Goal: Task Accomplishment & Management: Manage account settings

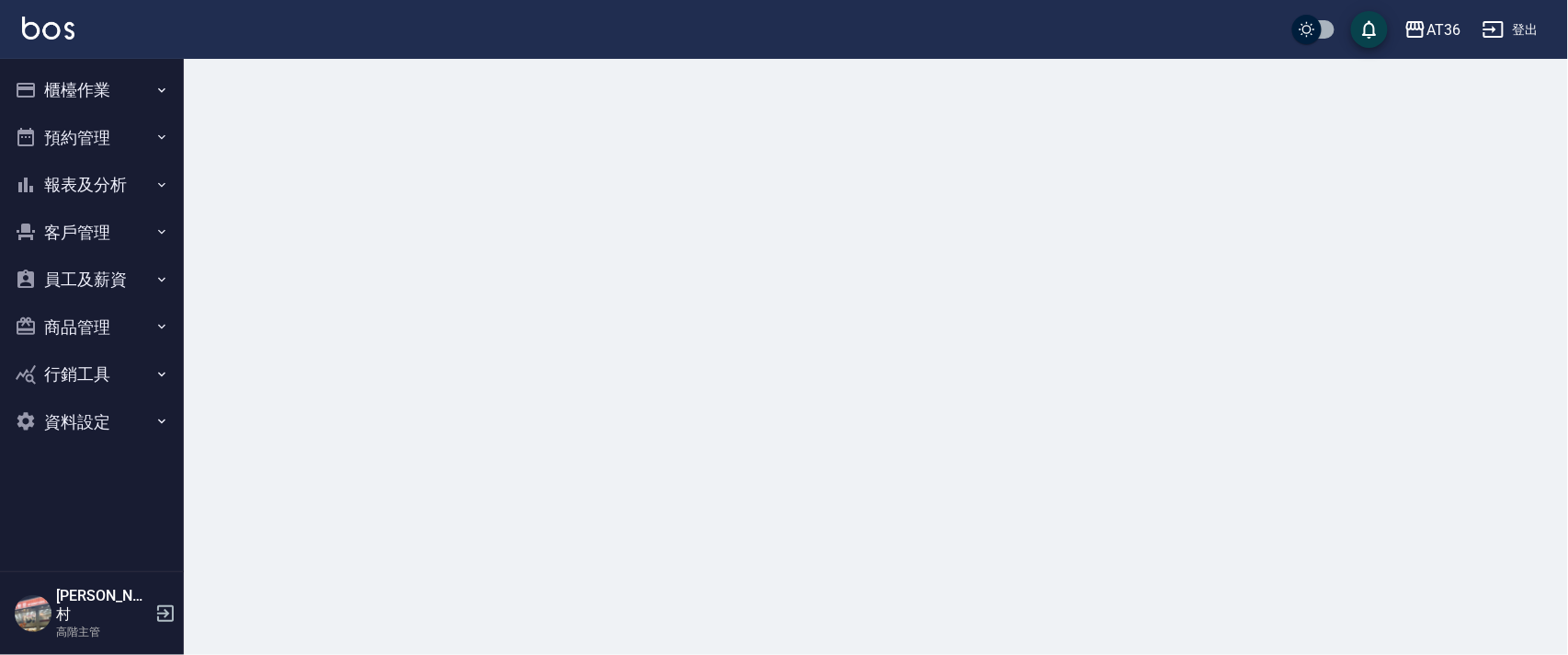
click at [84, 84] on button "櫃檯作業" at bounding box center [91, 90] width 169 height 48
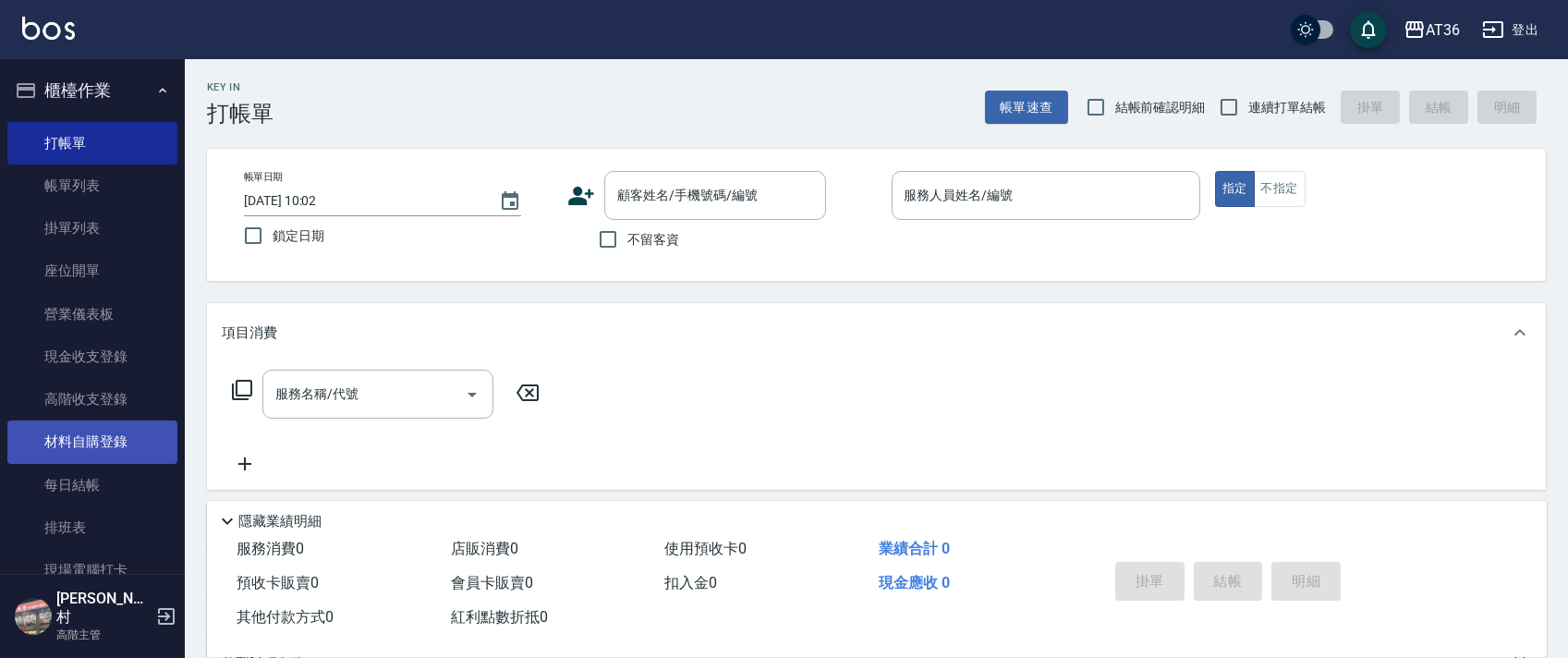
click at [36, 526] on link "排班表" at bounding box center [92, 527] width 170 height 43
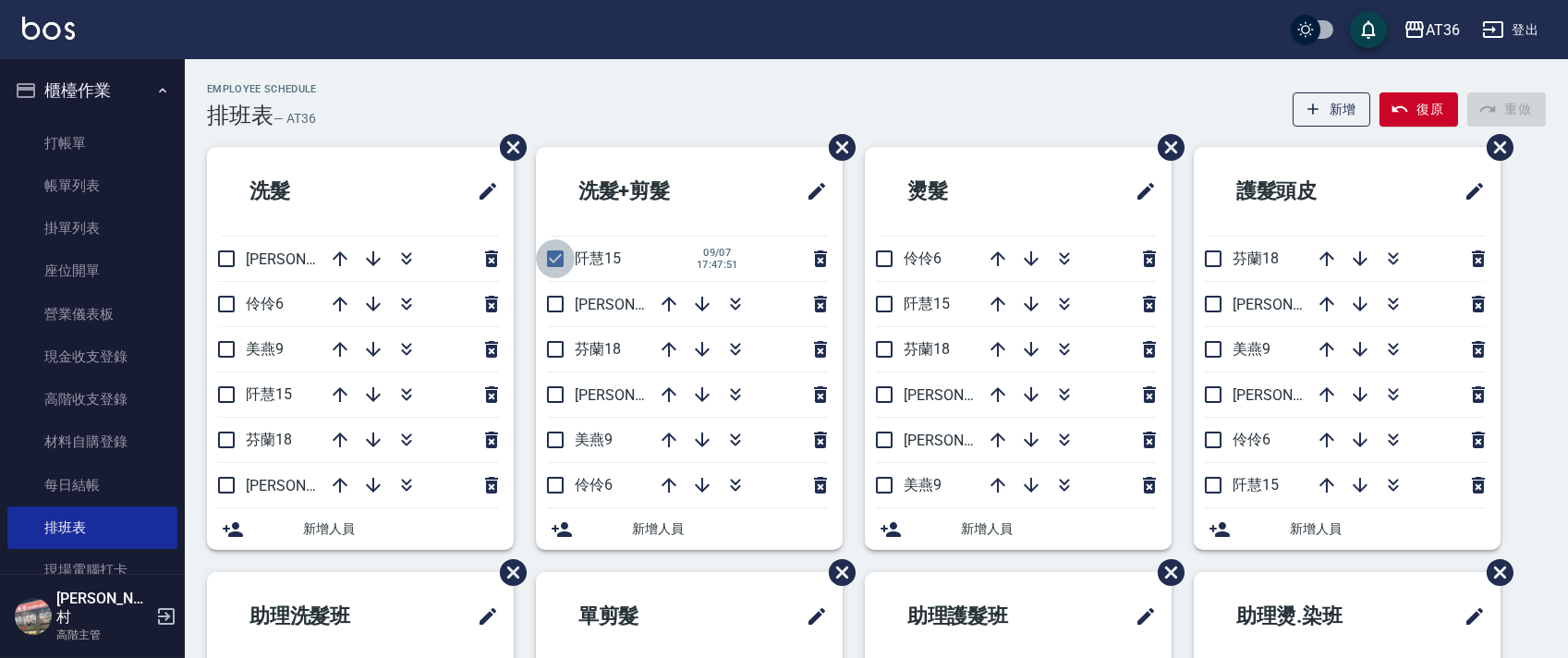
click at [550, 268] on input "checkbox" at bounding box center [554, 259] width 39 height 39
checkbox input "false"
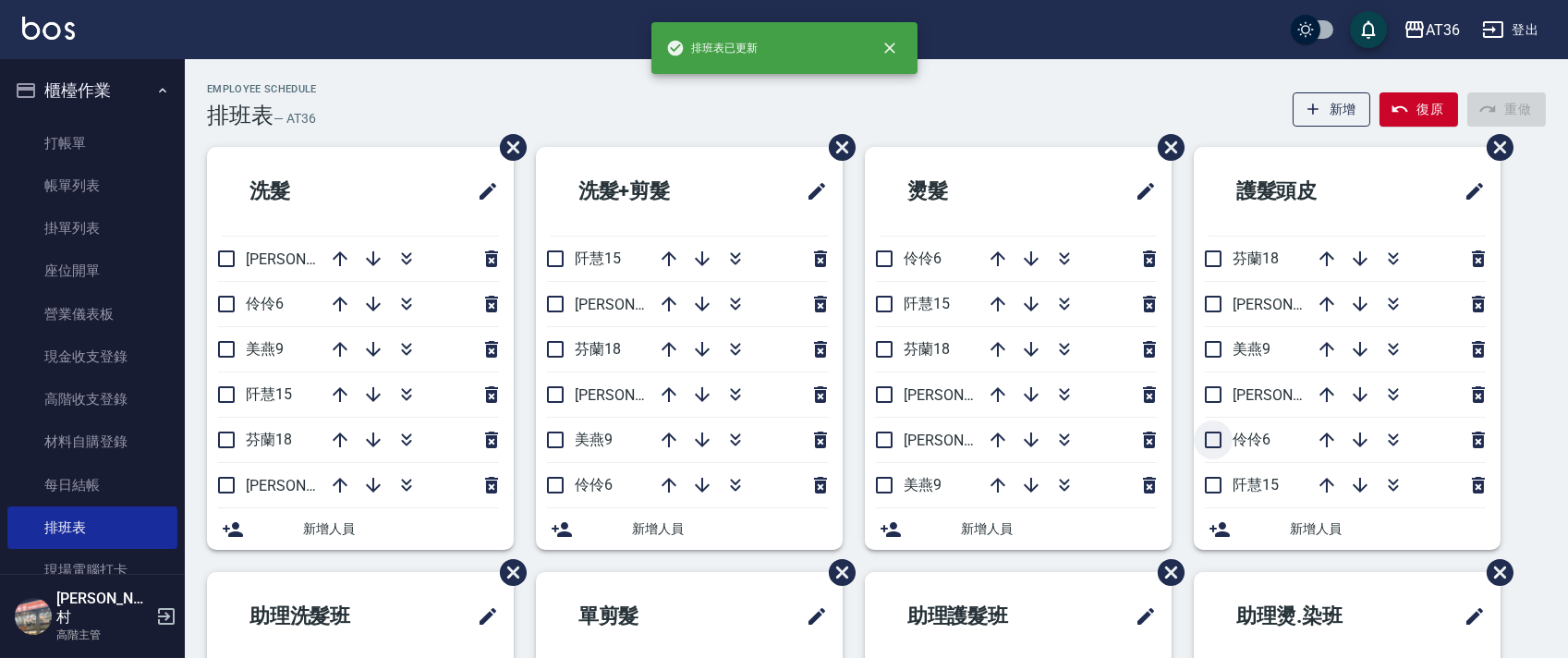
click at [1217, 449] on input "checkbox" at bounding box center [1212, 439] width 39 height 39
checkbox input "true"
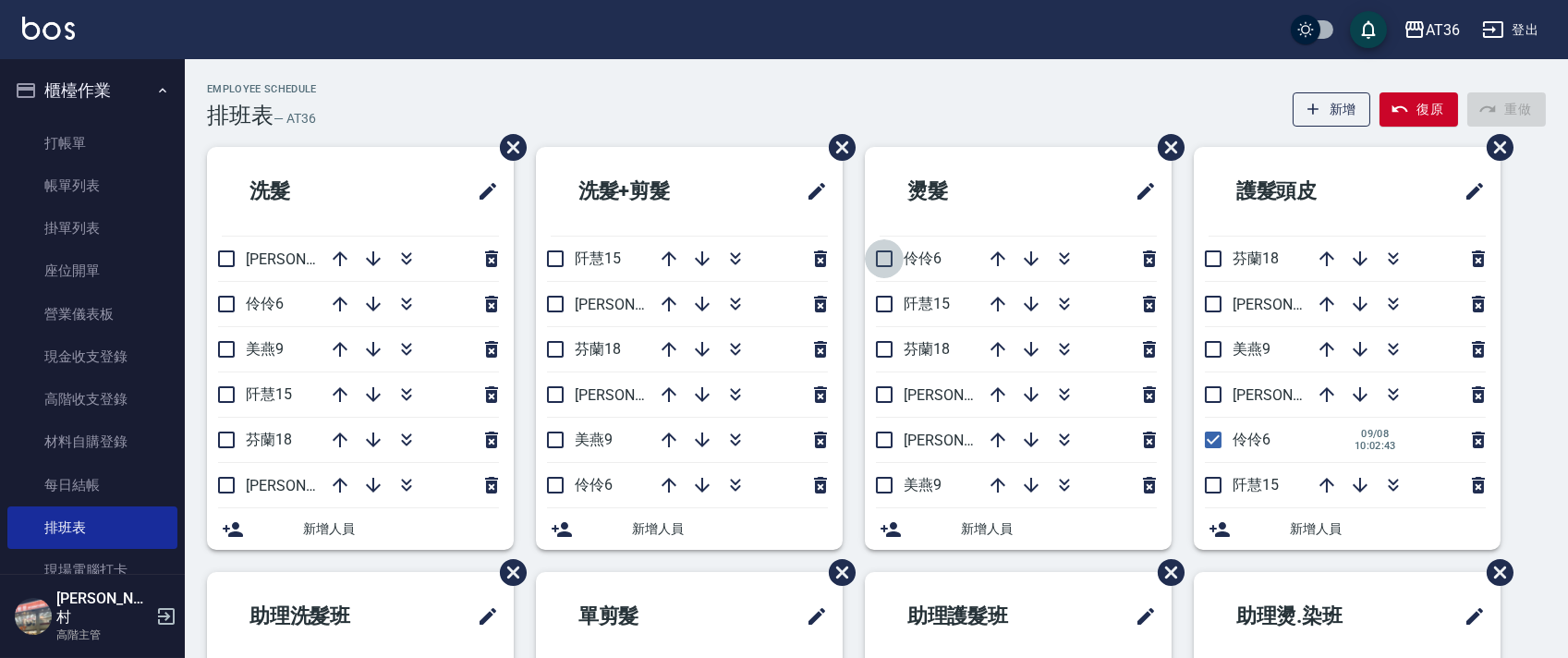
drag, startPoint x: 883, startPoint y: 256, endPoint x: 549, endPoint y: 228, distance: 335.2
click at [883, 256] on input "checkbox" at bounding box center [884, 259] width 39 height 39
checkbox input "true"
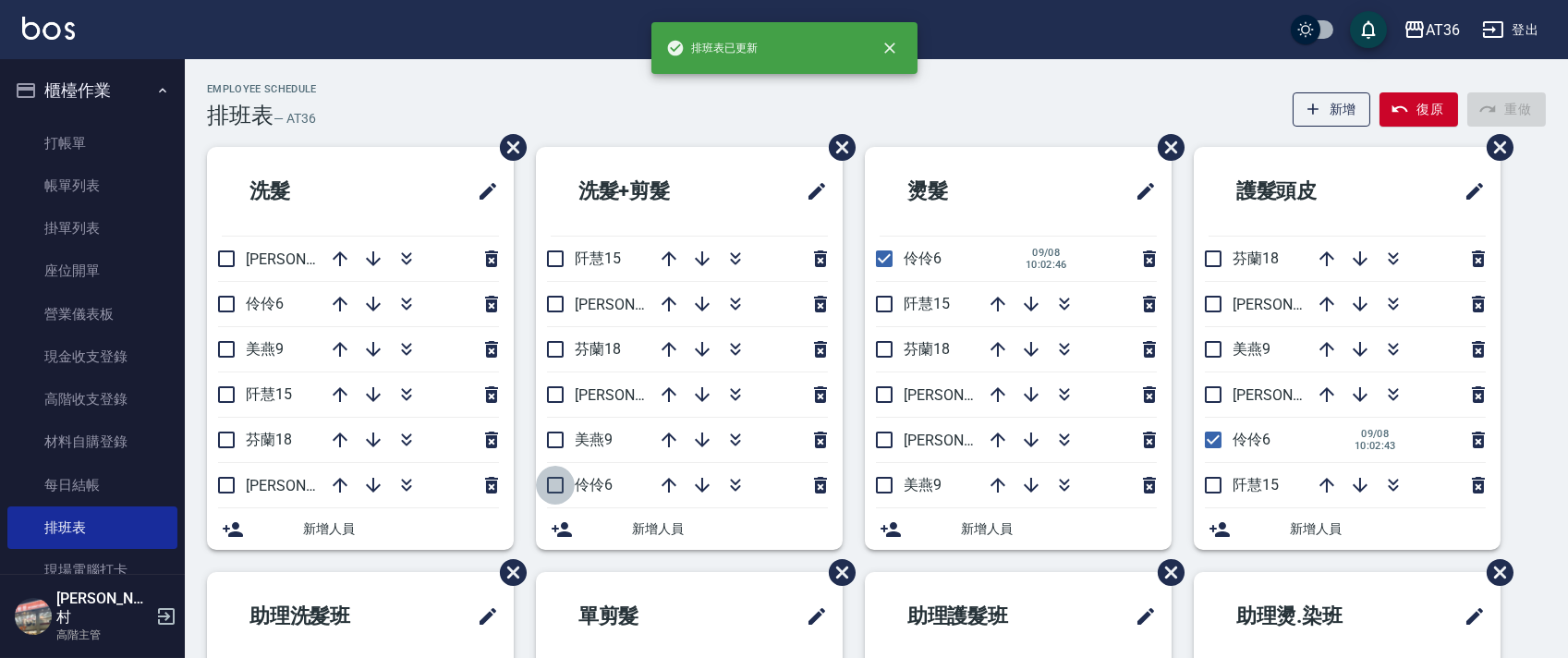
click at [551, 474] on input "checkbox" at bounding box center [554, 484] width 39 height 39
checkbox input "true"
click at [228, 308] on input "checkbox" at bounding box center [226, 304] width 39 height 39
checkbox input "true"
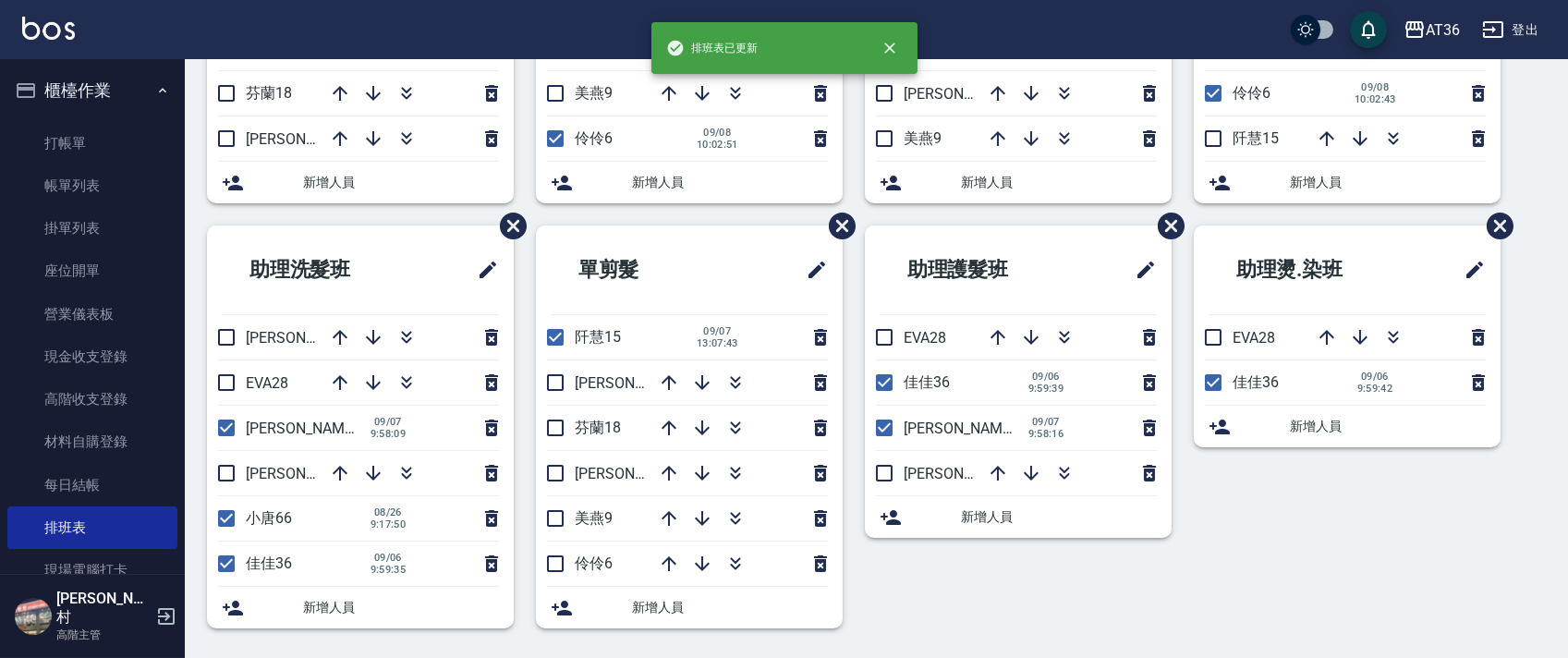
drag, startPoint x: 554, startPoint y: 326, endPoint x: 673, endPoint y: 374, distance: 128.3
click at [554, 328] on input "checkbox" at bounding box center [554, 336] width 39 height 39
checkbox input "false"
click at [550, 566] on input "checkbox" at bounding box center [554, 563] width 39 height 39
checkbox input "true"
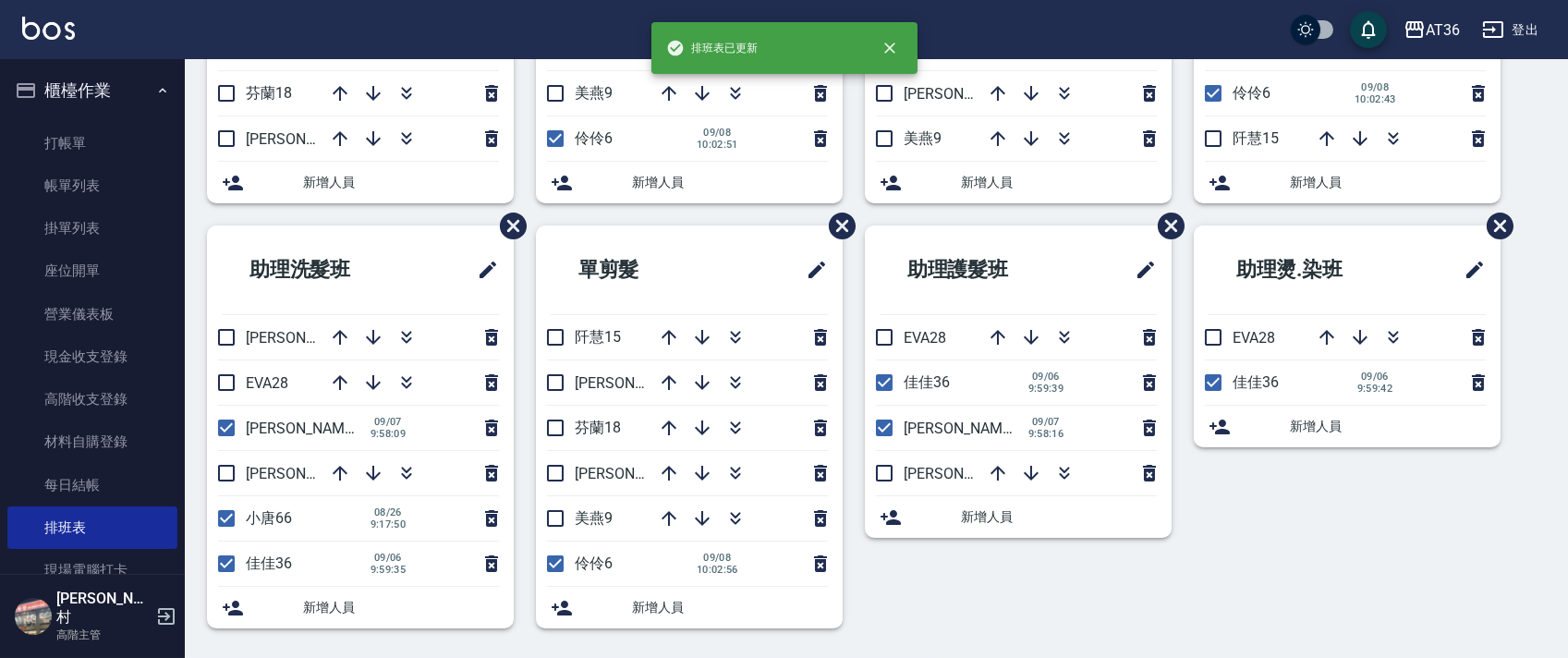
scroll to position [0, 0]
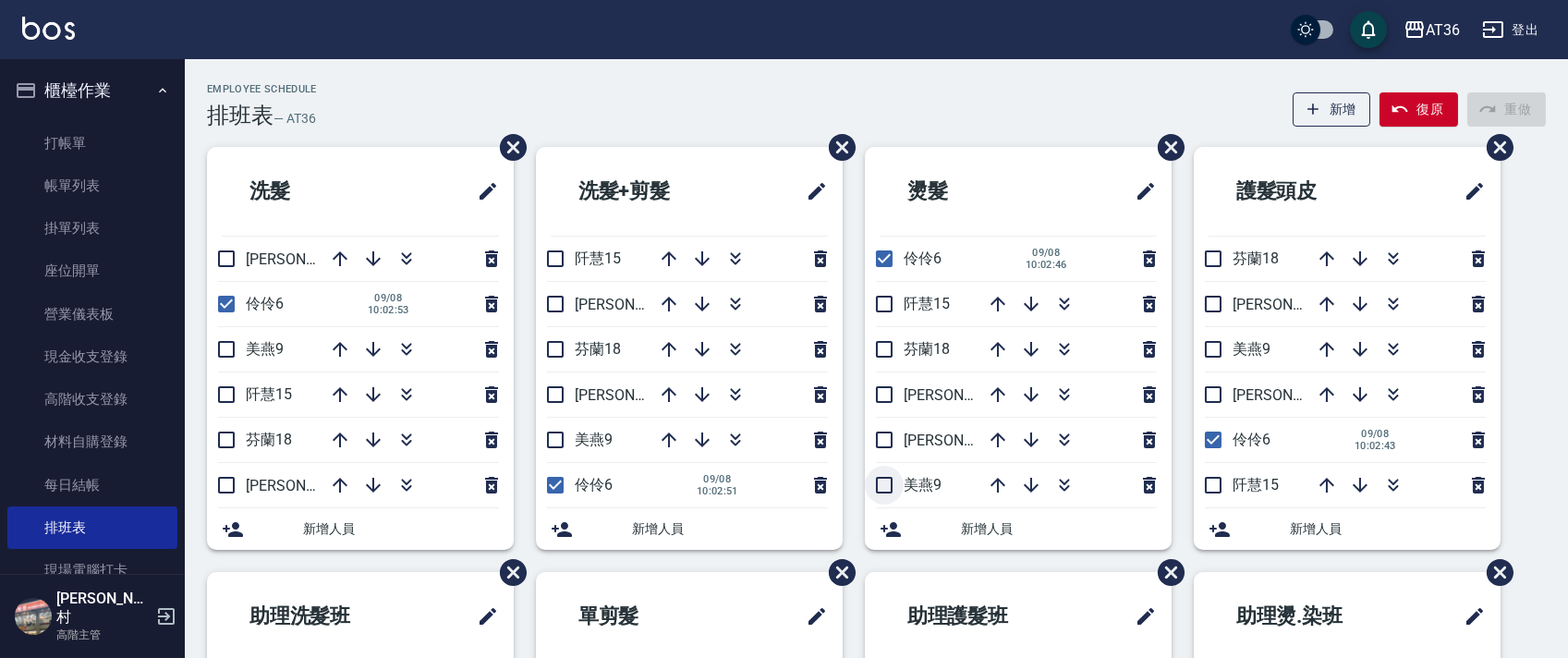
click at [873, 488] on input "checkbox" at bounding box center [884, 484] width 39 height 39
checkbox input "true"
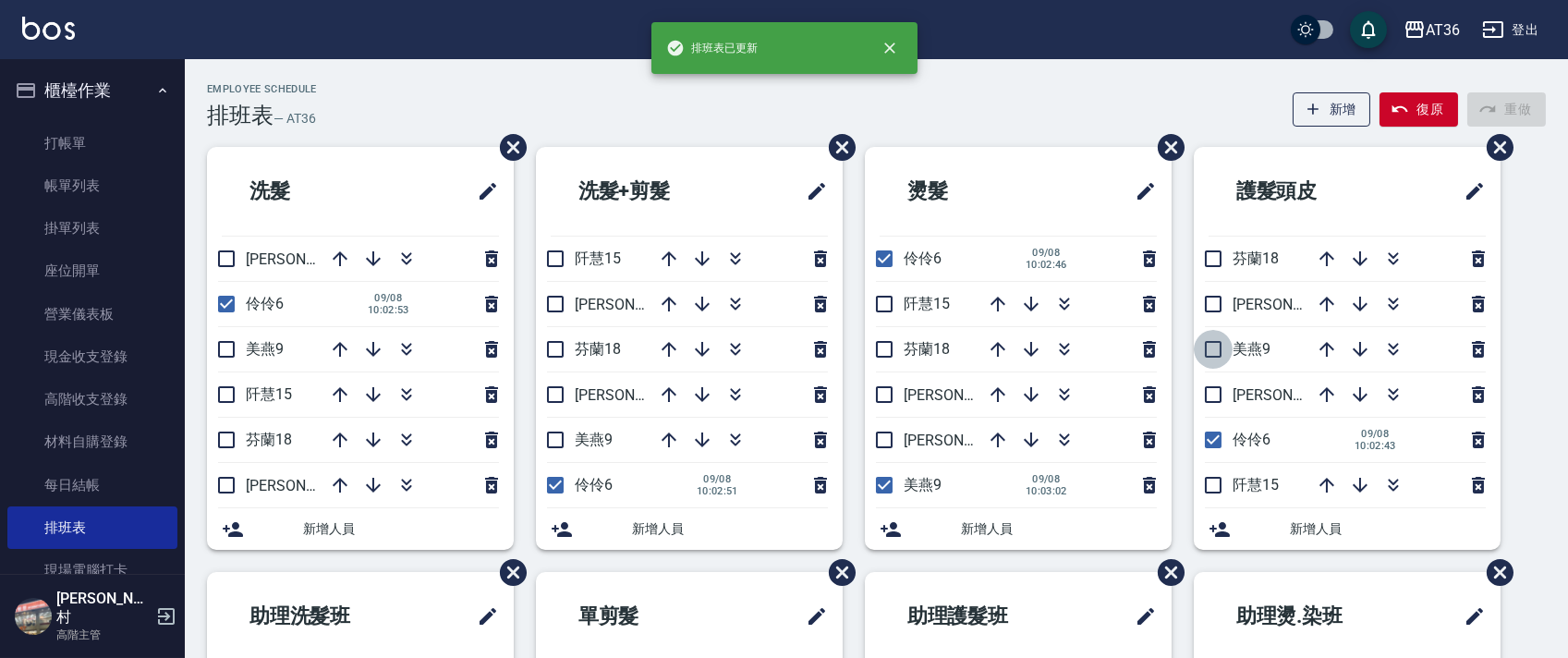
click at [1212, 350] on input "checkbox" at bounding box center [1212, 348] width 39 height 39
checkbox input "true"
click at [556, 439] on input "checkbox" at bounding box center [554, 439] width 39 height 39
checkbox input "true"
click at [223, 354] on input "checkbox" at bounding box center [226, 348] width 39 height 39
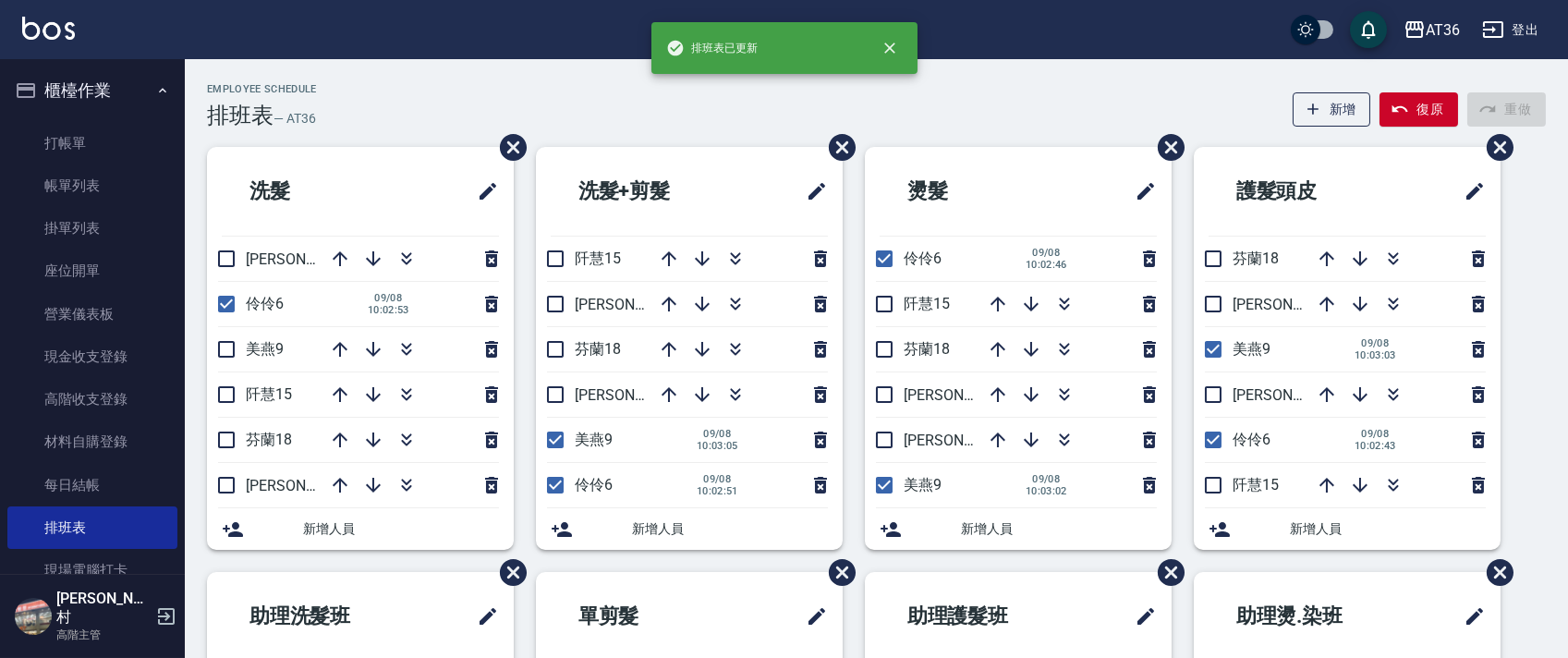
checkbox input "true"
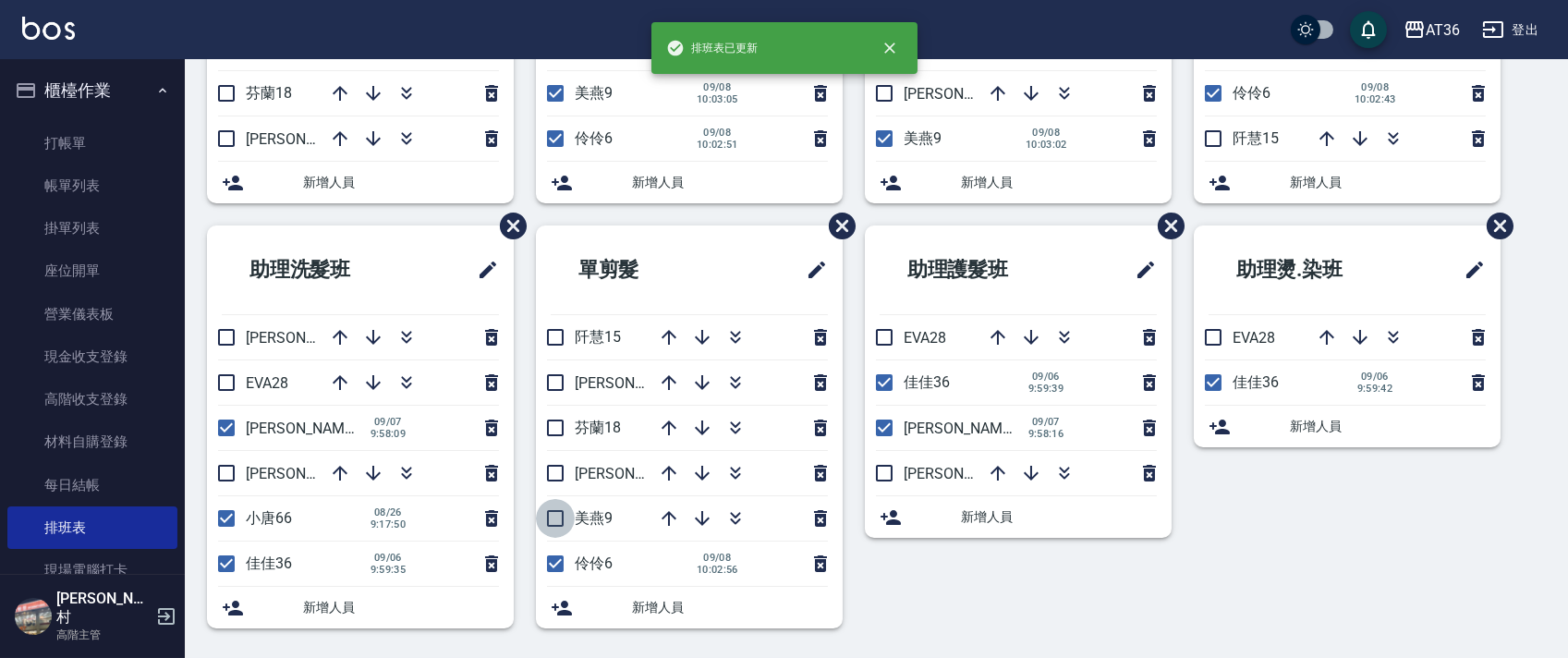
click at [555, 522] on input "checkbox" at bounding box center [554, 517] width 39 height 39
checkbox input "true"
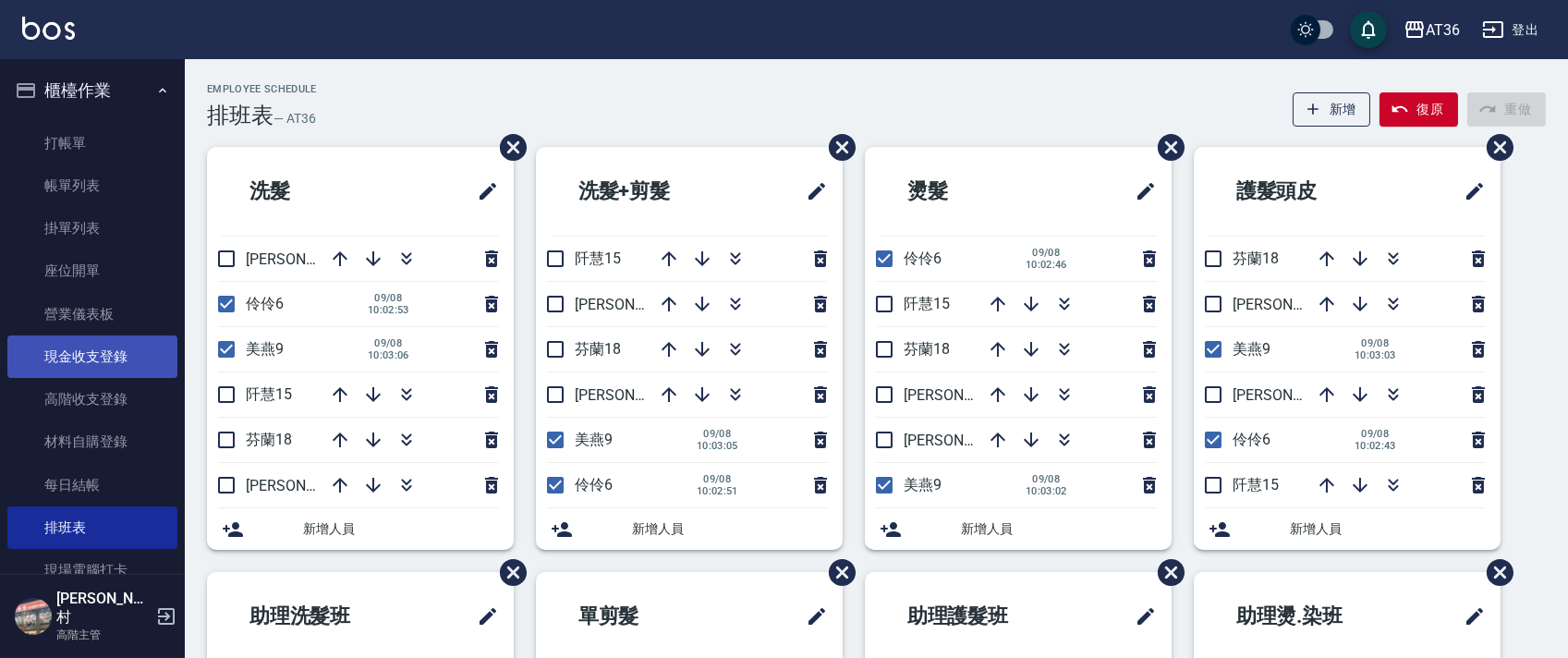
click at [112, 367] on link "現金收支登錄" at bounding box center [92, 356] width 170 height 43
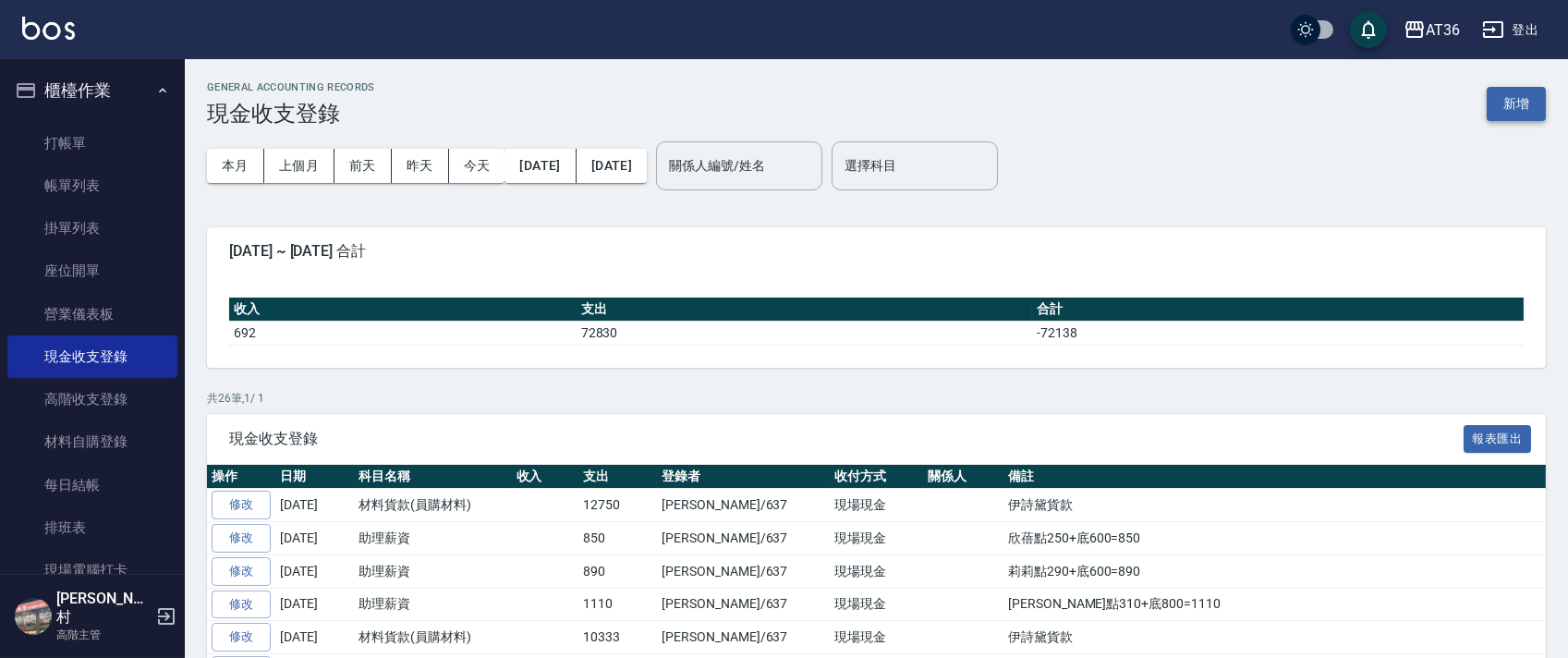
click at [1530, 100] on button "新增" at bounding box center [1515, 104] width 59 height 34
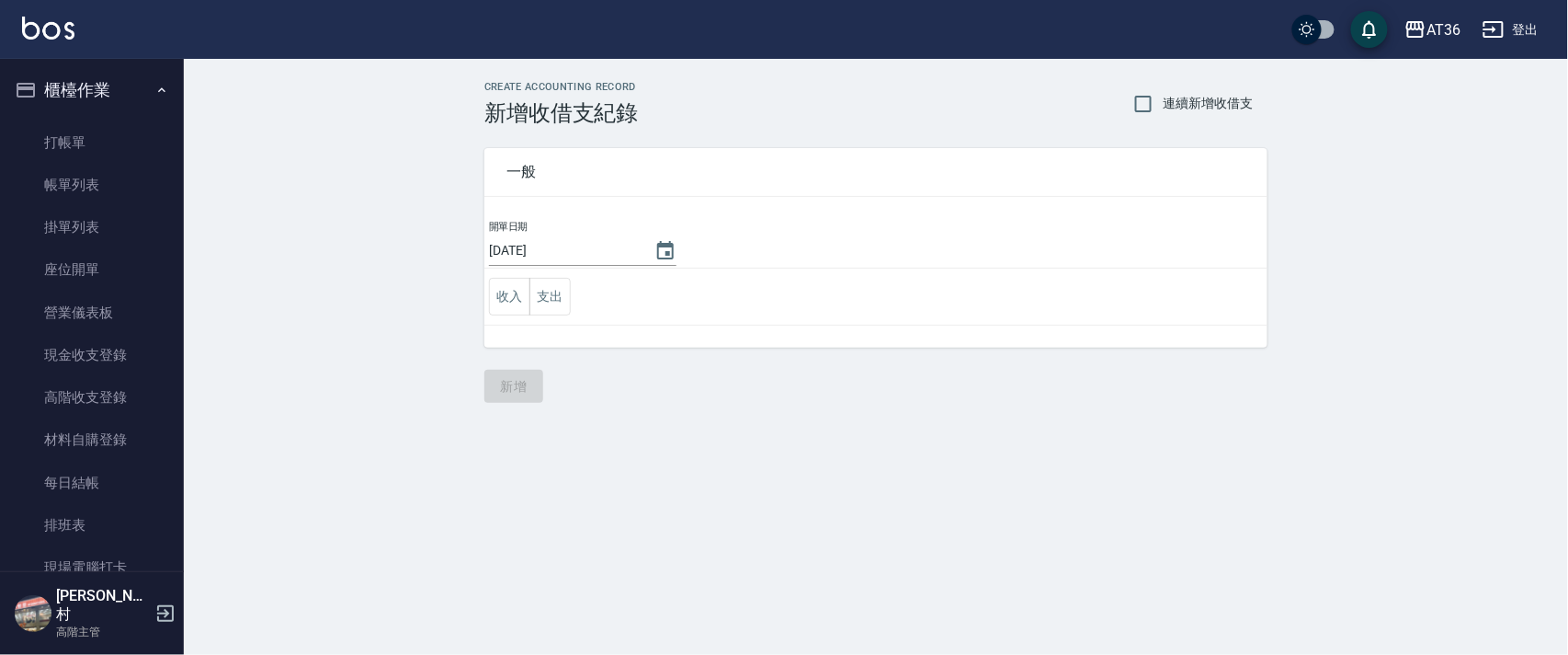
click at [546, 255] on input "[DATE]" at bounding box center [562, 250] width 147 height 31
type input "[DATE]"
click at [547, 294] on button "支出" at bounding box center [550, 296] width 42 height 38
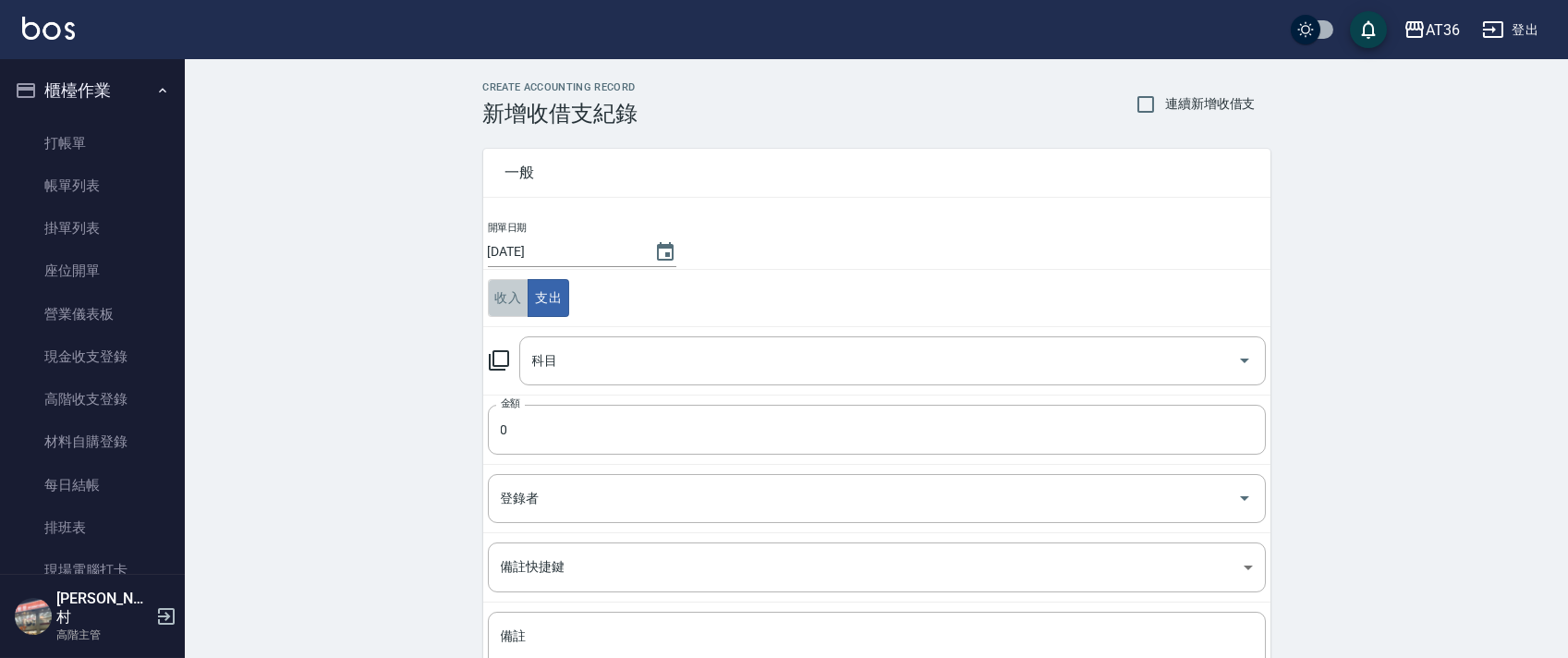
click at [506, 300] on button "收入" at bounding box center [508, 298] width 42 height 38
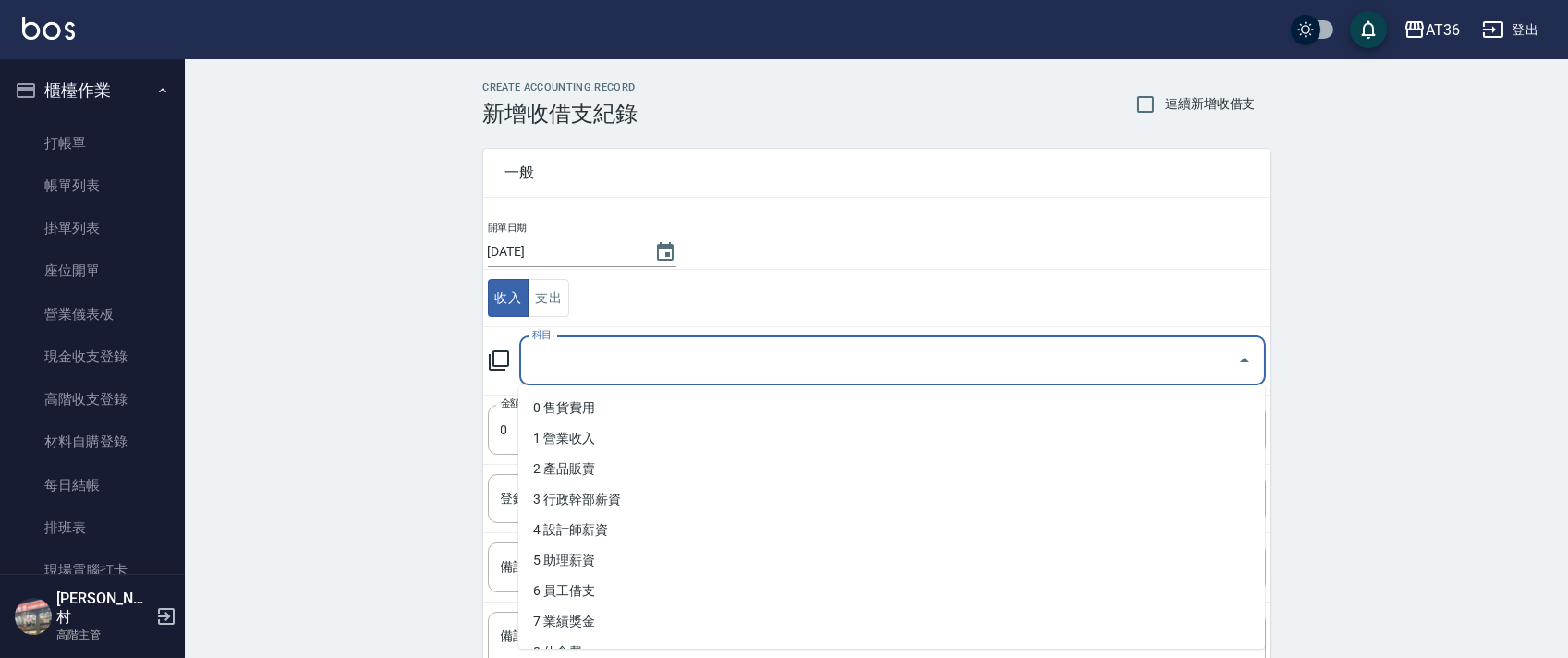
drag, startPoint x: 556, startPoint y: 363, endPoint x: 659, endPoint y: 421, distance: 118.2
click at [556, 365] on div "科目 科目" at bounding box center [892, 360] width 746 height 49
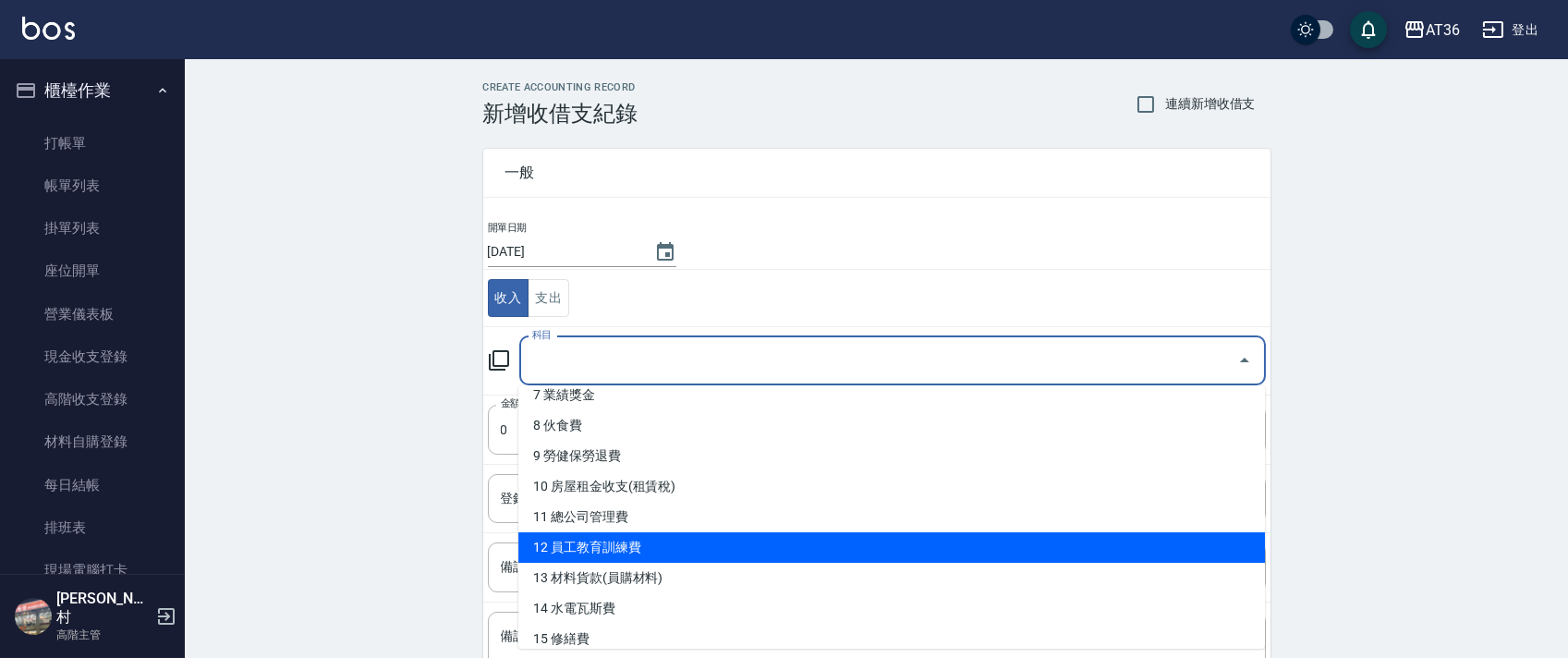
scroll to position [246, 0]
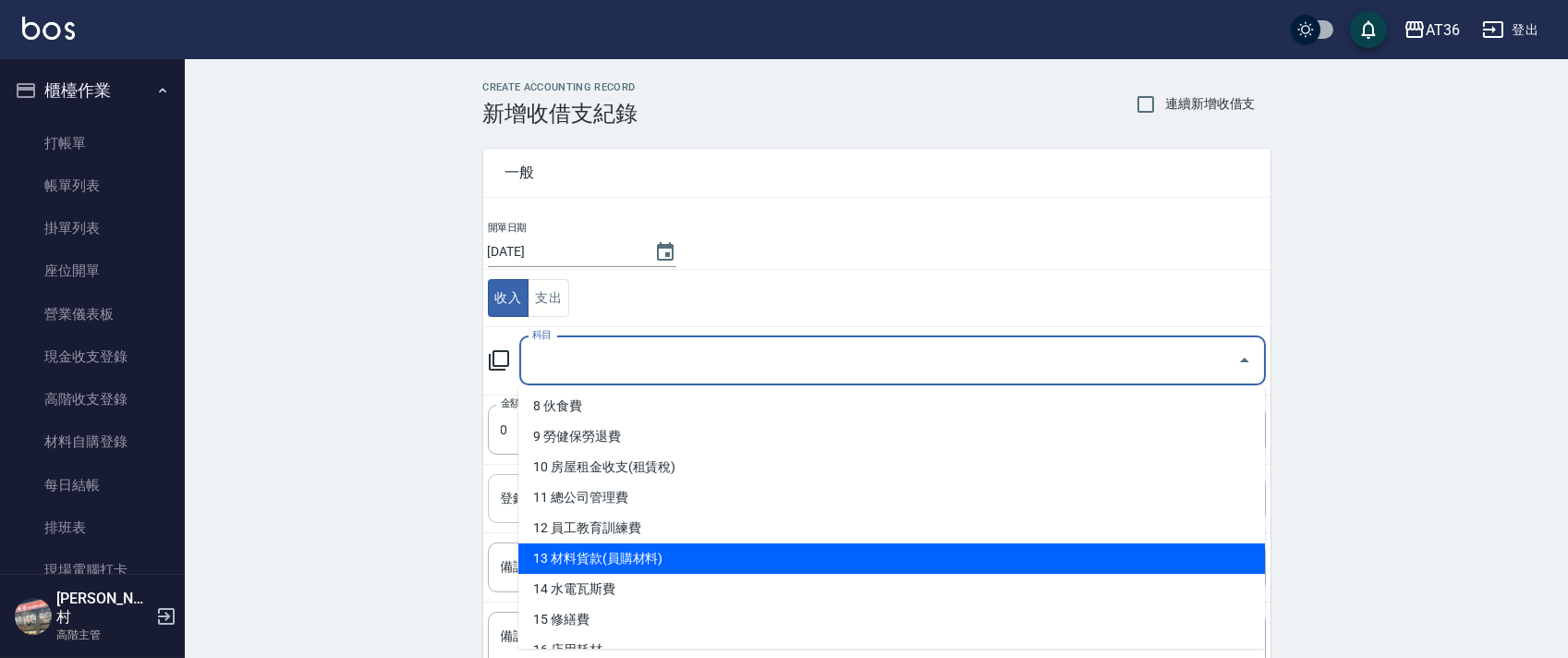
drag, startPoint x: 668, startPoint y: 554, endPoint x: 740, endPoint y: 516, distance: 81.4
click at [668, 556] on li "13 材料貨款(員購材料)" at bounding box center [891, 558] width 746 height 31
type input "13 材料貨款(員購材料)"
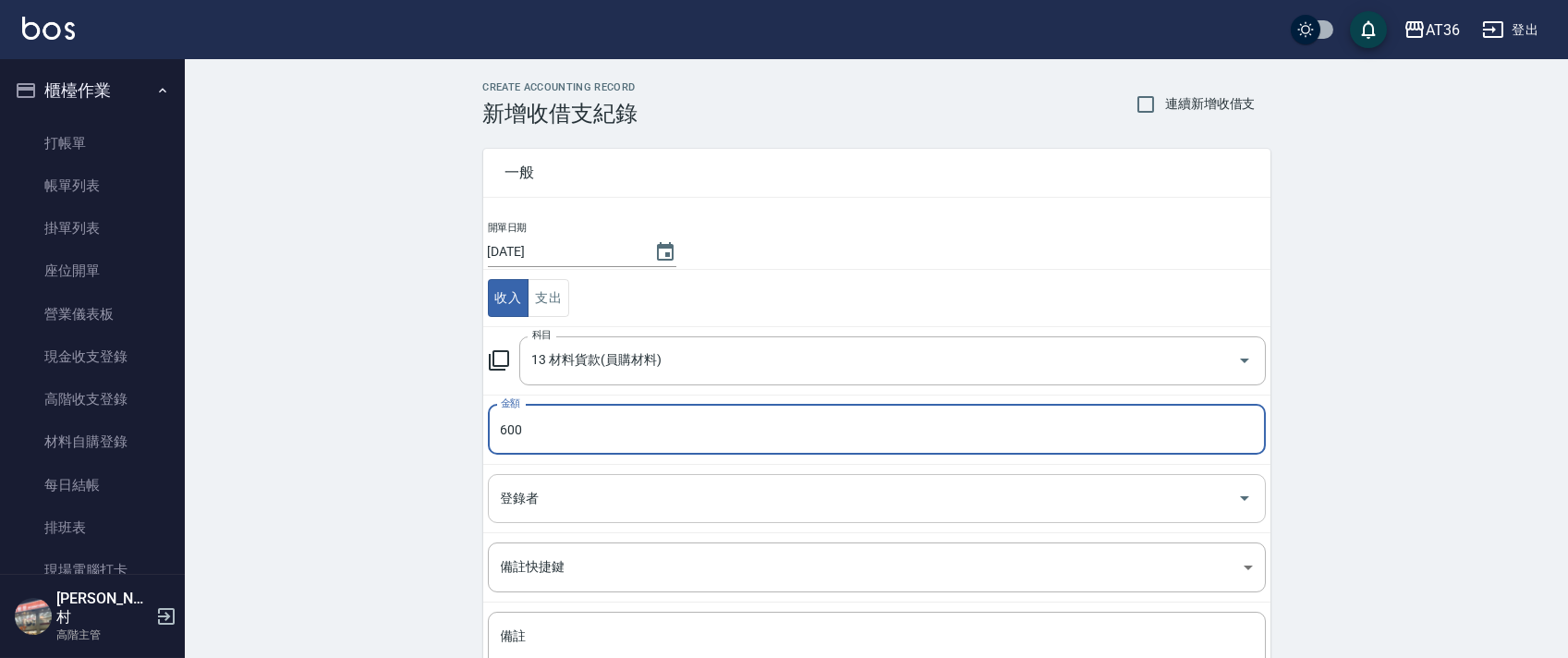
type input "600"
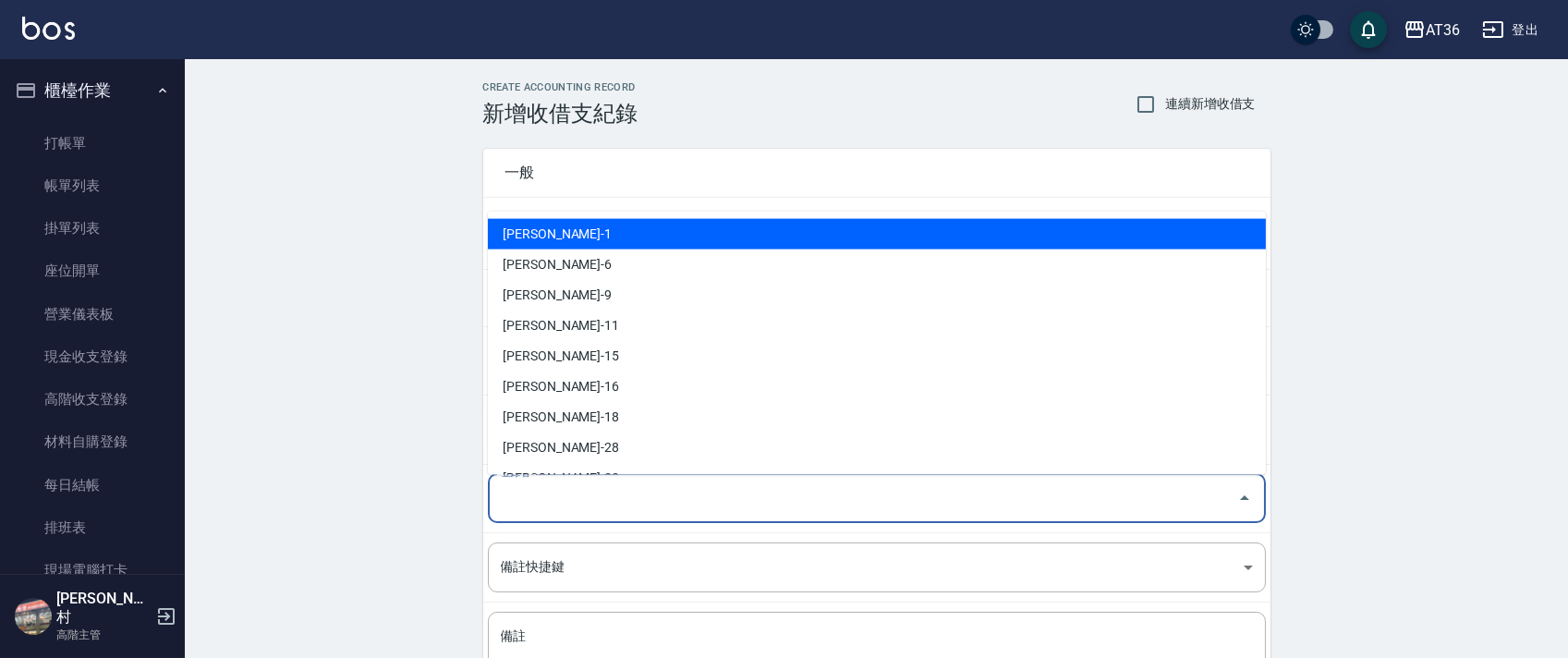
click at [522, 489] on div "登錄者 登錄者" at bounding box center [876, 498] width 778 height 49
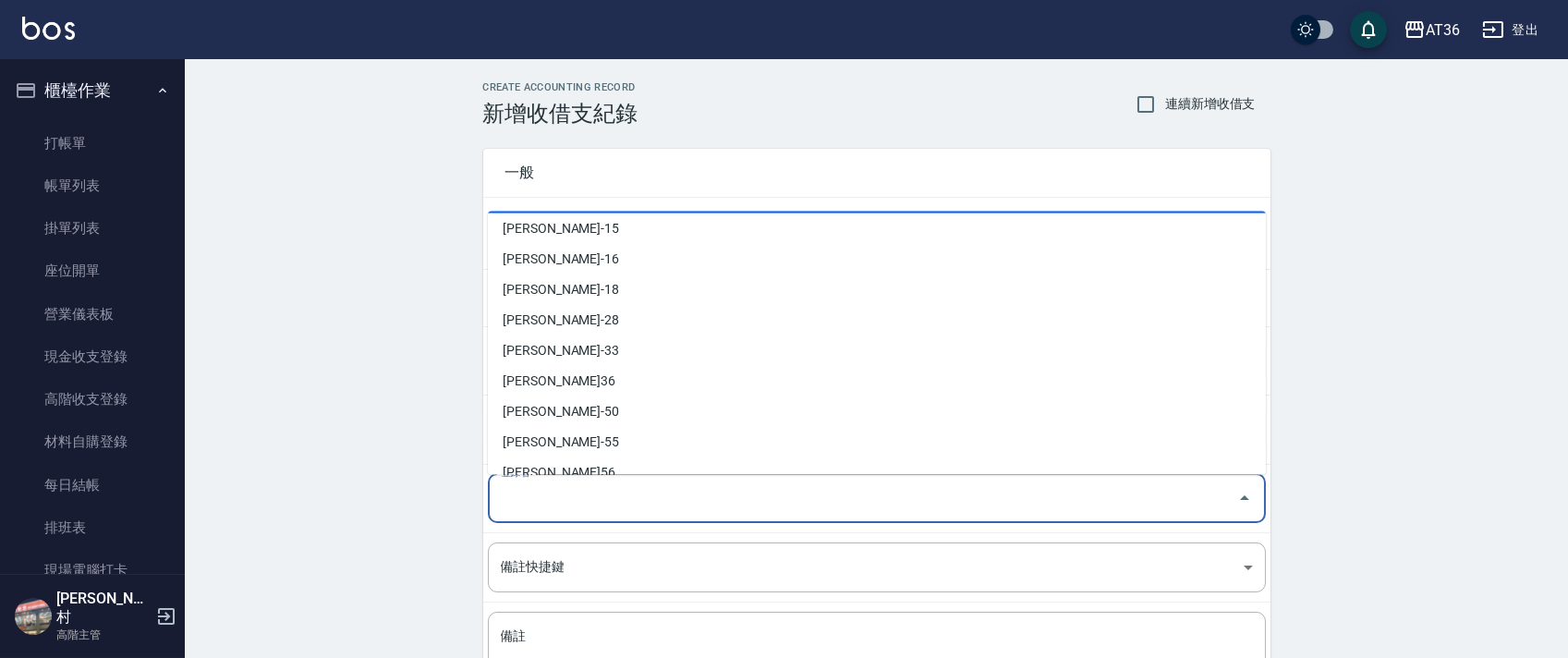
scroll to position [330, 0]
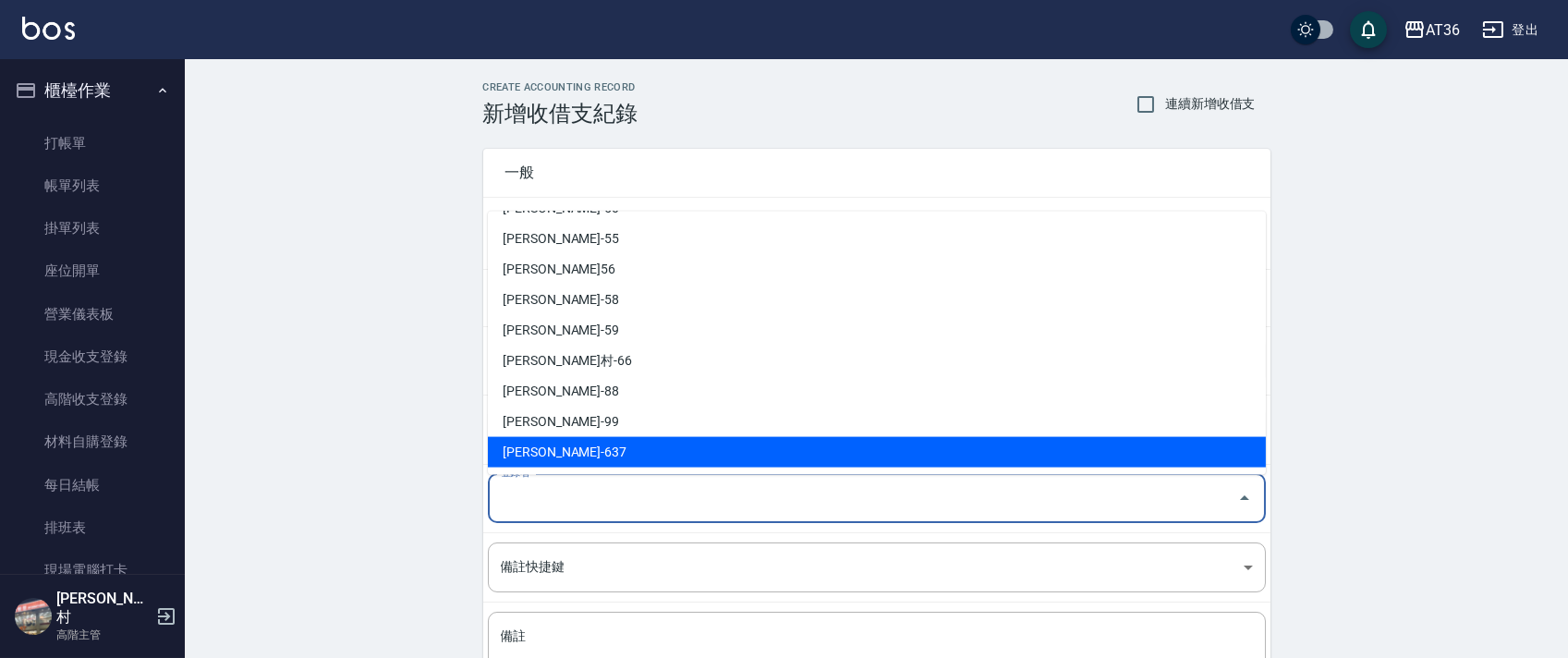
click at [542, 450] on li "[PERSON_NAME]-637" at bounding box center [876, 452] width 778 height 31
type input "[PERSON_NAME]-637"
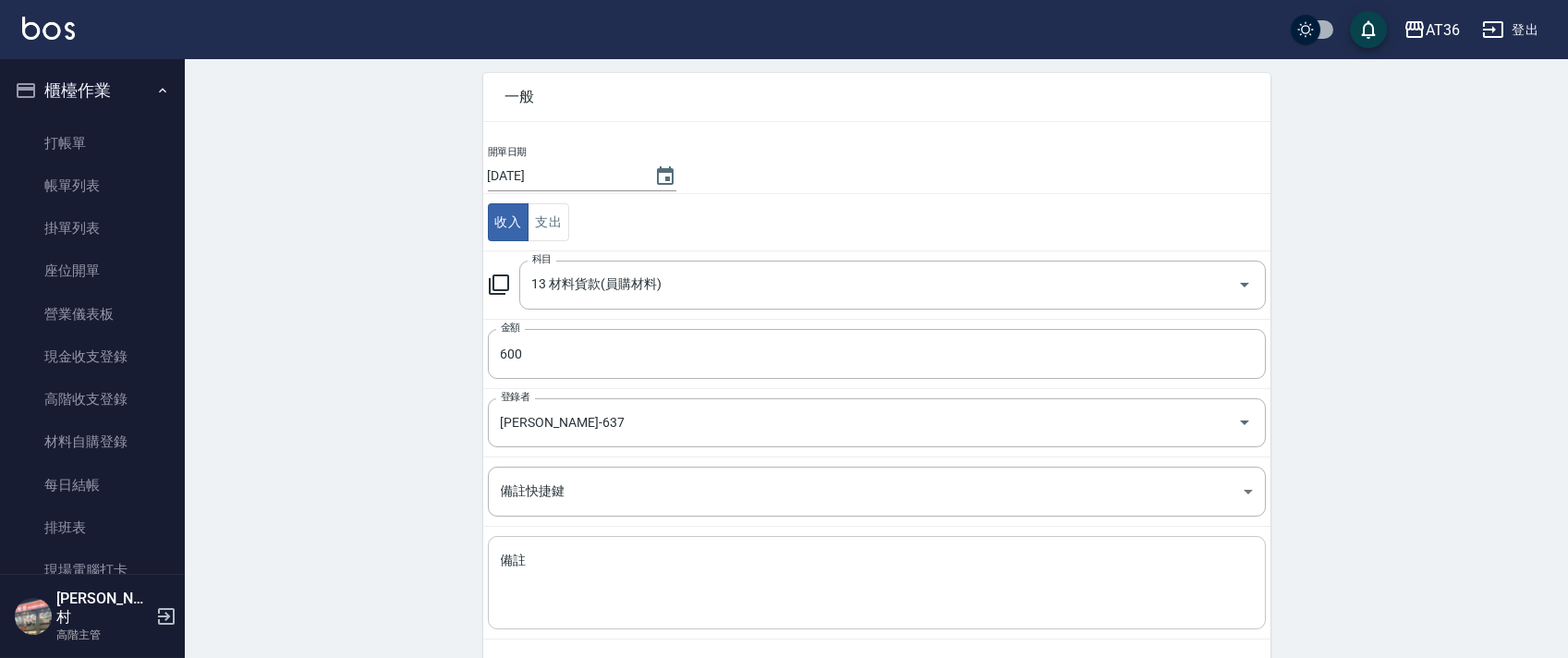
scroll to position [157, 0]
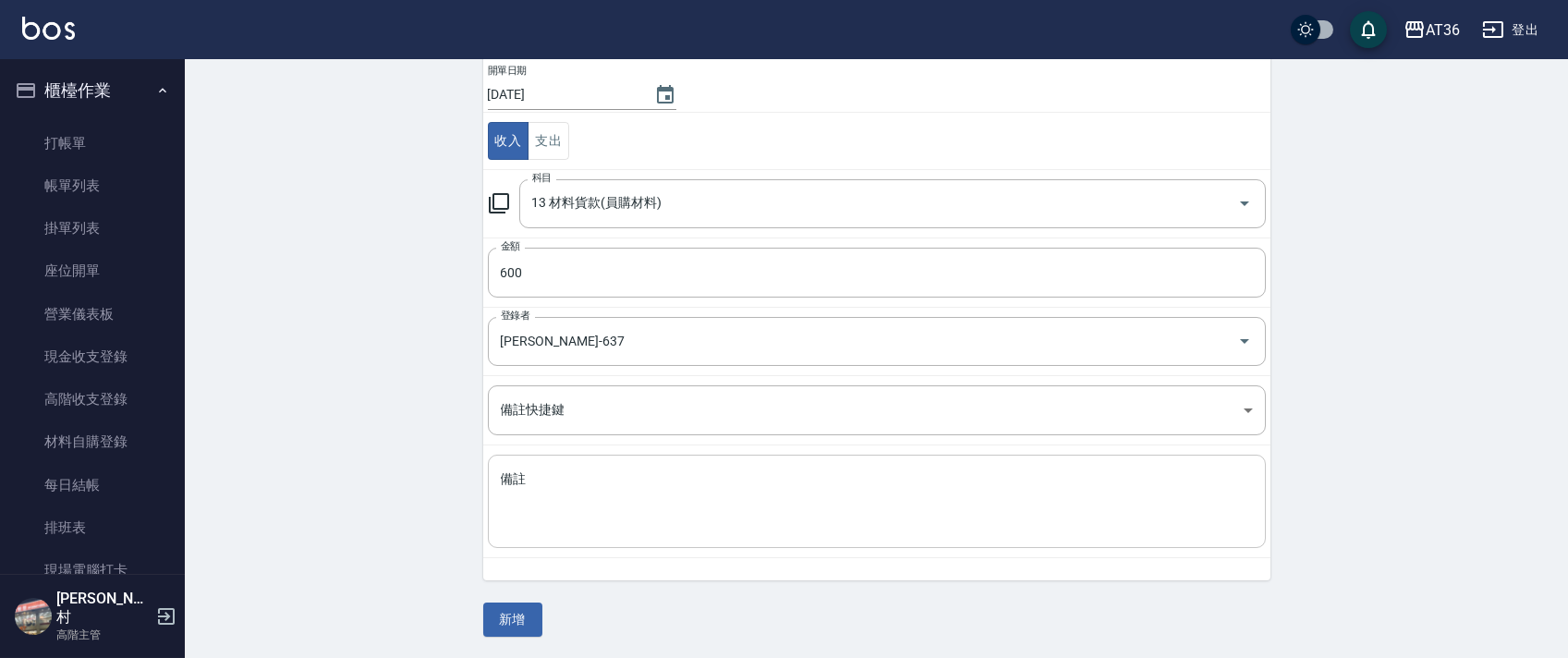
click at [538, 496] on textarea "備註" at bounding box center [876, 501] width 752 height 63
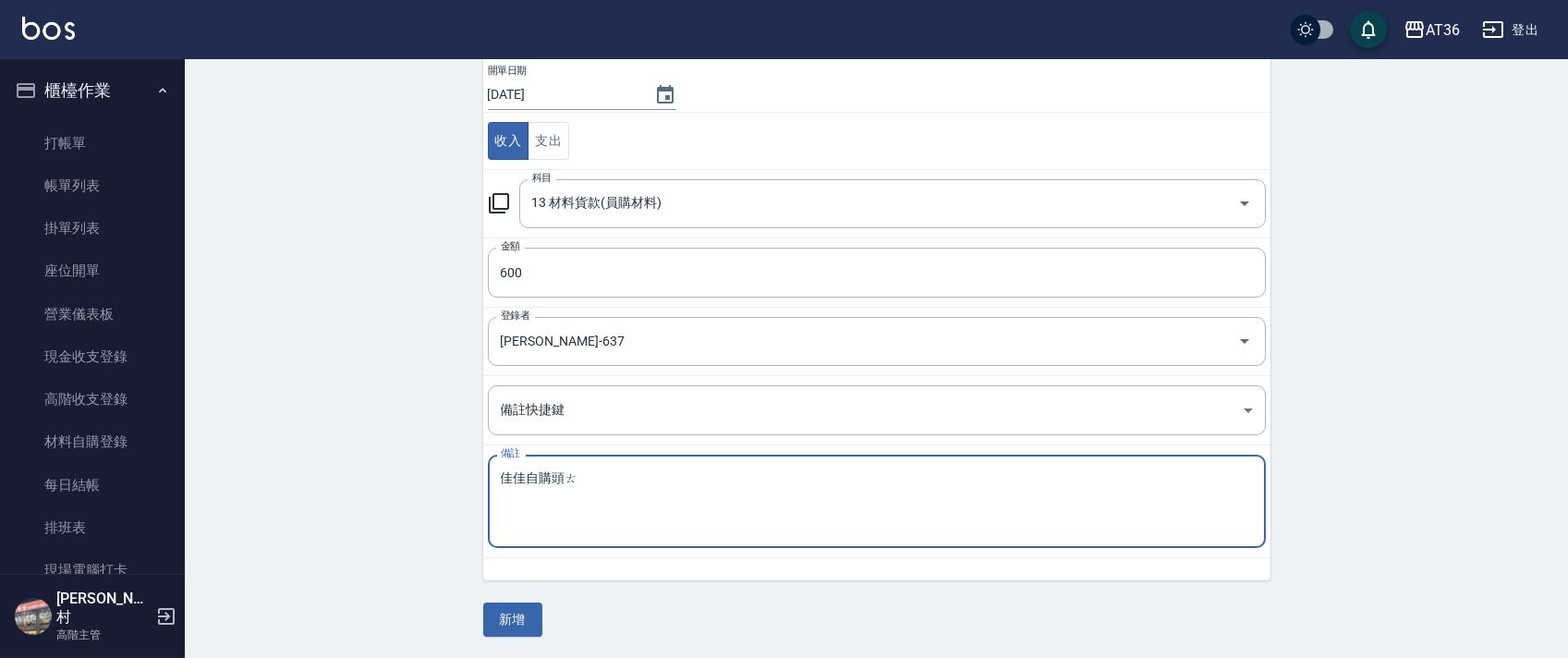
drag, startPoint x: 564, startPoint y: 480, endPoint x: 634, endPoint y: 466, distance: 71.4
click at [566, 480] on textarea "佳佳自購頭ㄊ" at bounding box center [876, 501] width 752 height 63
type textarea "佳佳自購頭埤水2瓶"
click at [513, 618] on button "新增" at bounding box center [512, 619] width 59 height 34
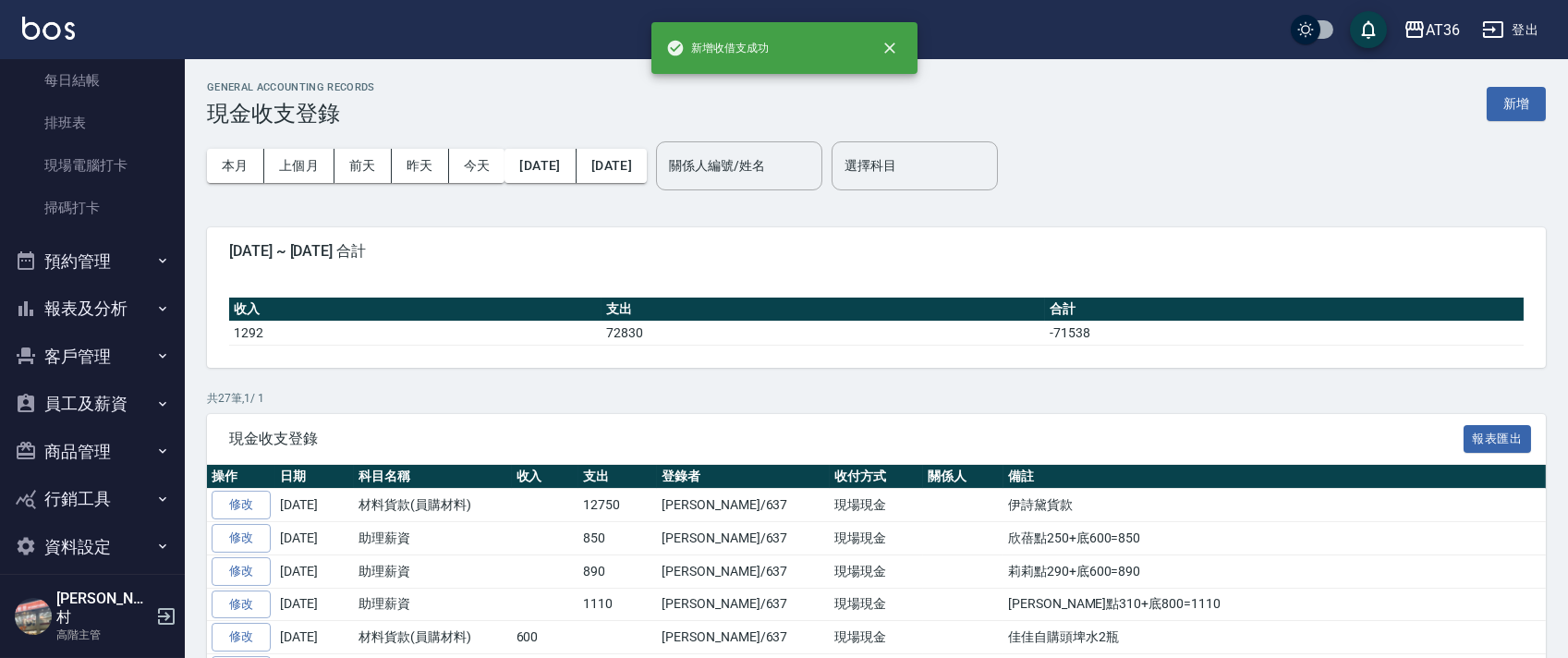
scroll to position [405, 0]
click at [72, 305] on button "報表及分析" at bounding box center [92, 308] width 170 height 48
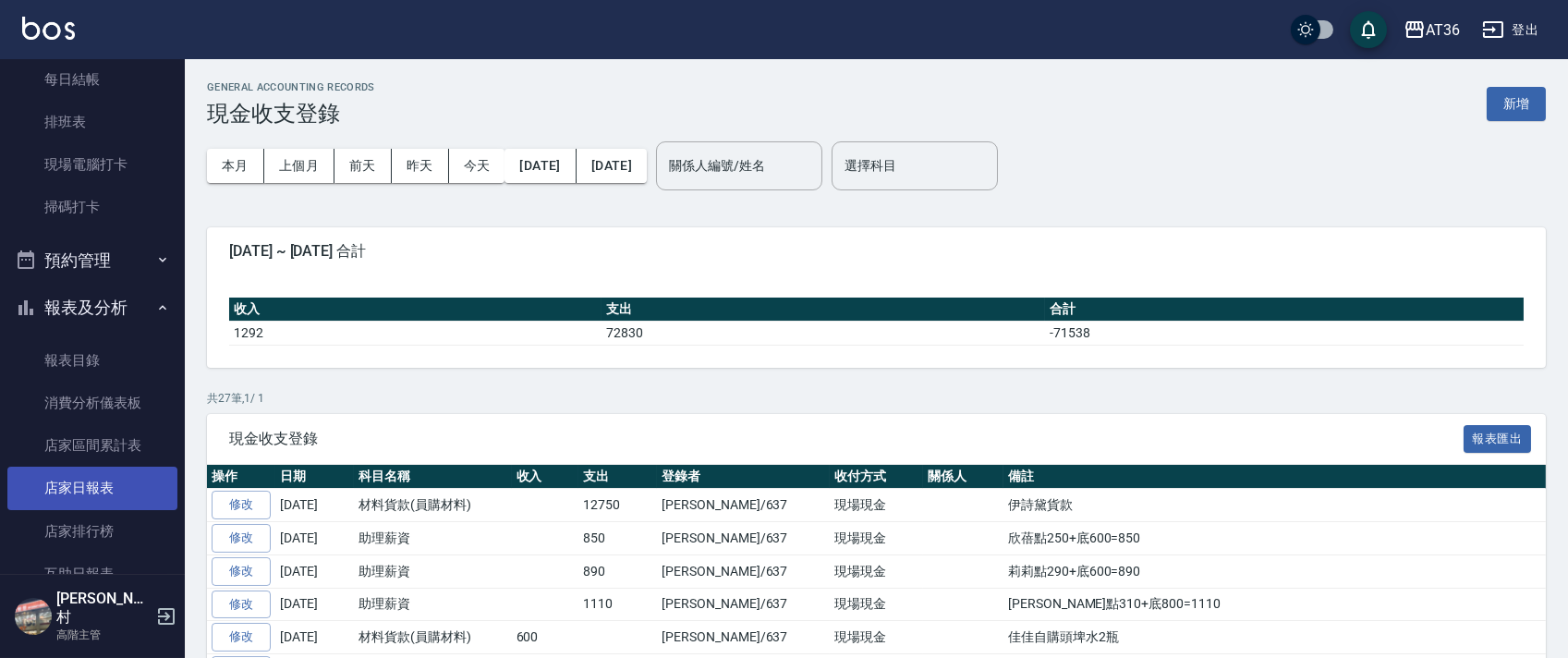
click at [114, 491] on link "店家日報表" at bounding box center [92, 487] width 170 height 43
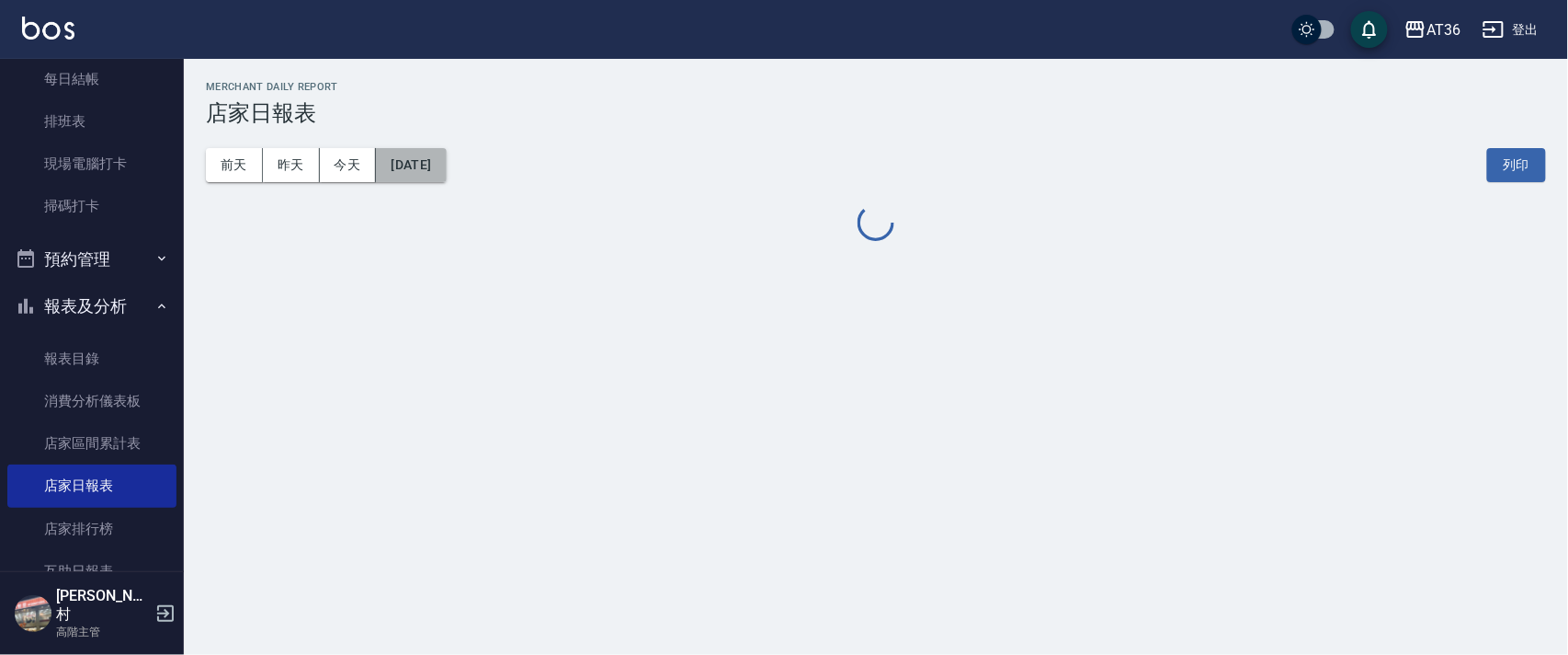
click at [446, 168] on button "[DATE]" at bounding box center [410, 165] width 70 height 34
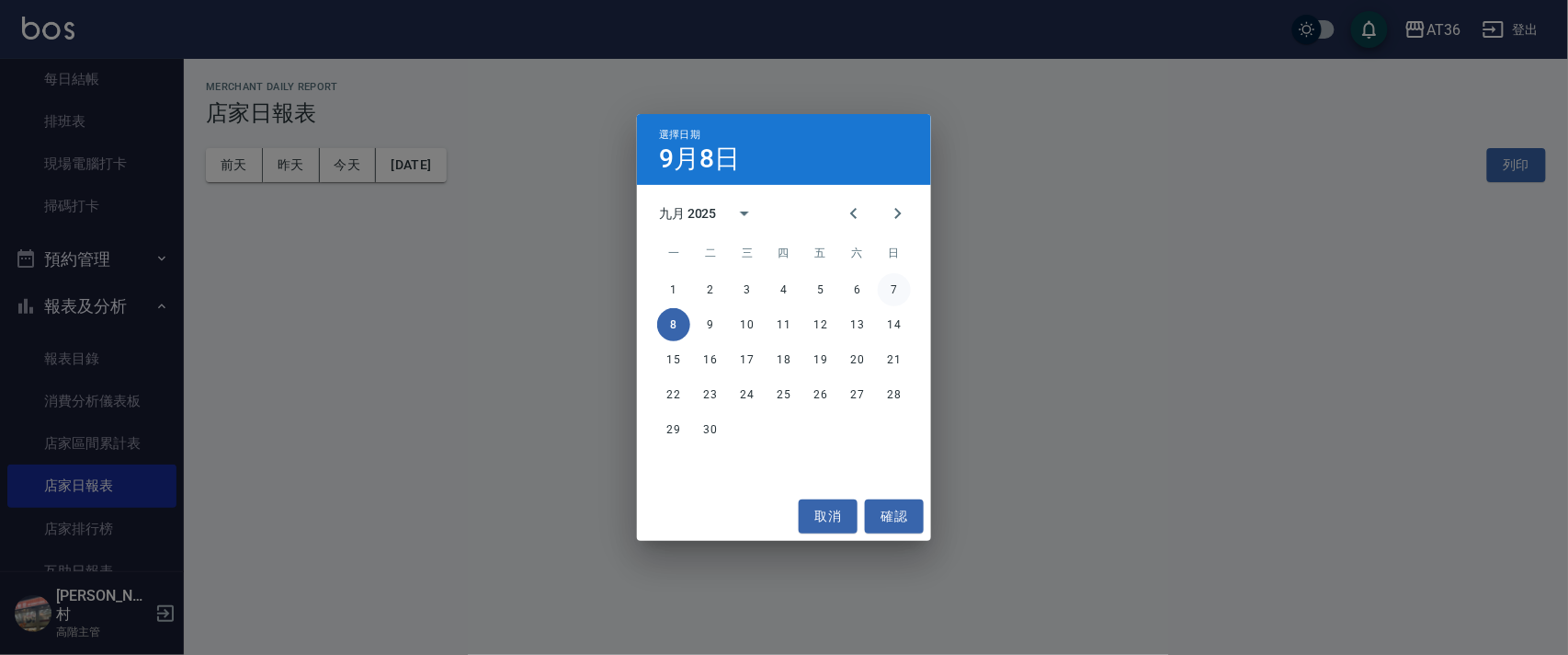
click at [889, 288] on button "7" at bounding box center [893, 289] width 33 height 33
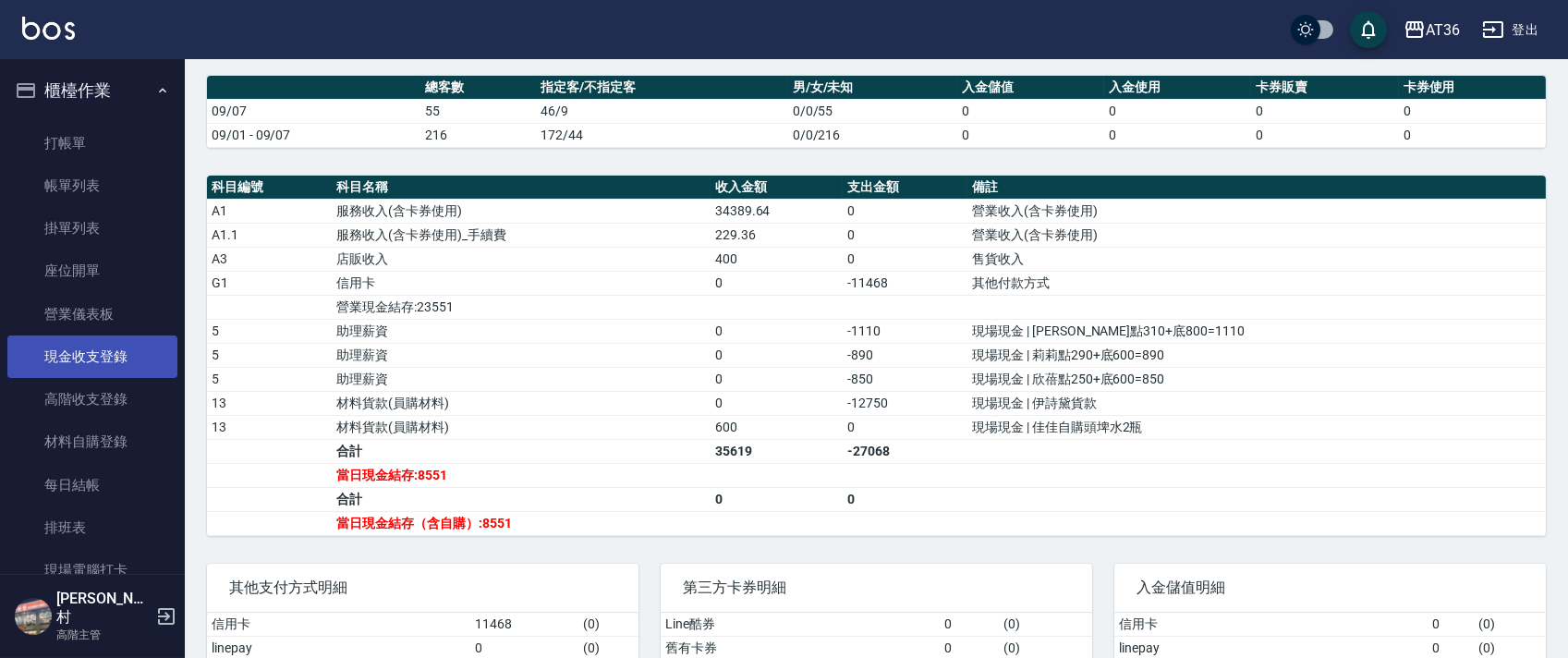
click at [122, 359] on link "現金收支登錄" at bounding box center [92, 356] width 170 height 43
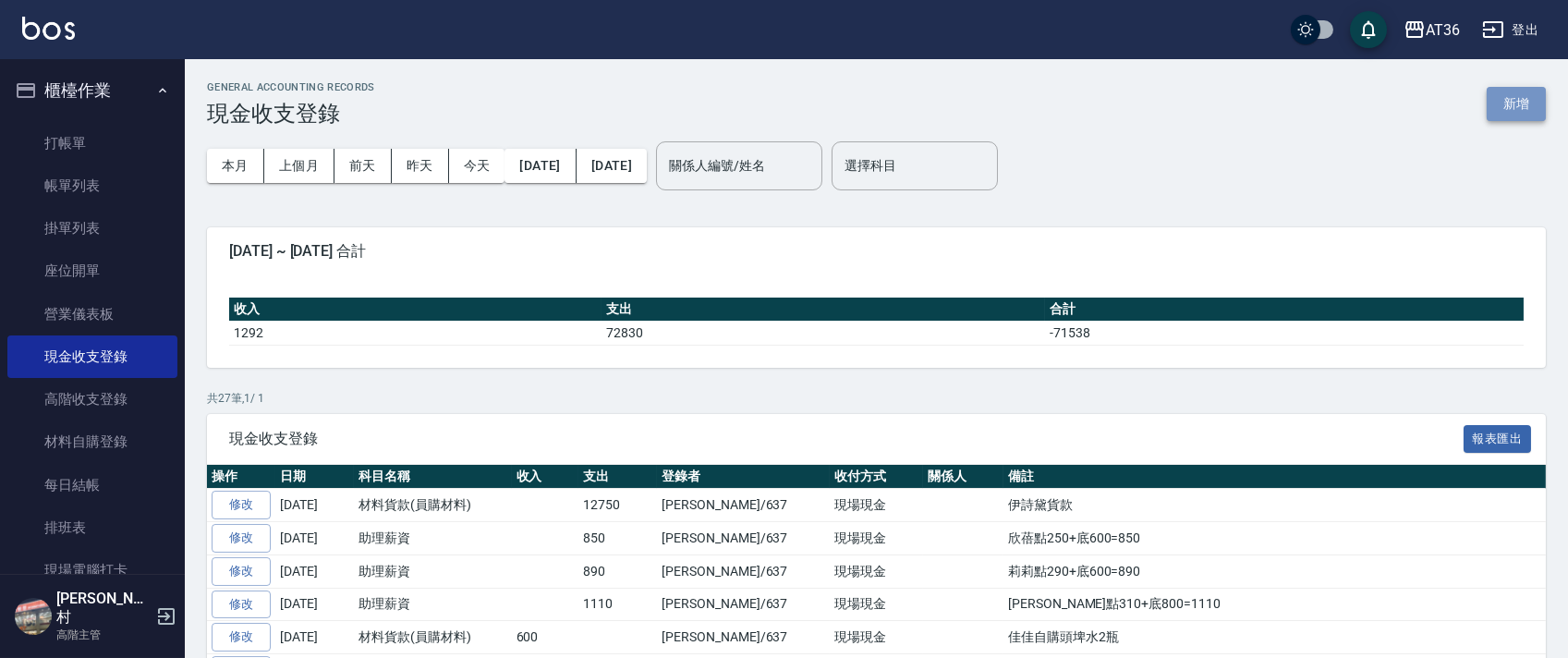
click at [1516, 111] on button "新增" at bounding box center [1515, 104] width 59 height 34
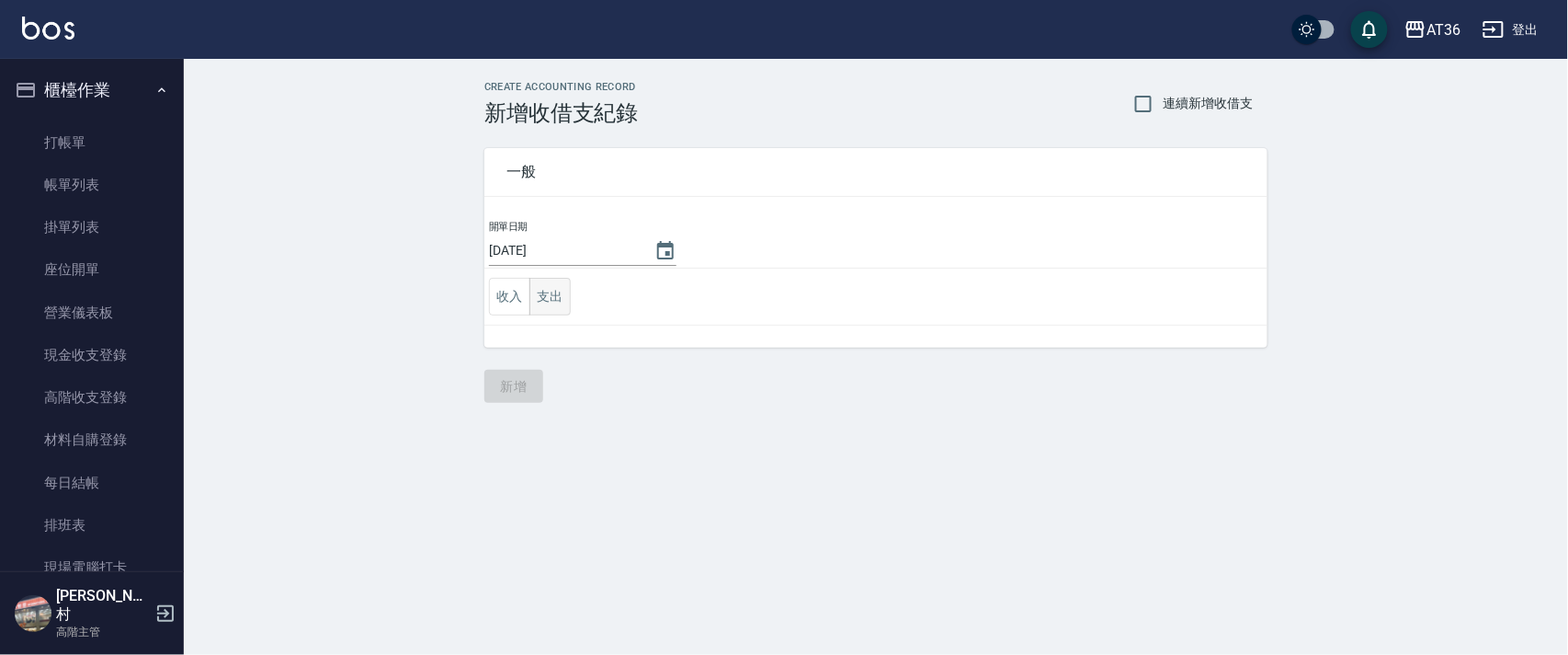
click at [543, 301] on button "支出" at bounding box center [550, 296] width 42 height 38
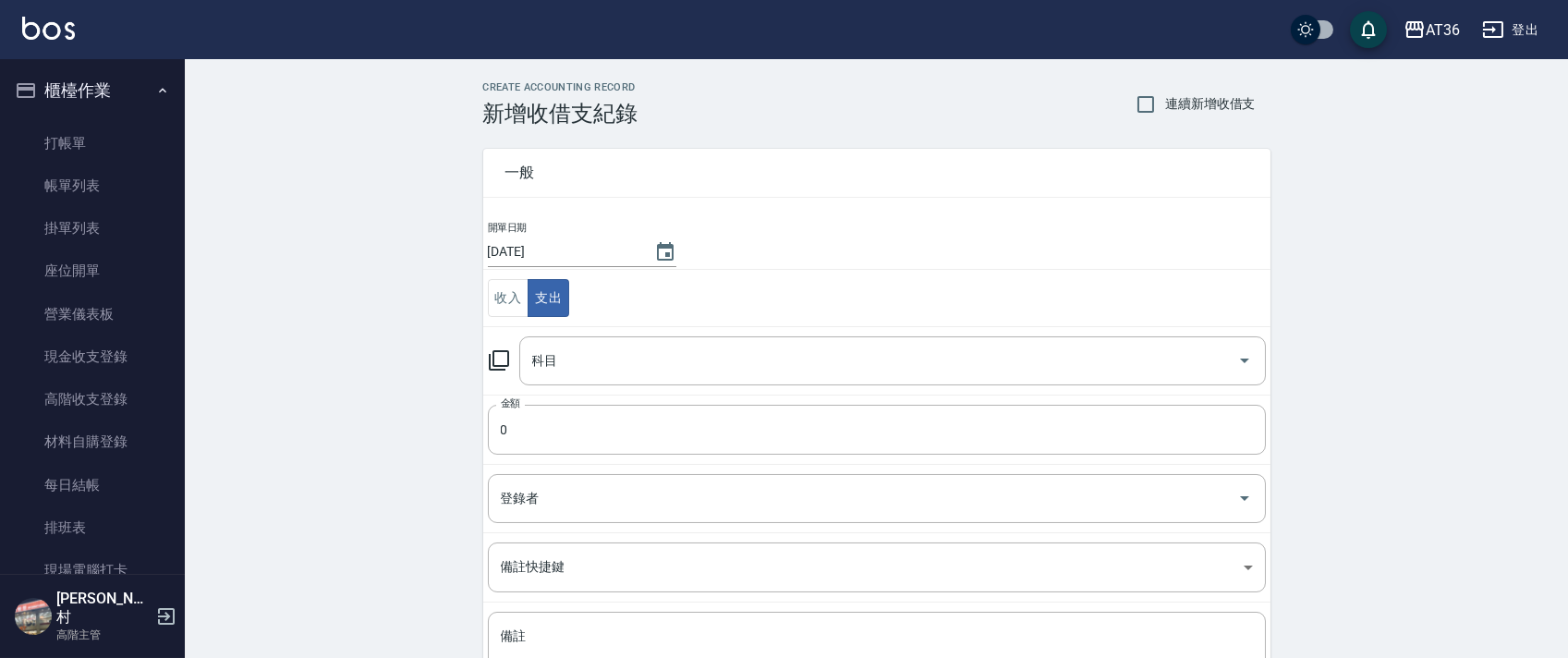
click at [535, 360] on div "科目 科目" at bounding box center [892, 360] width 746 height 49
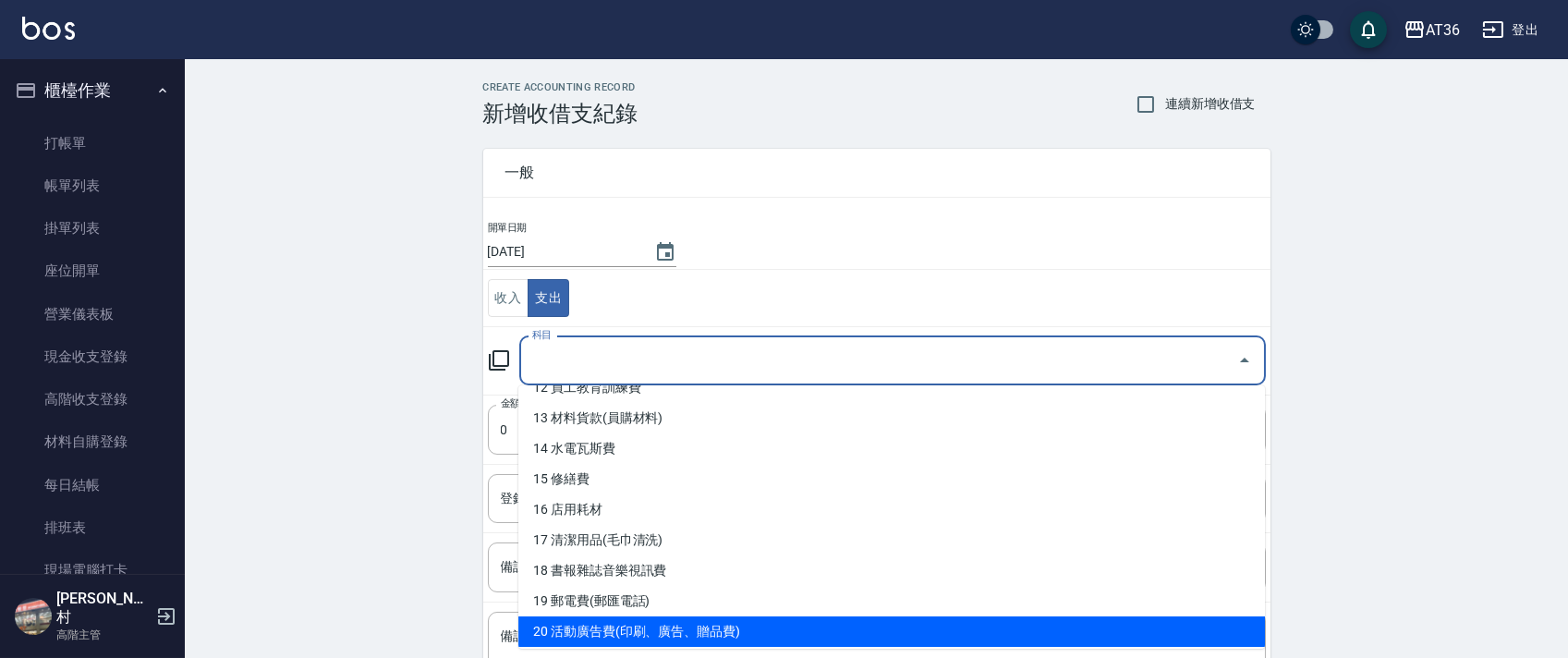
scroll to position [492, 0]
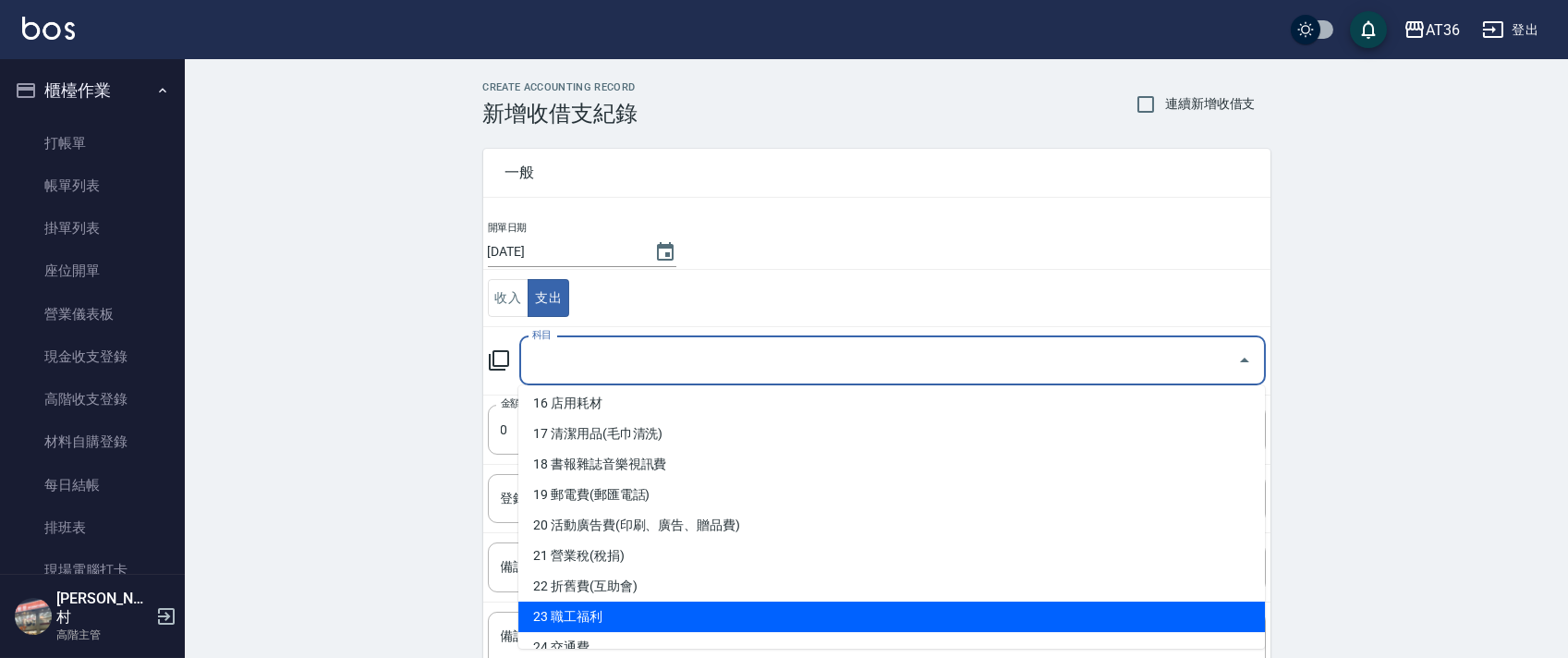
click at [646, 613] on li "23 職工福利" at bounding box center [891, 616] width 746 height 31
type input "23 職工福利"
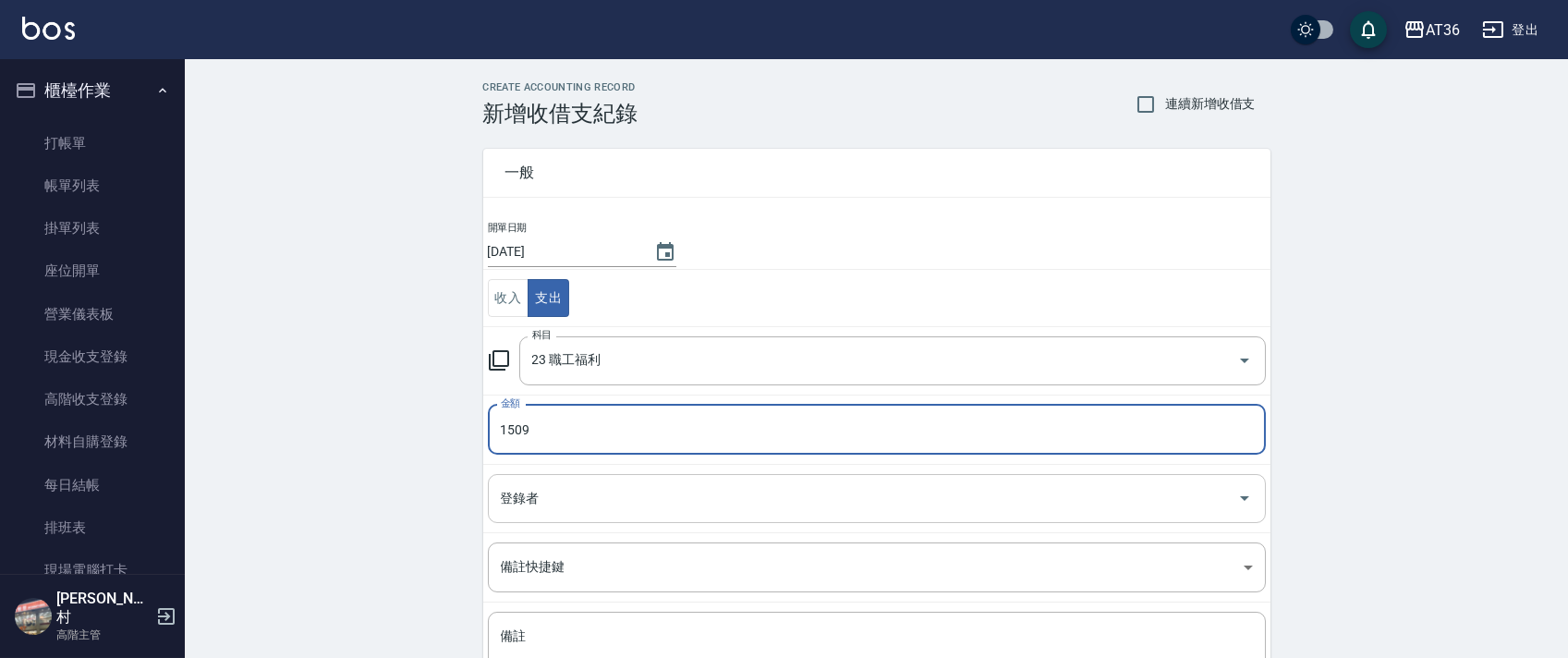
type input "1509"
click at [522, 499] on div "登錄者 登錄者" at bounding box center [876, 498] width 778 height 49
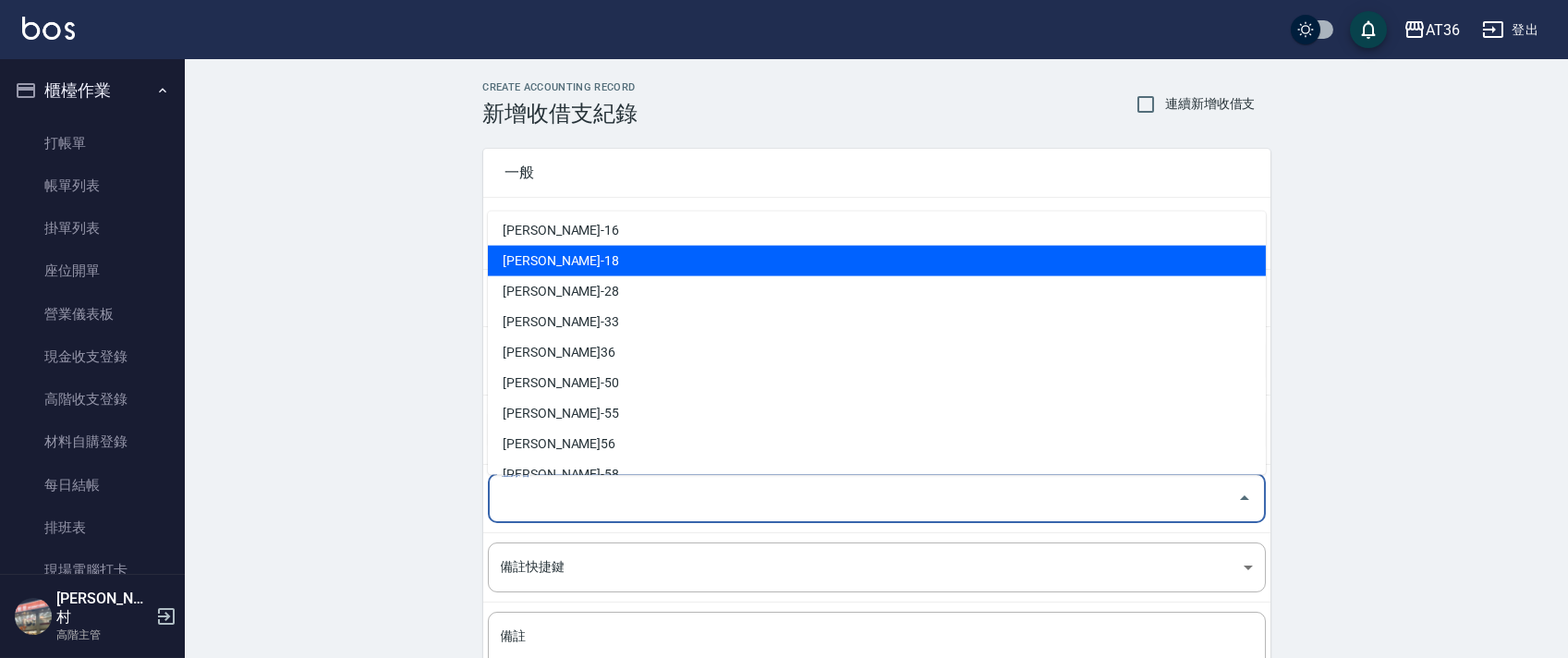
scroll to position [330, 0]
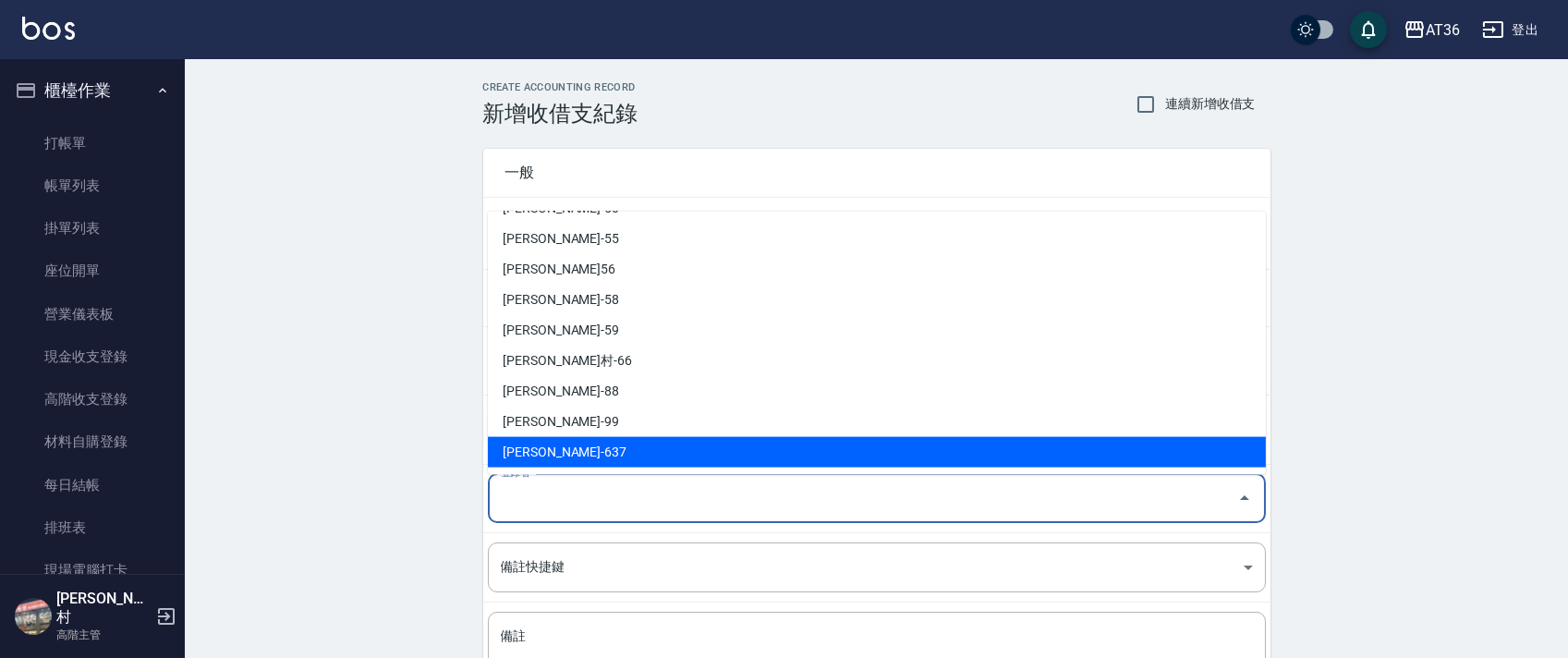
click at [557, 444] on li "[PERSON_NAME]-637" at bounding box center [876, 452] width 778 height 31
type input "[PERSON_NAME]-637"
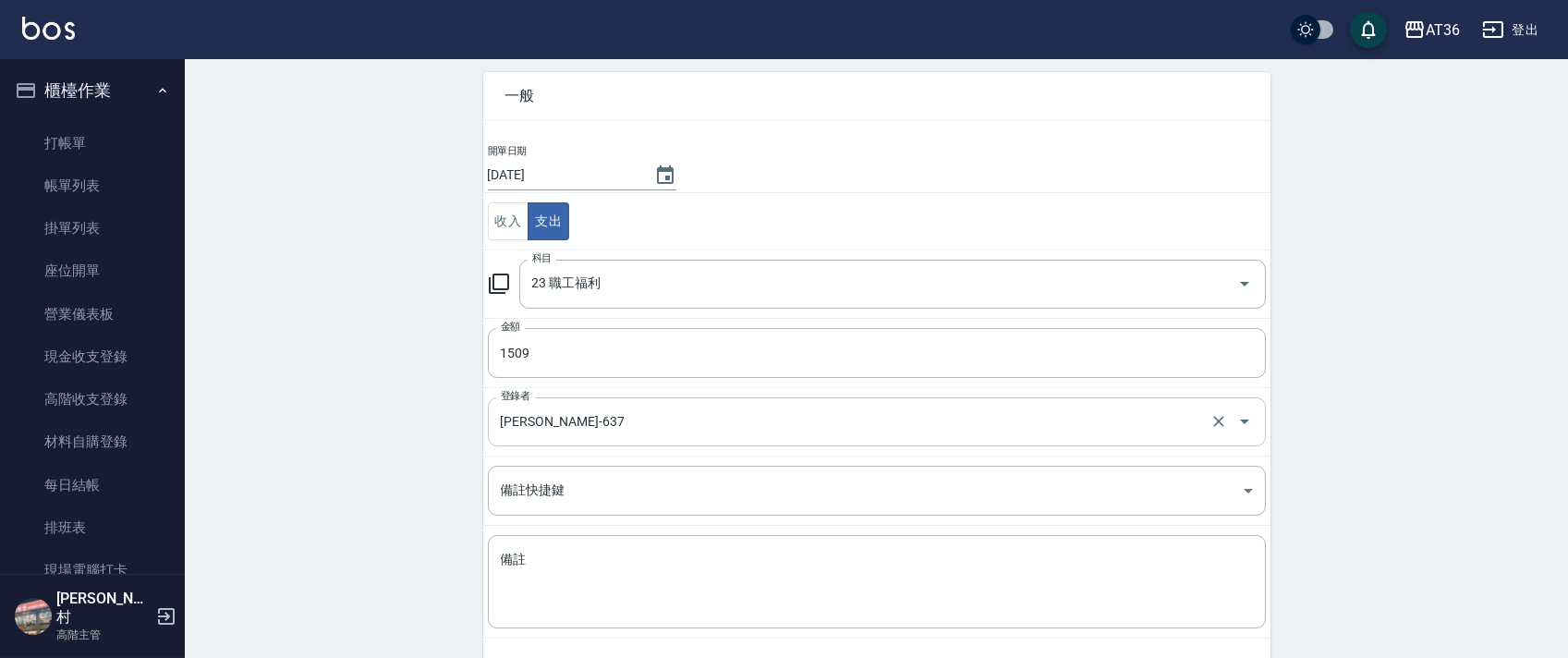
scroll to position [157, 0]
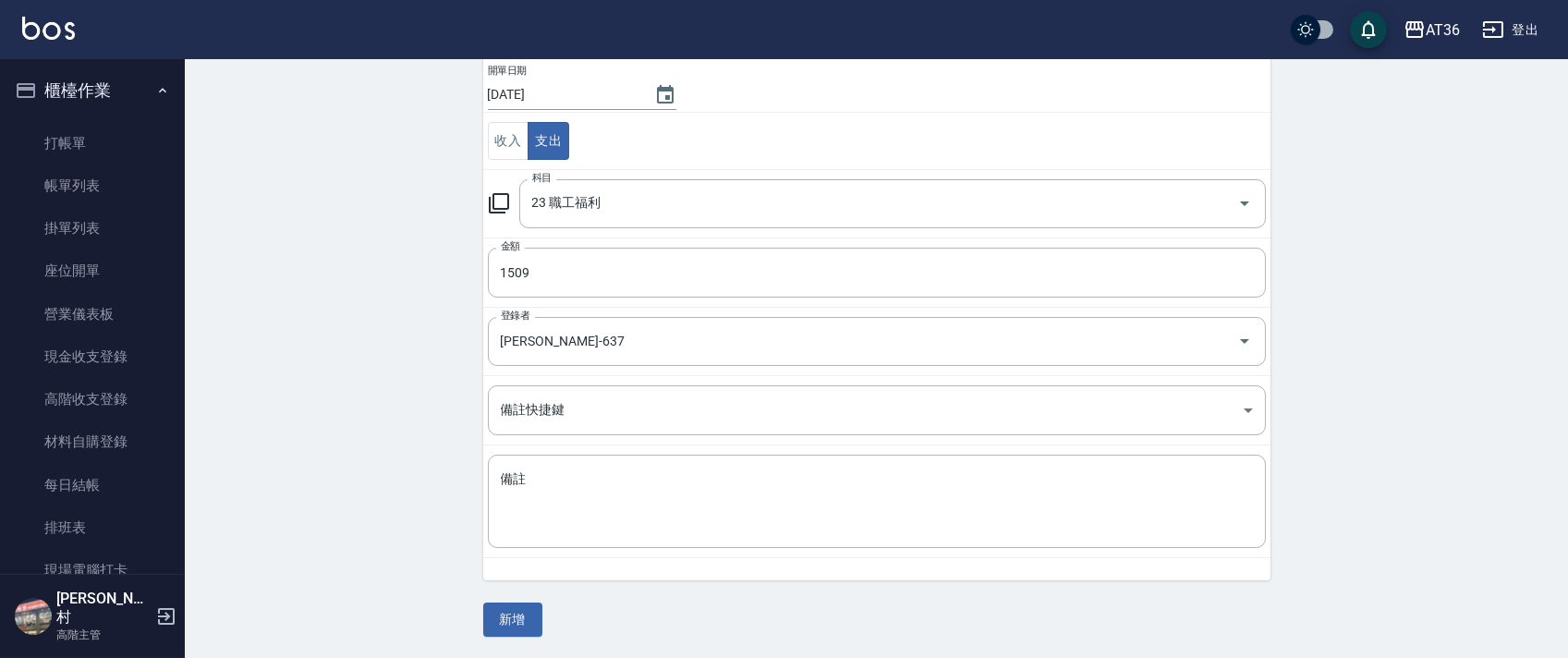
click at [543, 96] on input "[DATE]" at bounding box center [561, 95] width 148 height 31
type input "[DATE]"
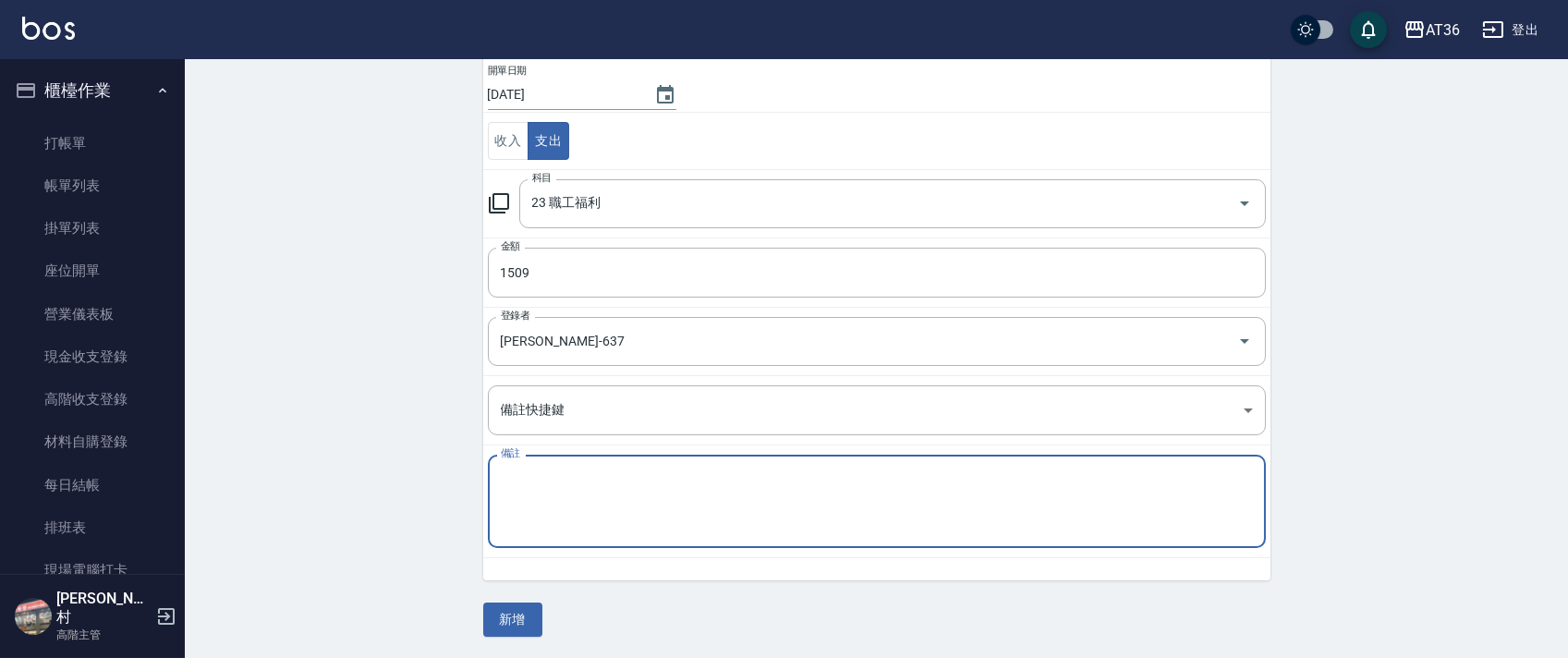
click at [540, 487] on textarea "備註" at bounding box center [876, 501] width 752 height 63
type textarea "中元普渡"
click at [495, 618] on button "新增" at bounding box center [512, 619] width 59 height 34
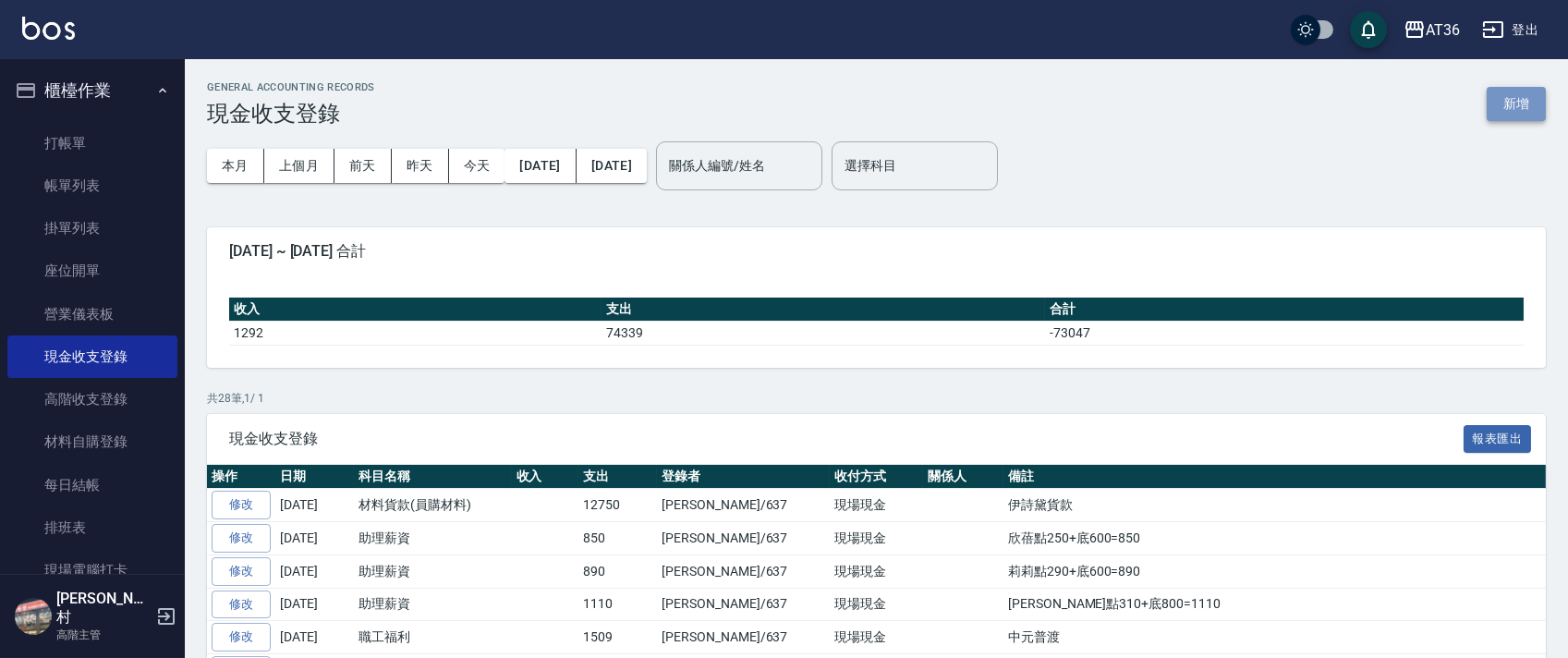
click at [1511, 104] on button "新增" at bounding box center [1515, 104] width 59 height 34
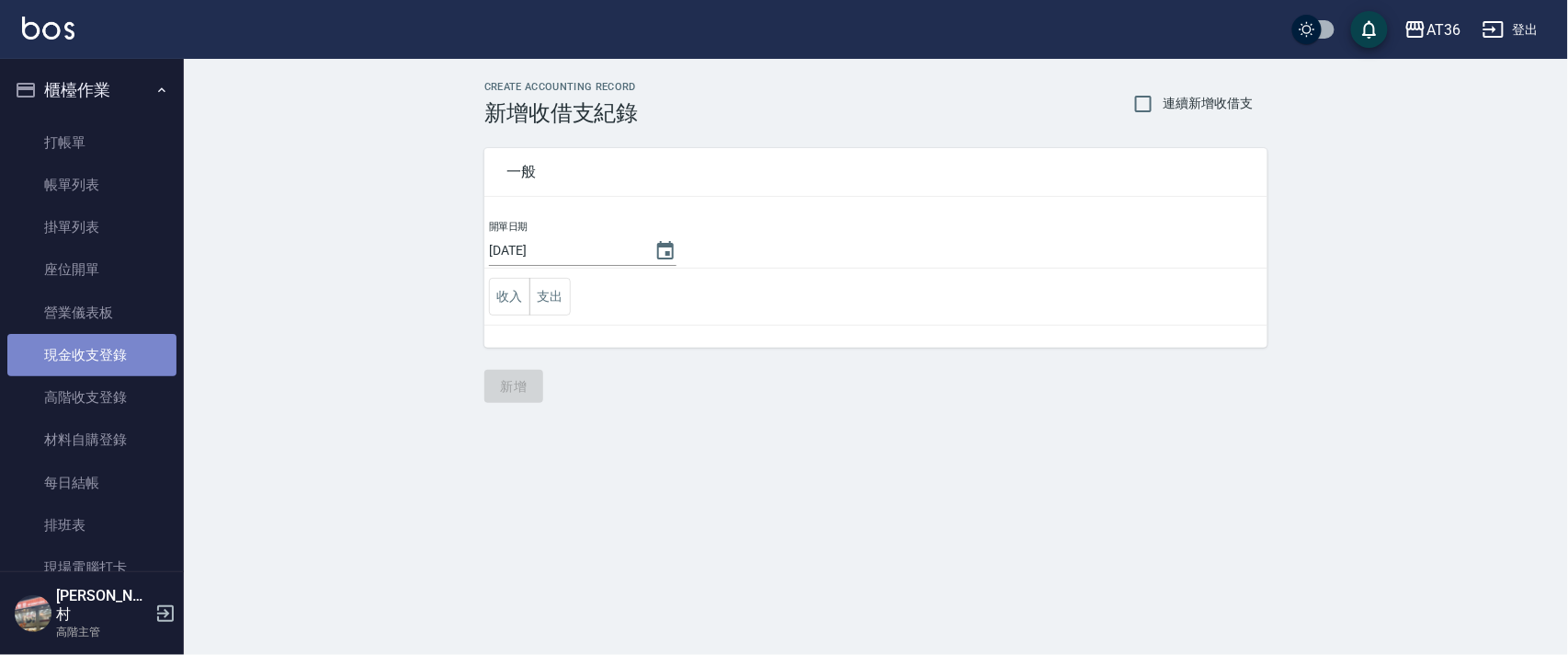
click at [99, 364] on link "現金收支登錄" at bounding box center [91, 355] width 169 height 43
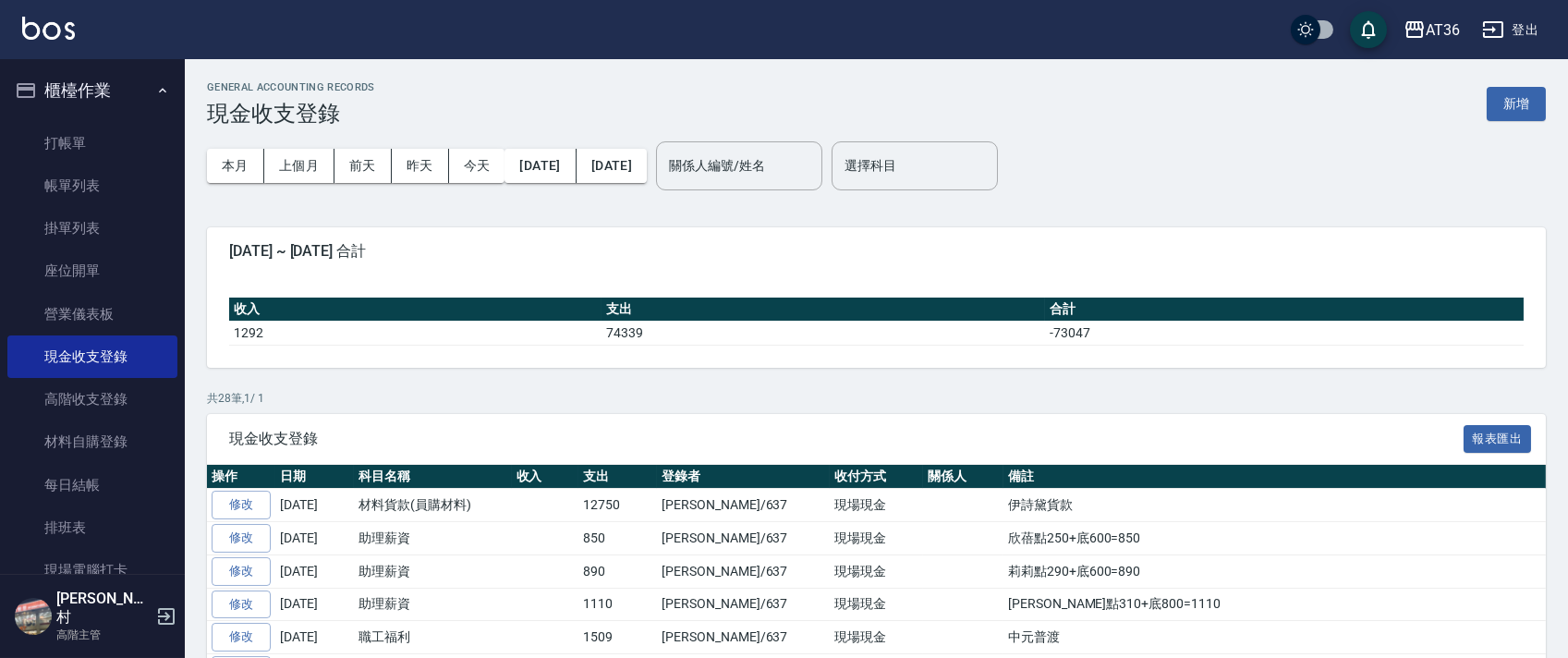
scroll to position [123, 0]
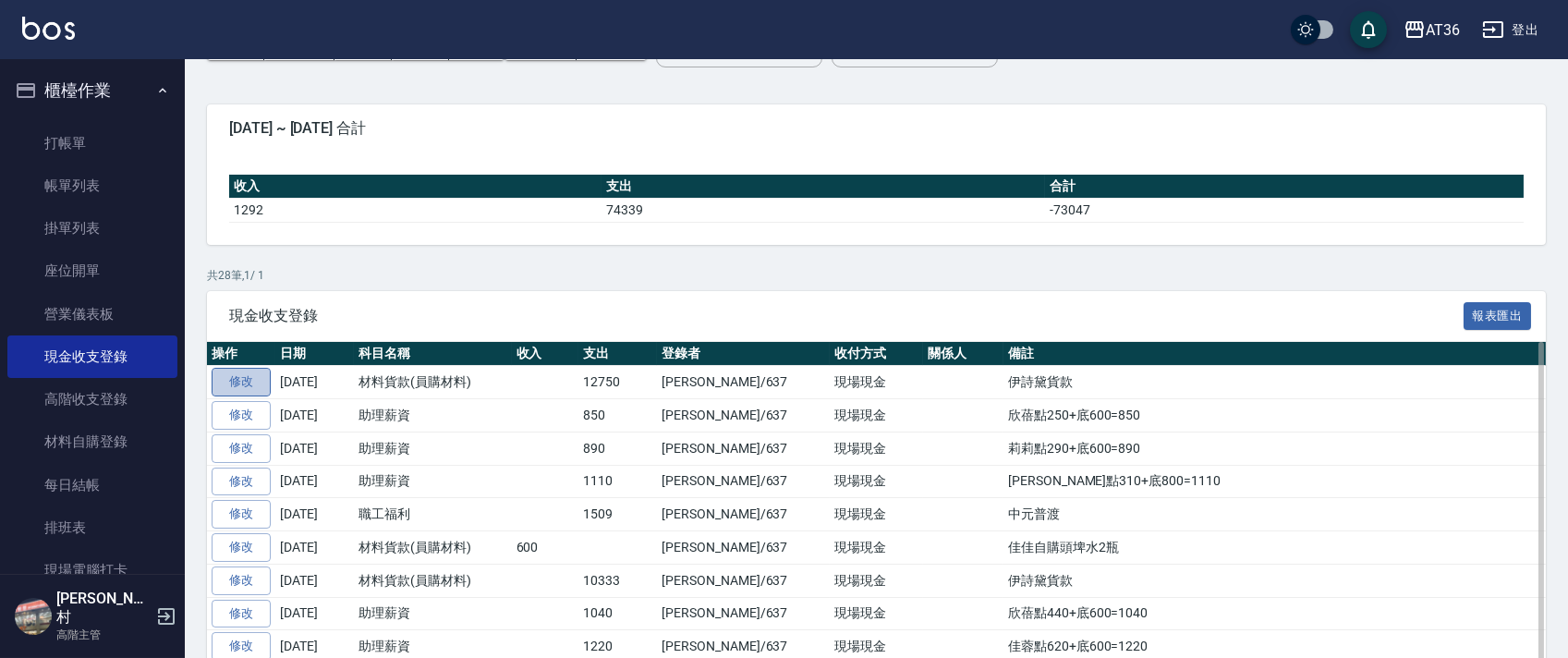
click at [257, 387] on link "修改" at bounding box center [241, 381] width 59 height 29
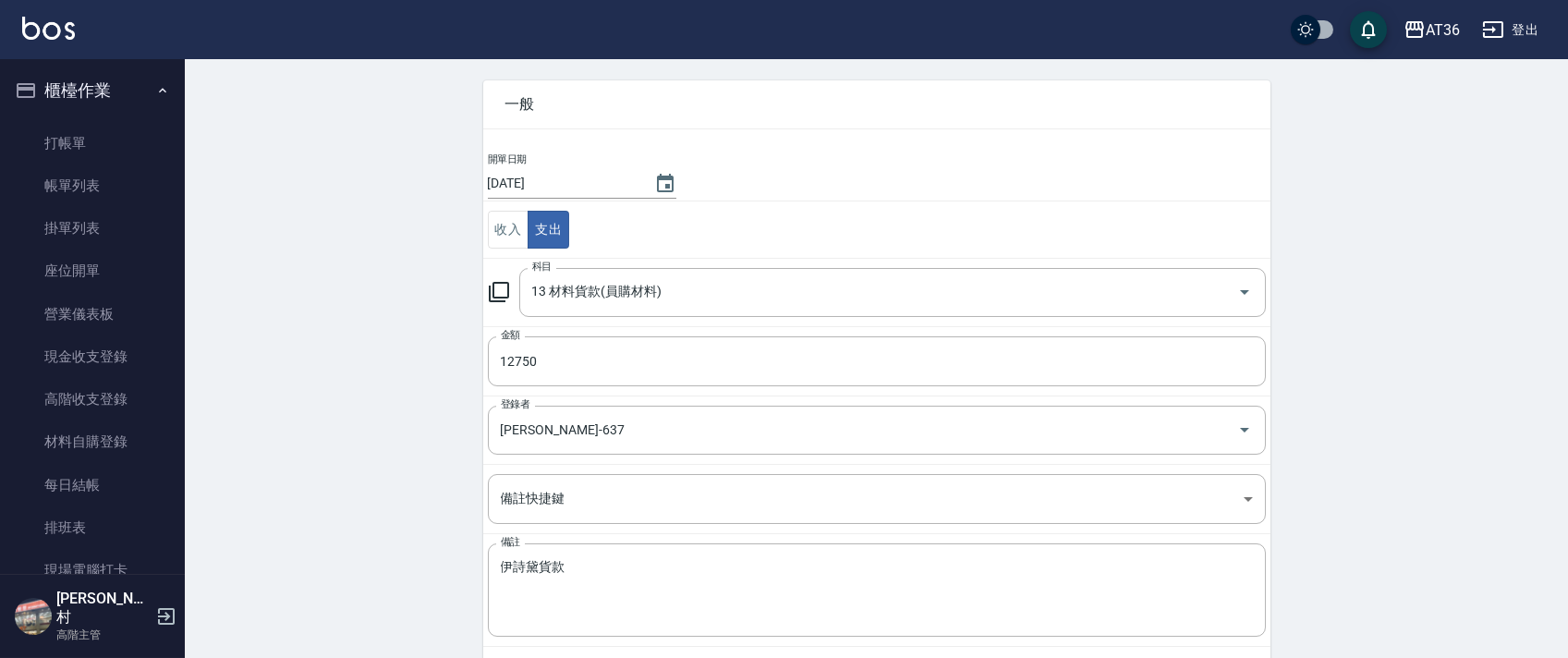
scroll to position [136, 0]
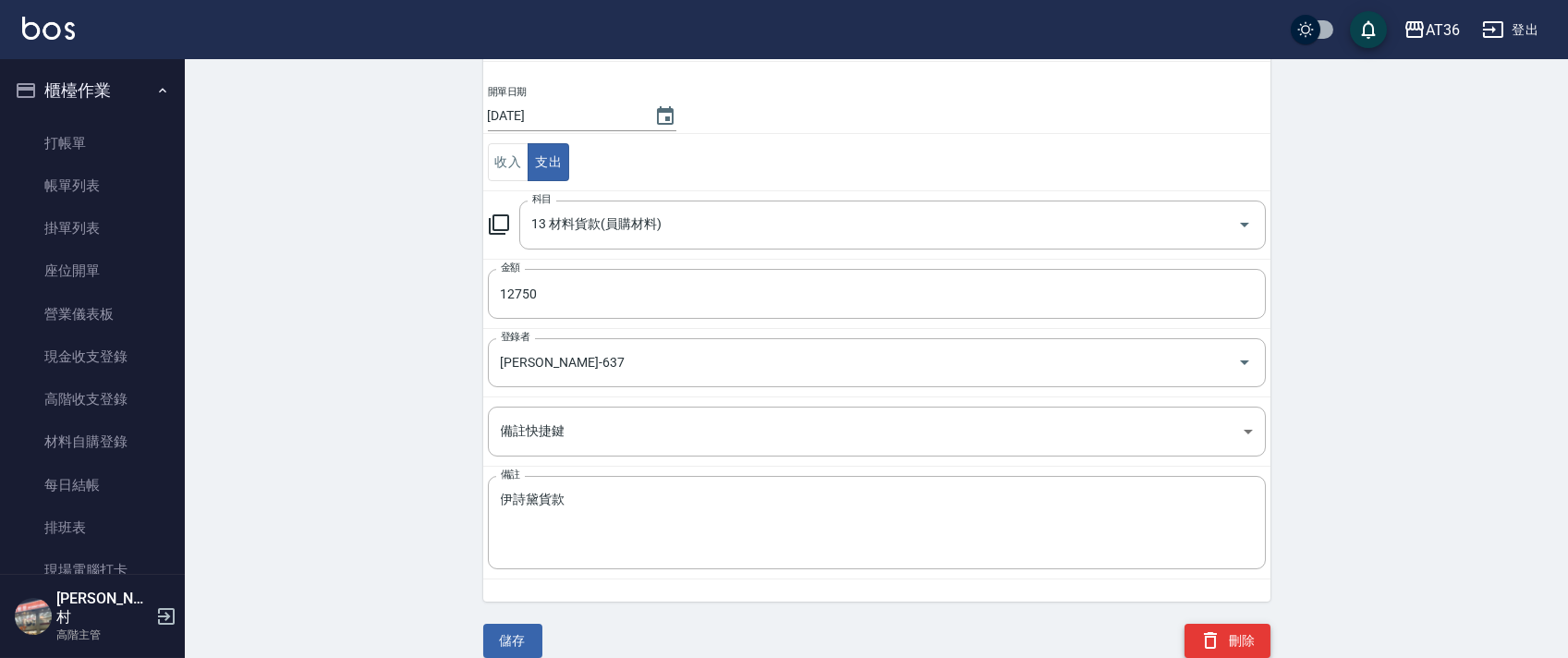
click at [1249, 641] on button "刪除" at bounding box center [1227, 640] width 86 height 34
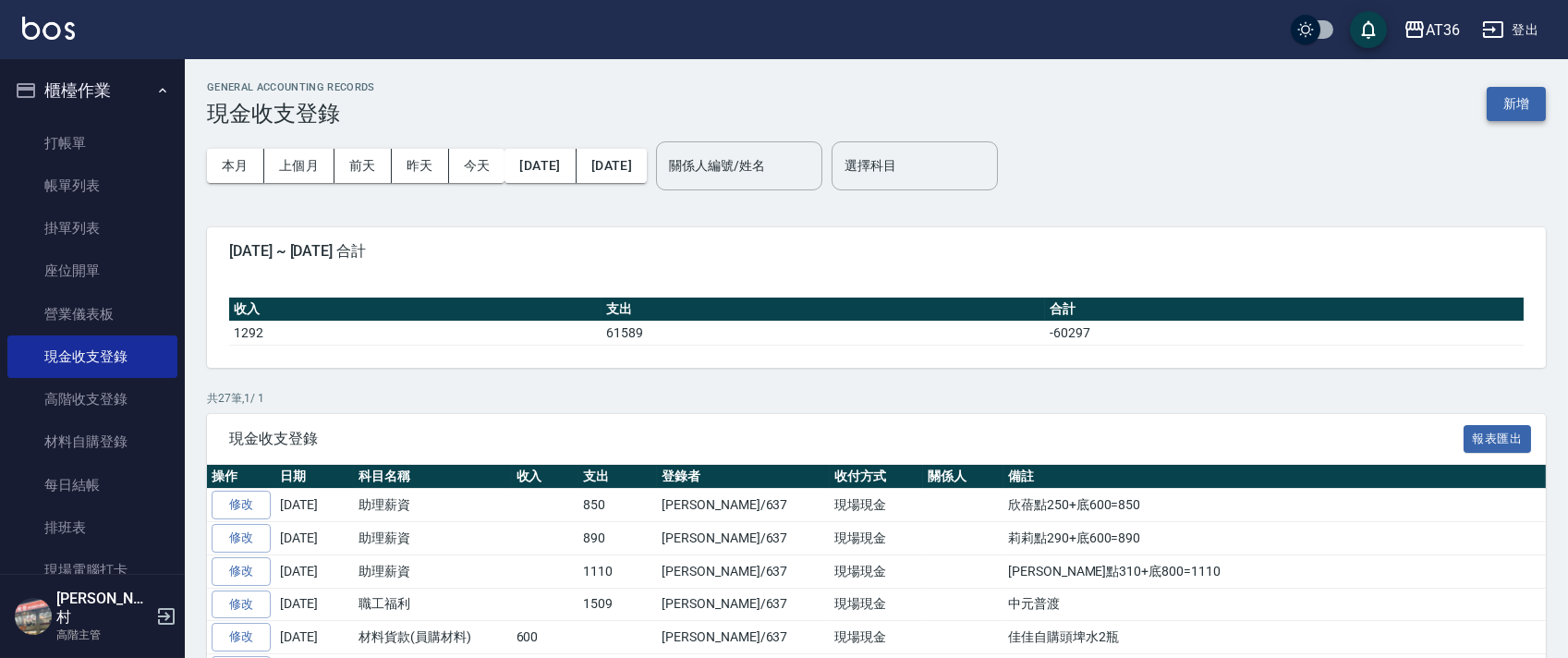
click at [1515, 104] on button "新增" at bounding box center [1515, 104] width 59 height 34
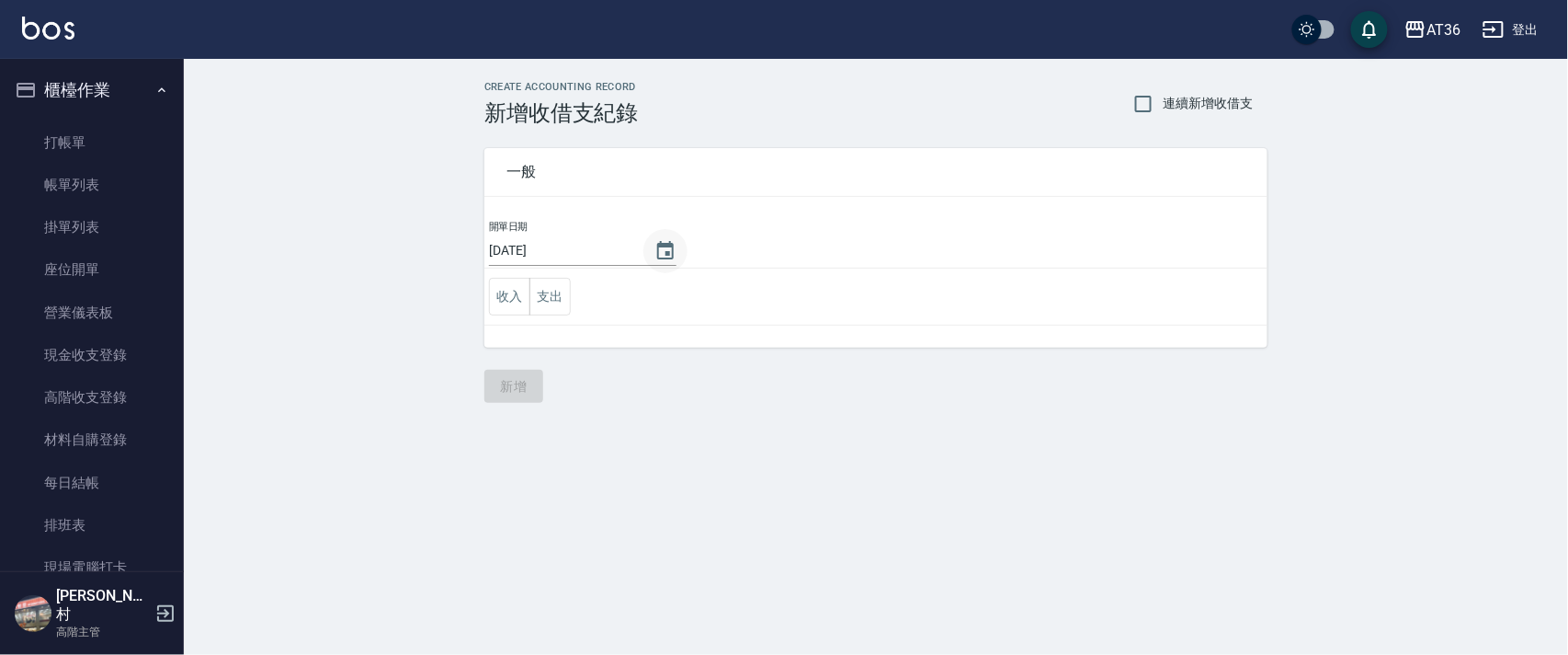
drag, startPoint x: 539, startPoint y: 248, endPoint x: 657, endPoint y: 254, distance: 118.2
click at [539, 249] on input "[DATE]" at bounding box center [562, 250] width 147 height 31
type input "[DATE]"
click at [545, 294] on button "支出" at bounding box center [550, 296] width 42 height 38
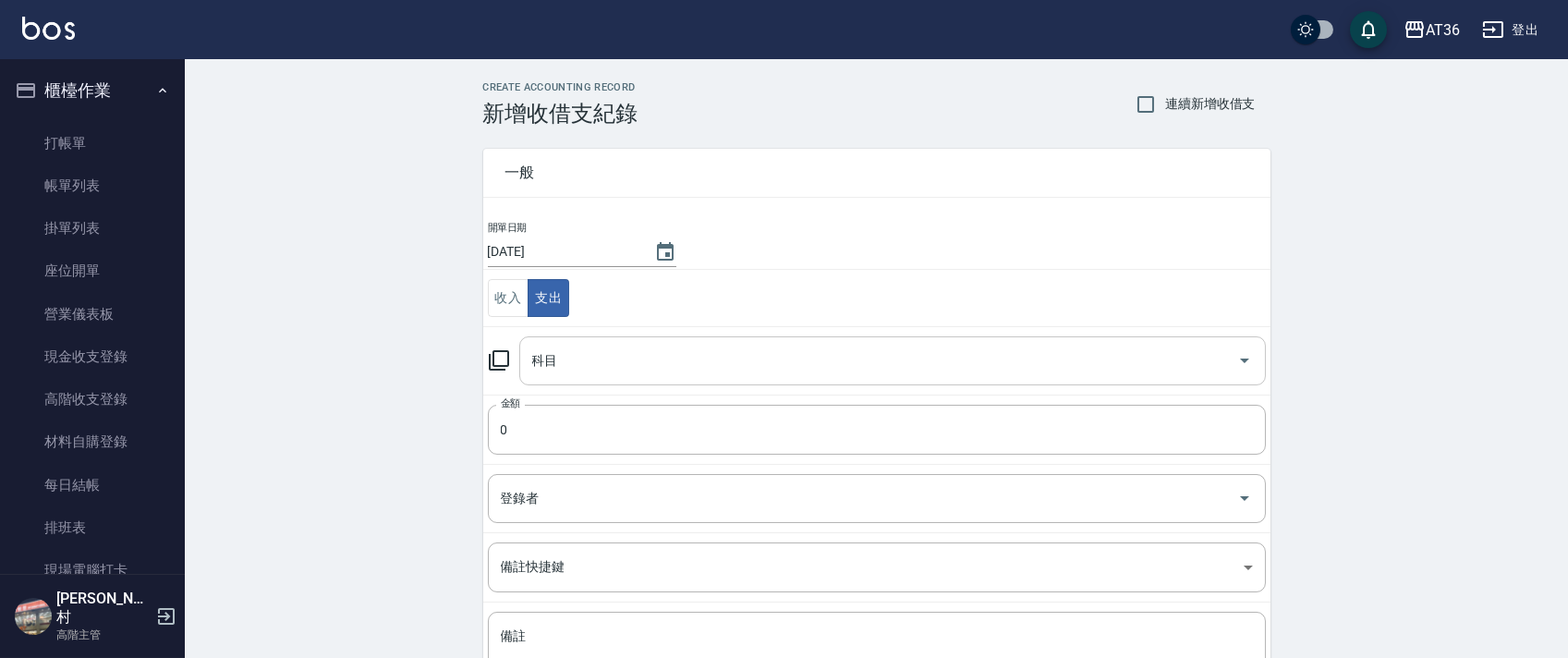
click at [558, 363] on input "科目" at bounding box center [878, 360] width 702 height 32
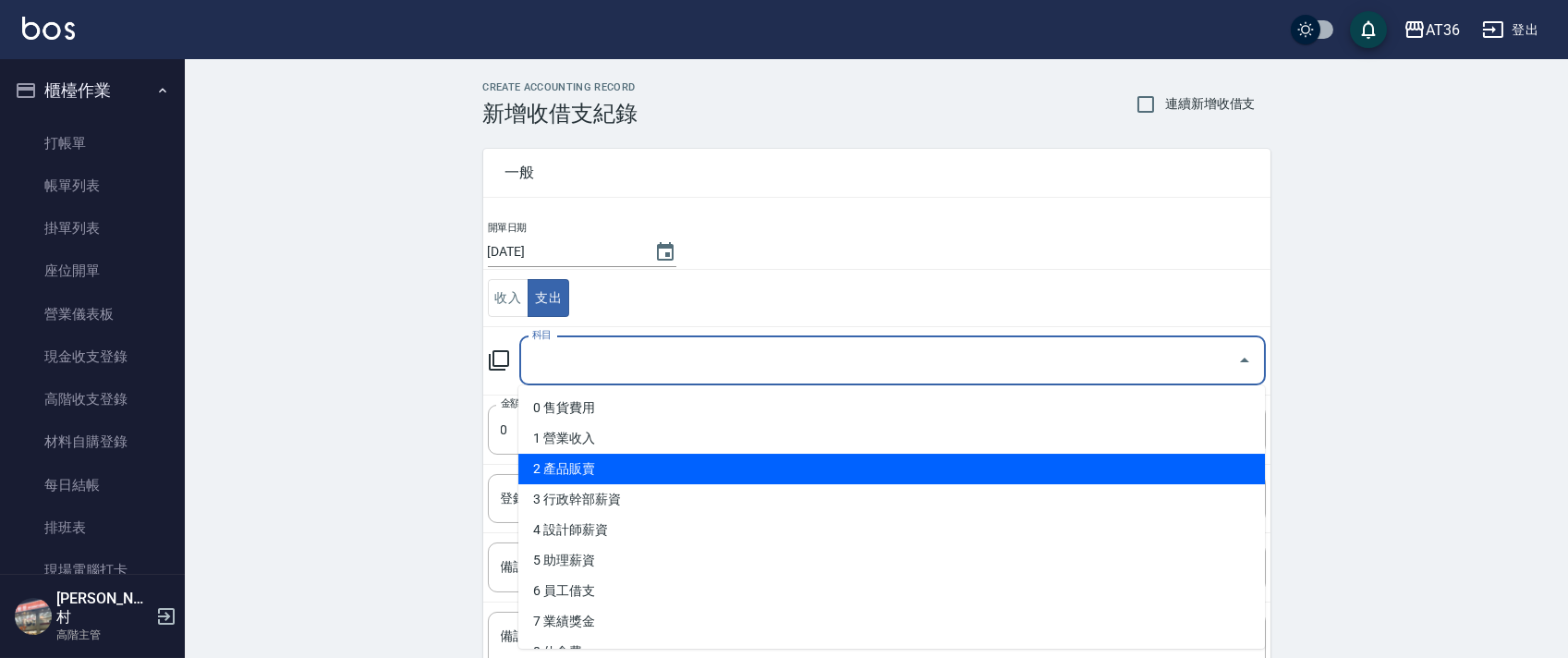
scroll to position [246, 0]
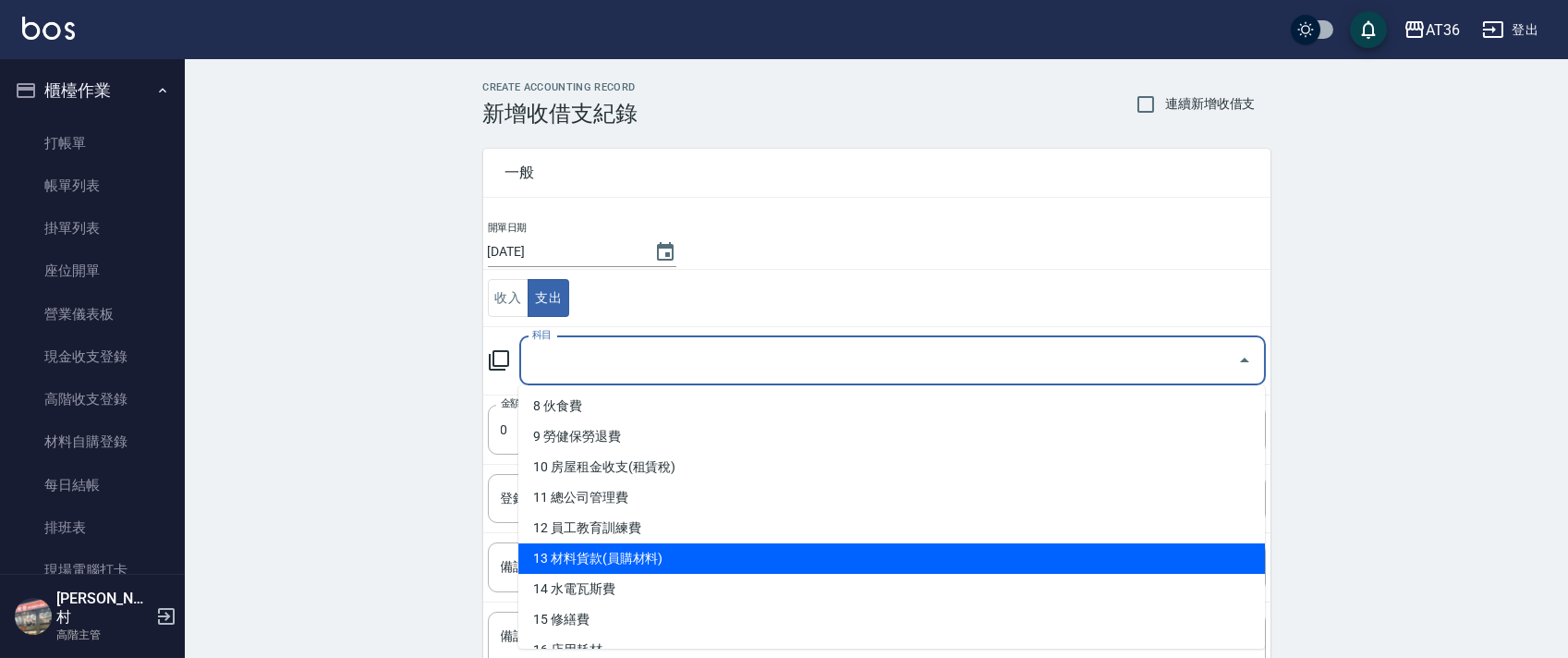
click at [715, 560] on li "13 材料貨款(員購材料)" at bounding box center [891, 558] width 746 height 31
type input "13 材料貨款(員購材料)"
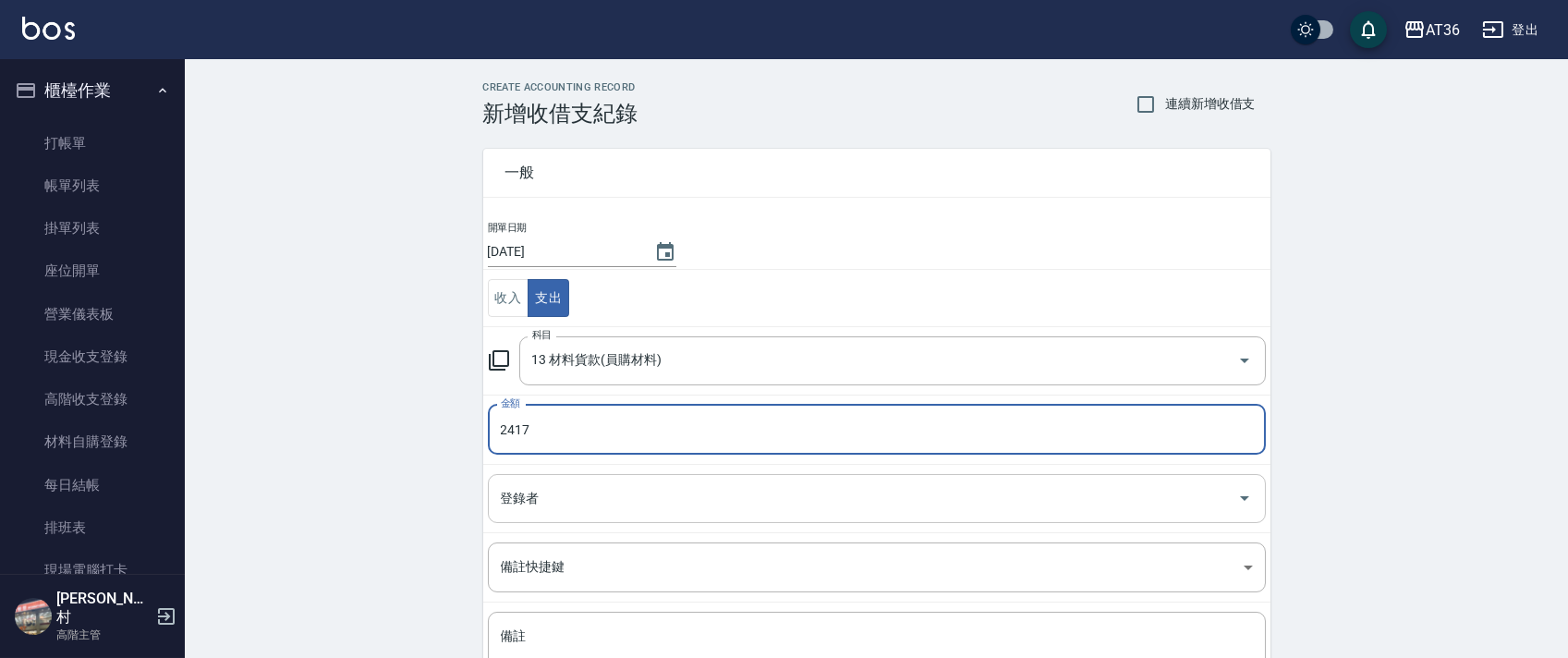
type input "2417"
drag, startPoint x: 519, startPoint y: 495, endPoint x: 530, endPoint y: 480, distance: 18.6
click at [519, 496] on div "登錄者 登錄者" at bounding box center [876, 498] width 778 height 49
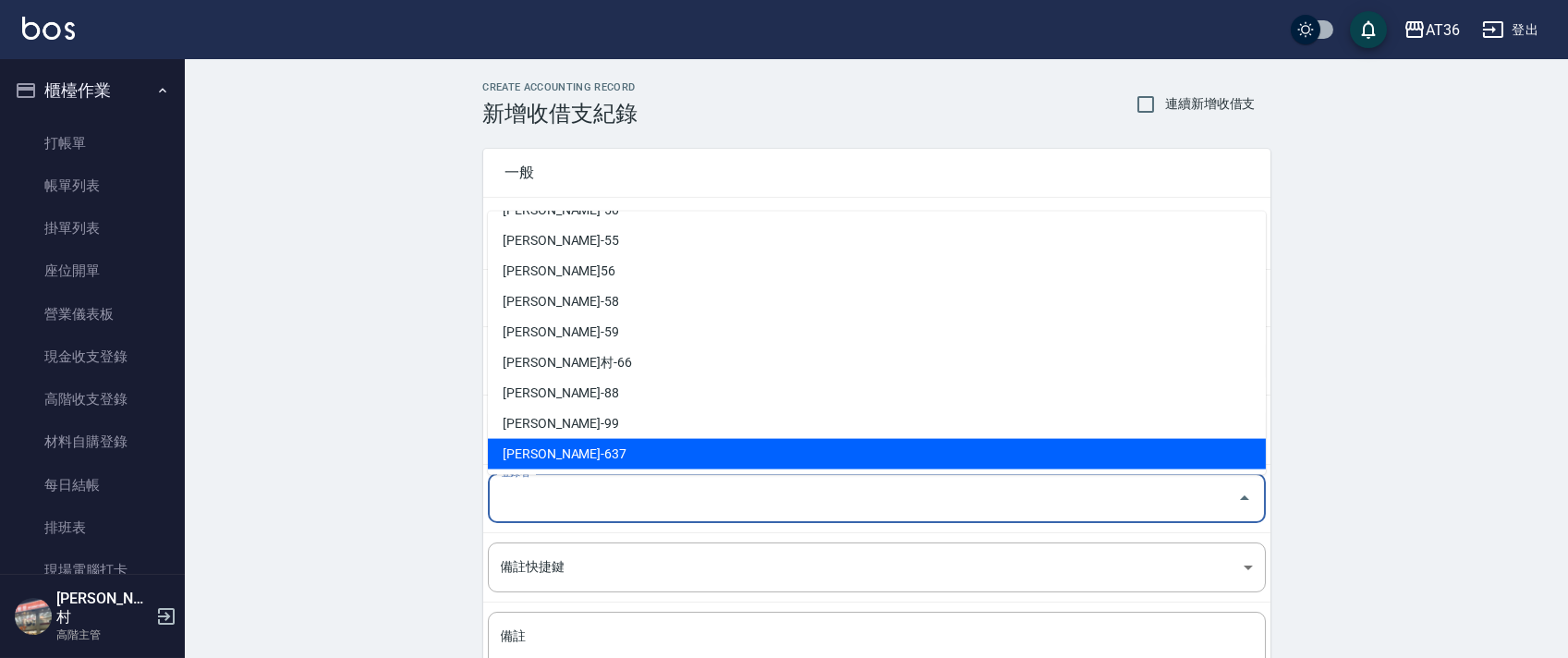
scroll to position [330, 0]
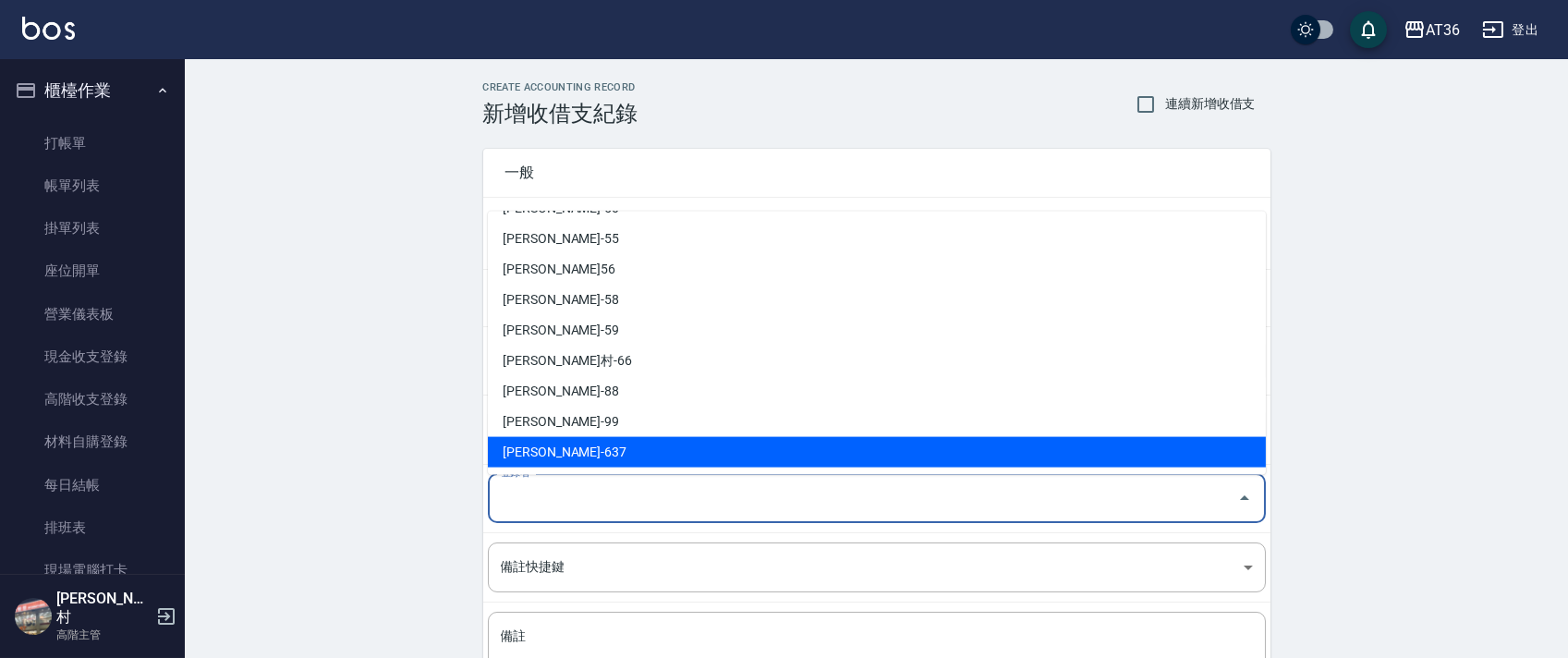
click at [535, 458] on li "[PERSON_NAME]-637" at bounding box center [876, 452] width 778 height 31
type input "[PERSON_NAME]-637"
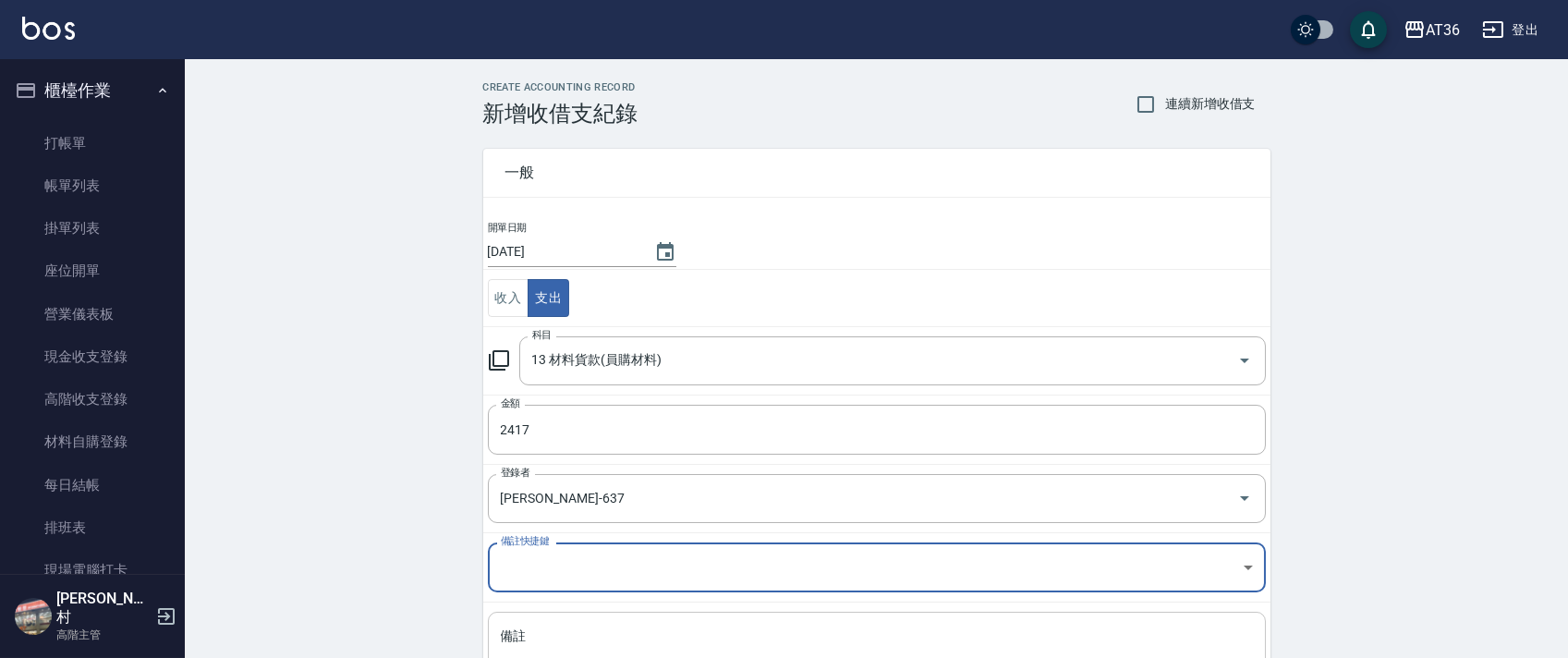
scroll to position [157, 0]
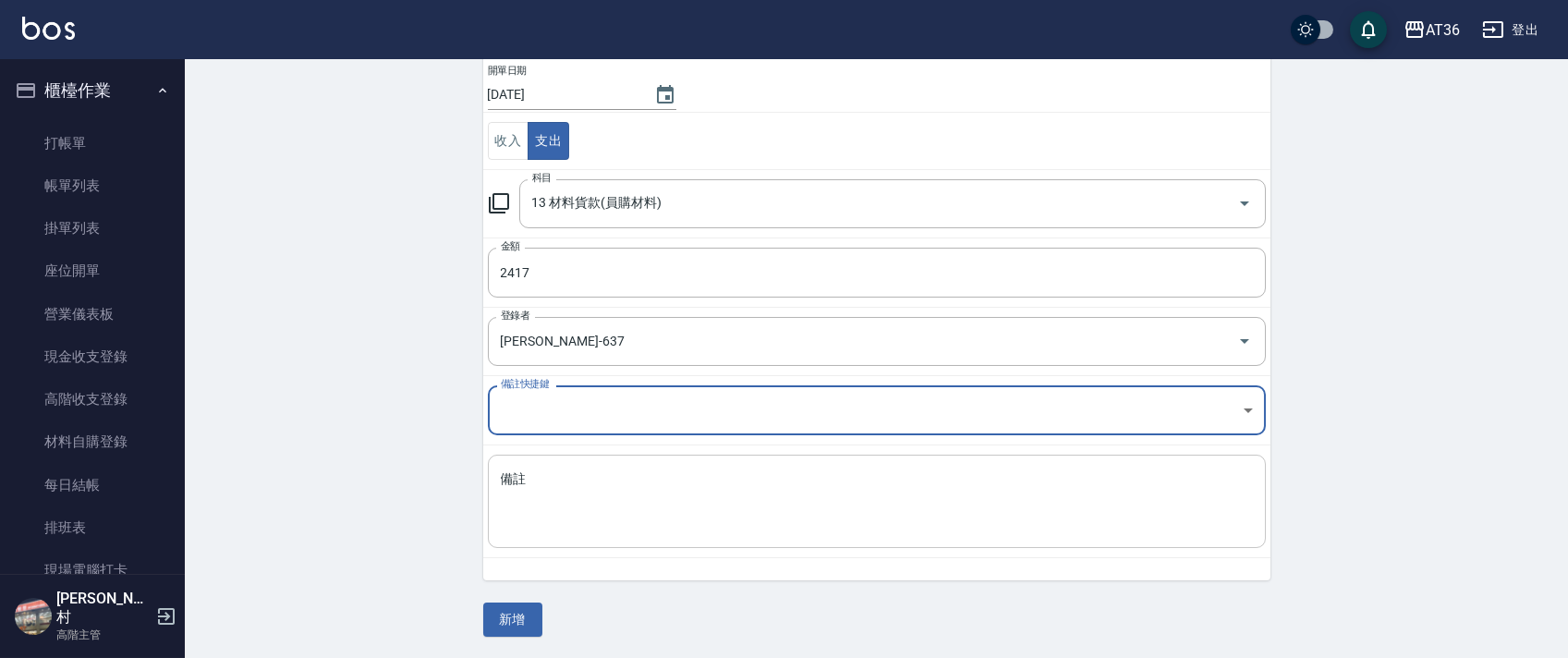
click at [544, 517] on textarea "備註" at bounding box center [876, 501] width 752 height 63
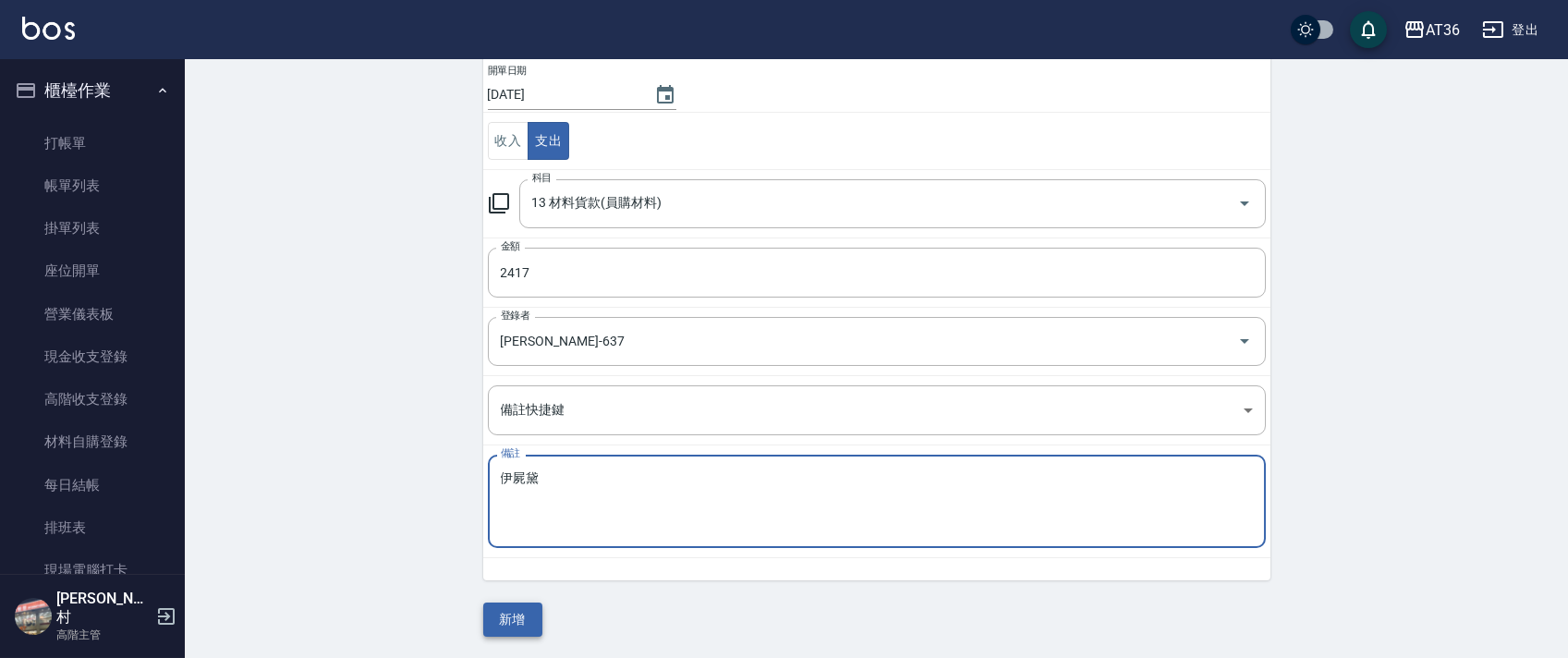
type textarea "伊屍黛"
click at [528, 621] on button "新增" at bounding box center [512, 619] width 59 height 34
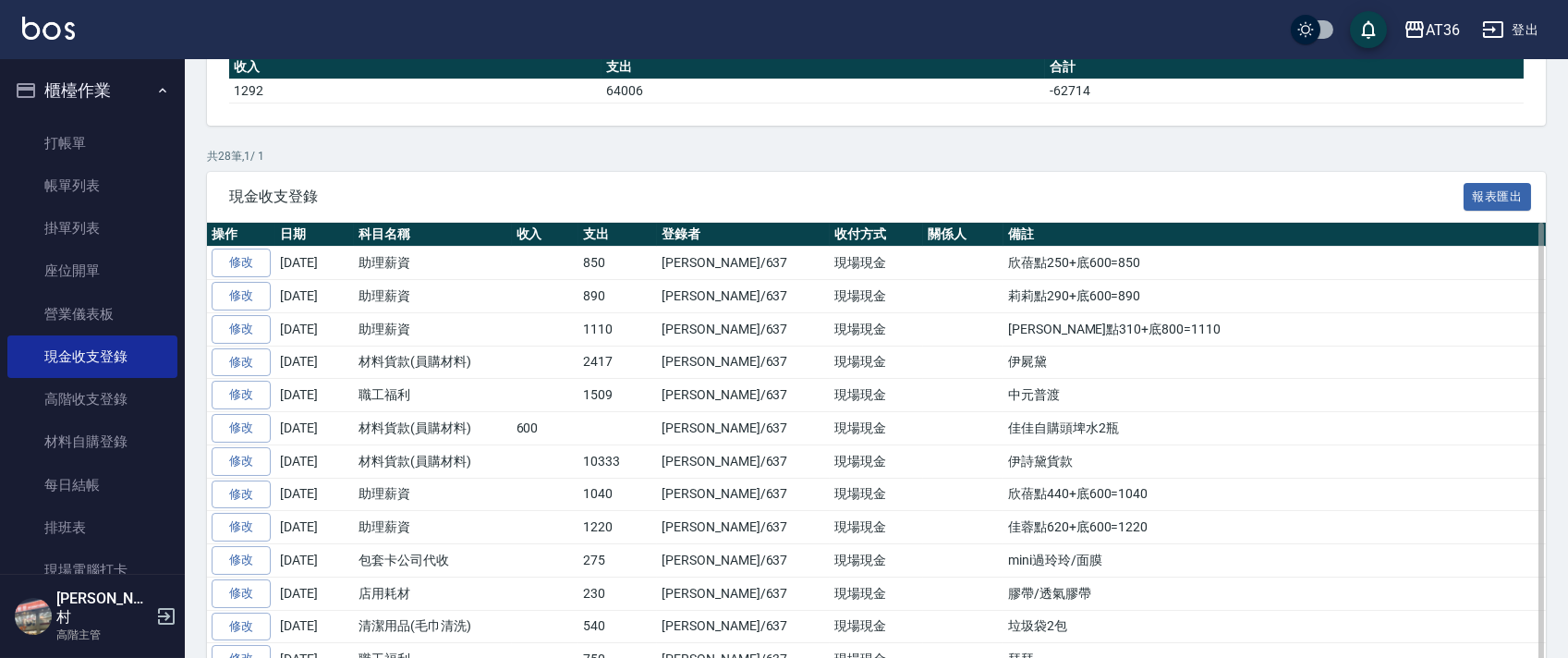
scroll to position [246, 0]
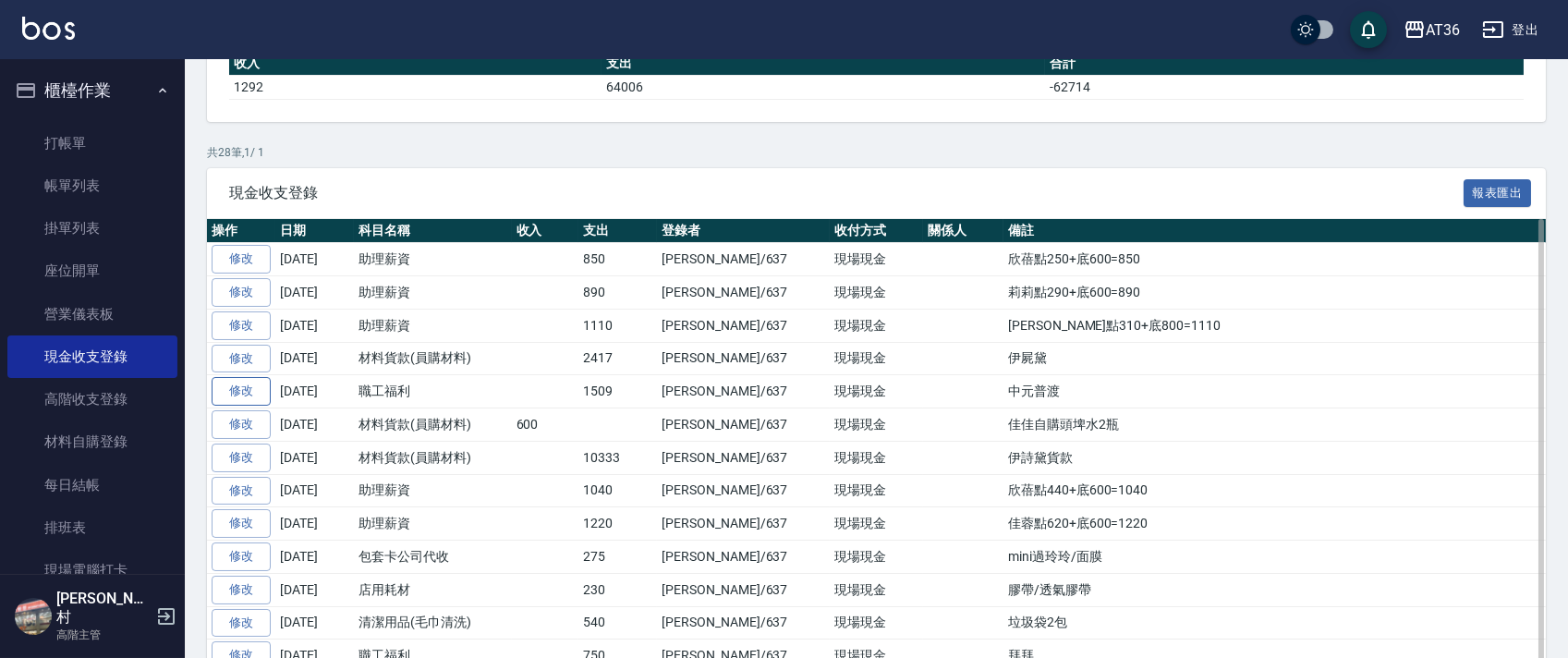
click at [253, 391] on link "修改" at bounding box center [241, 390] width 59 height 29
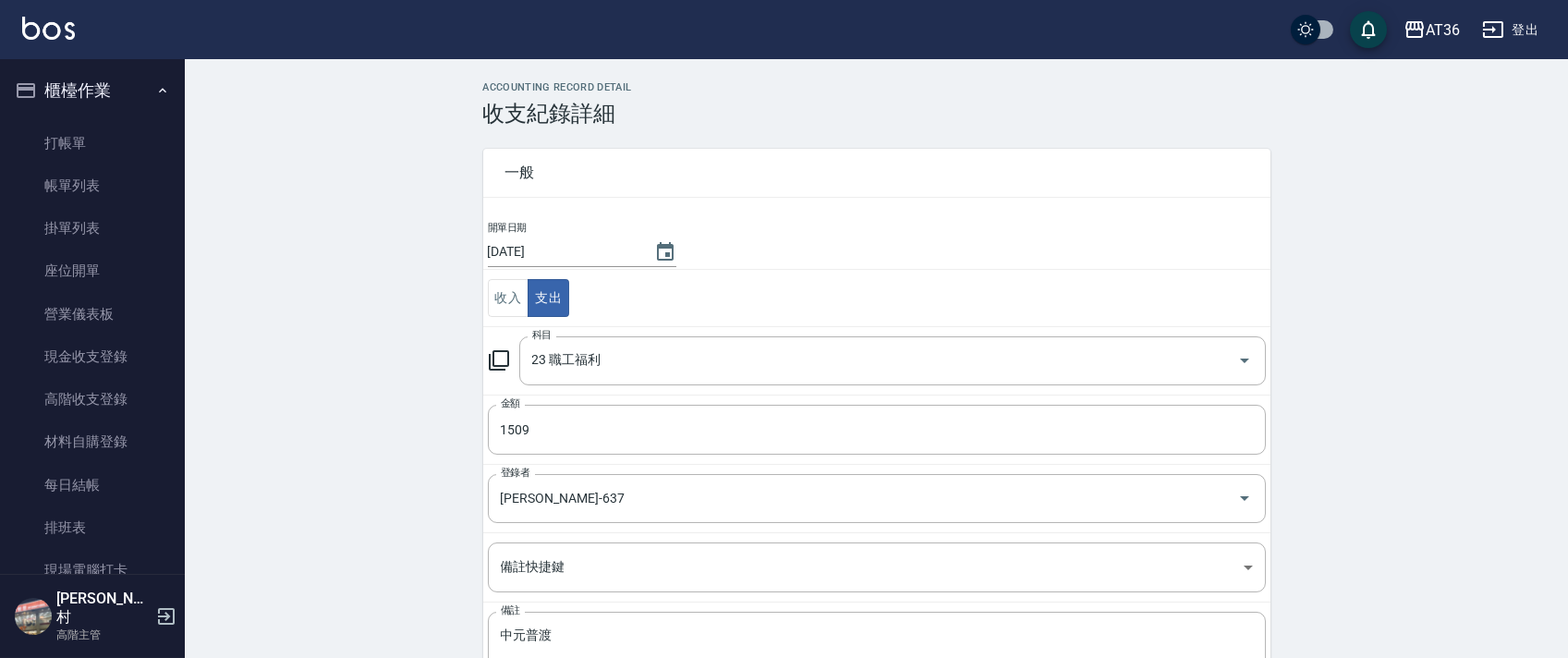
click at [544, 249] on input "[DATE]" at bounding box center [561, 252] width 148 height 31
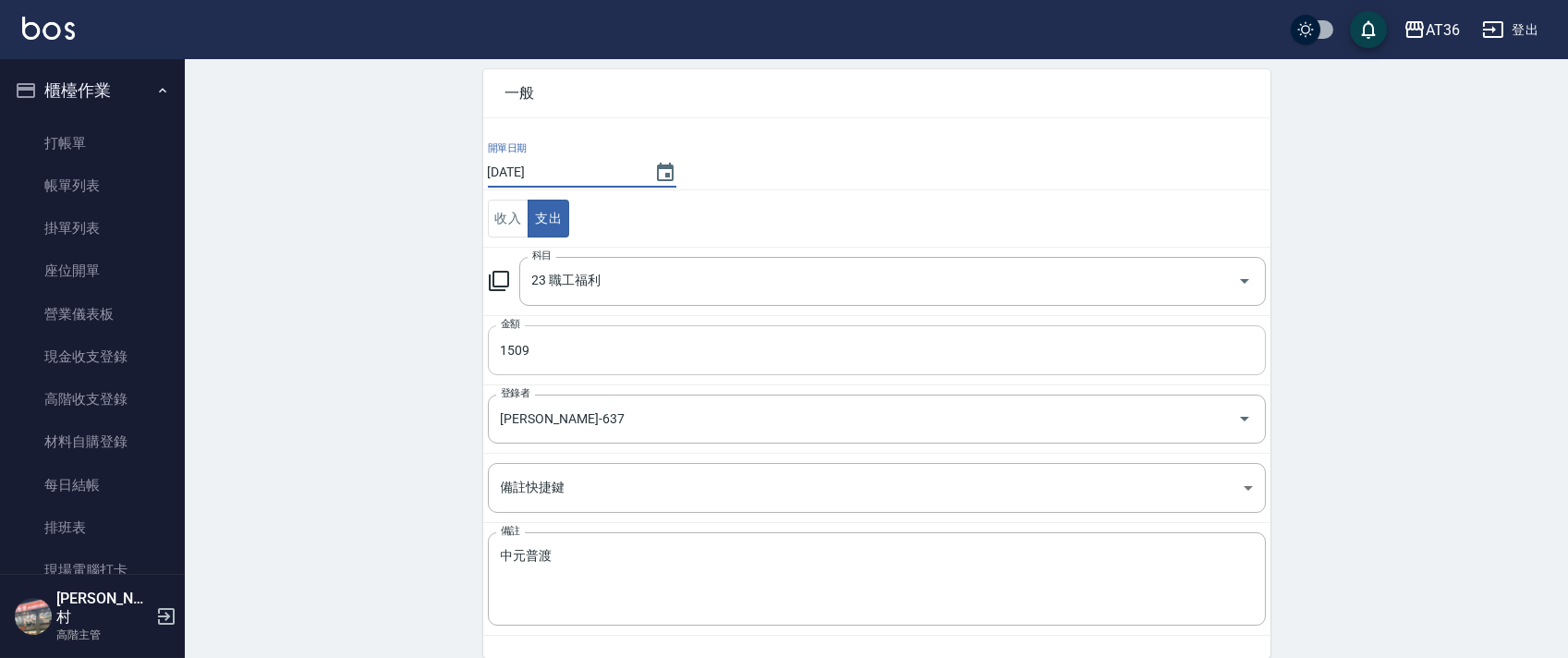
scroll to position [136, 0]
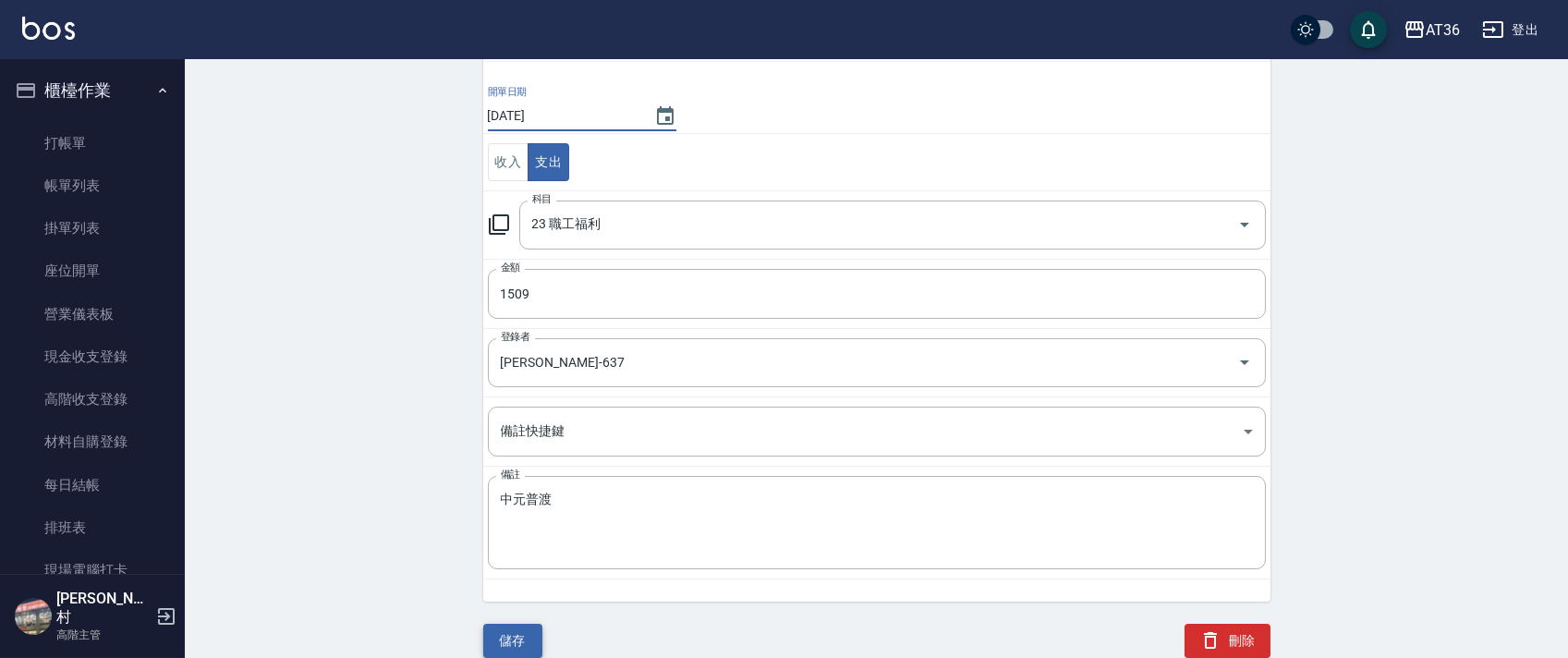
click at [514, 636] on button "儲存" at bounding box center [512, 640] width 59 height 34
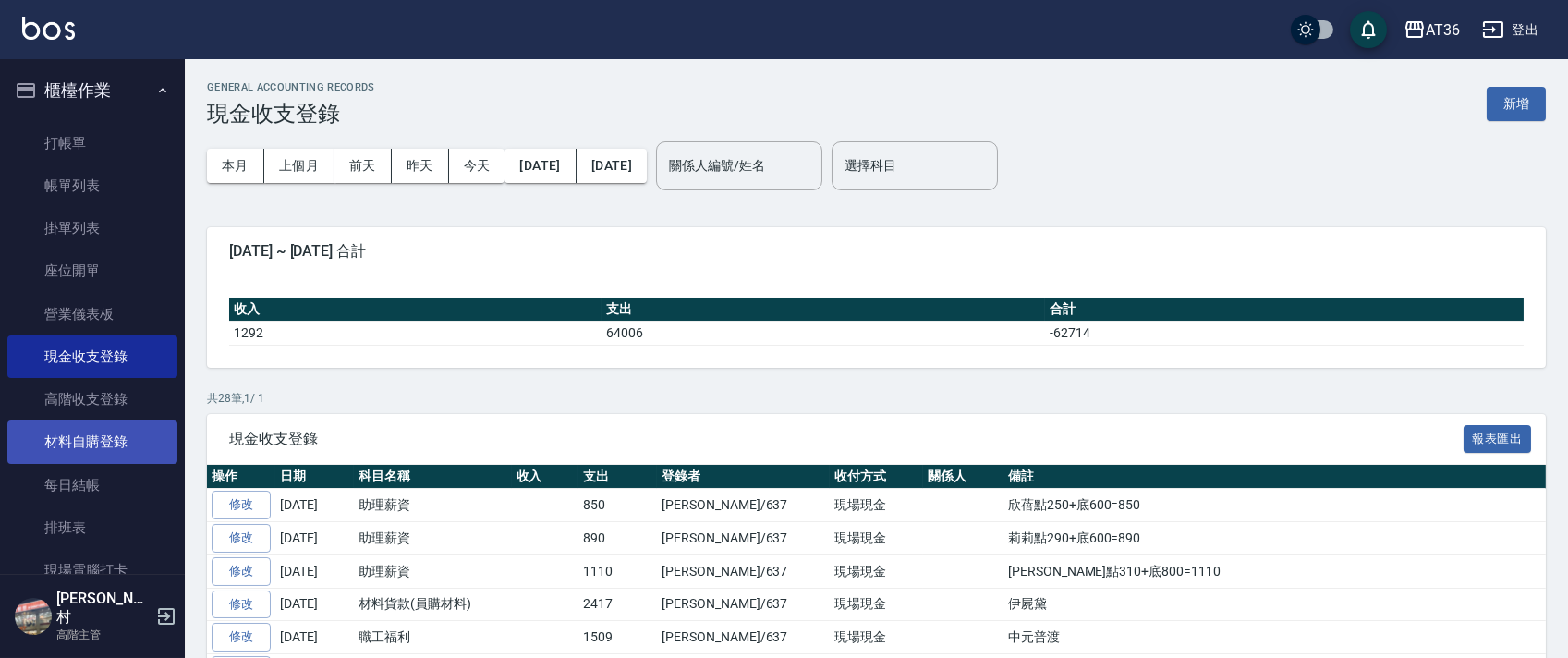
scroll to position [615, 0]
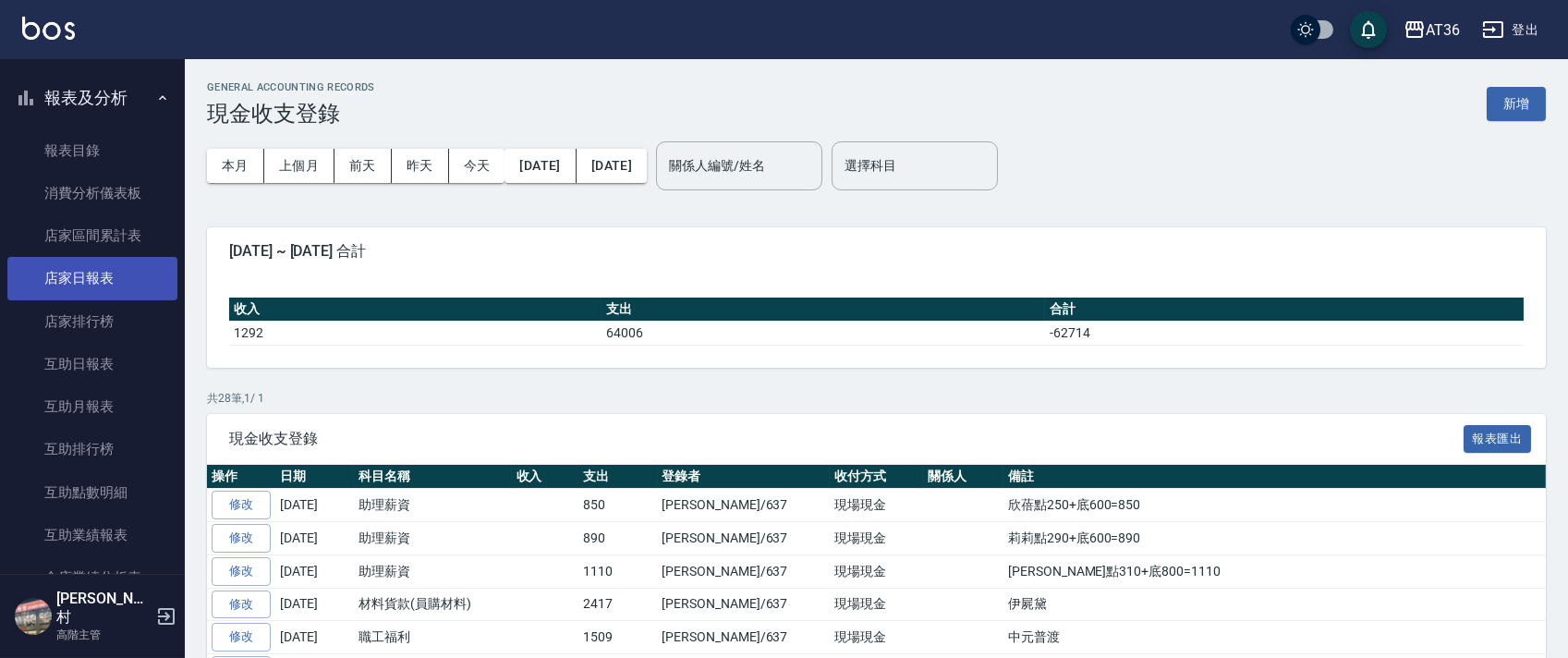
click at [85, 277] on link "店家日報表" at bounding box center [92, 278] width 170 height 43
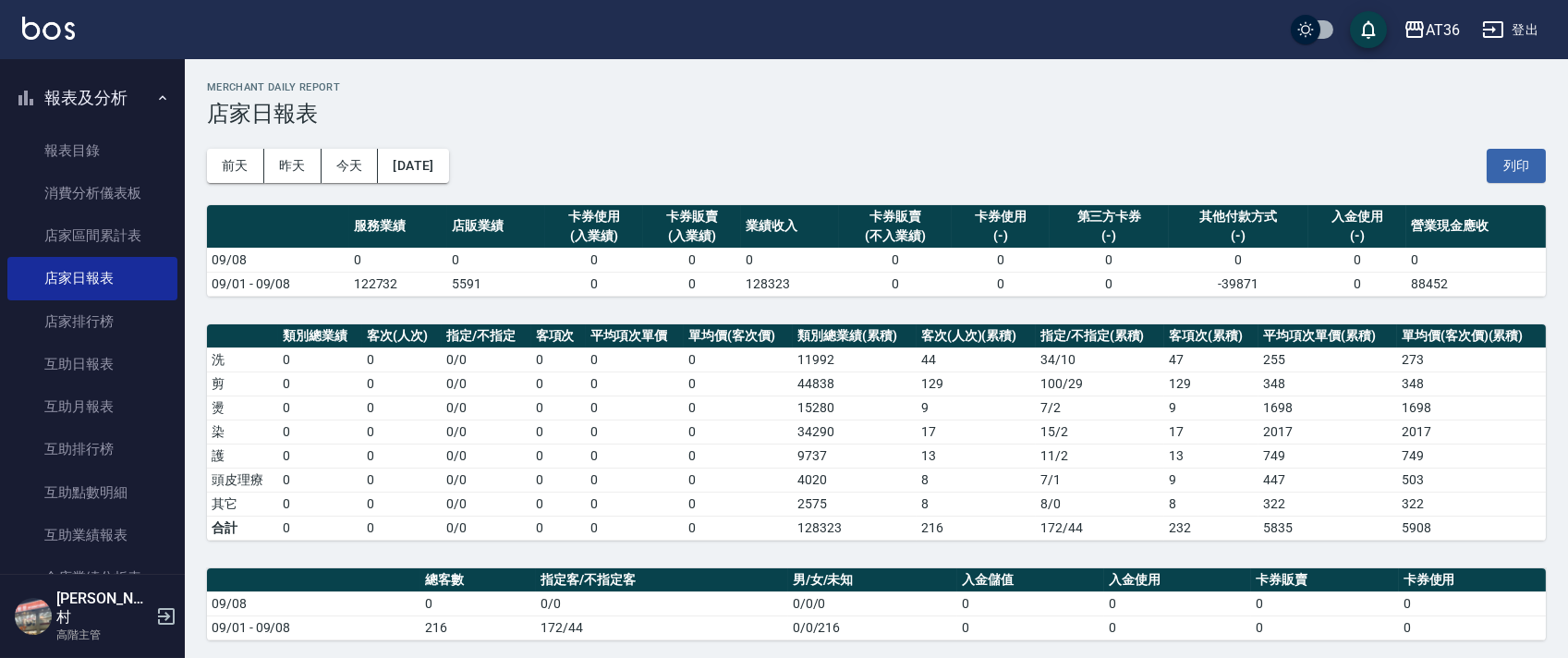
click at [448, 170] on button "[DATE]" at bounding box center [412, 166] width 70 height 34
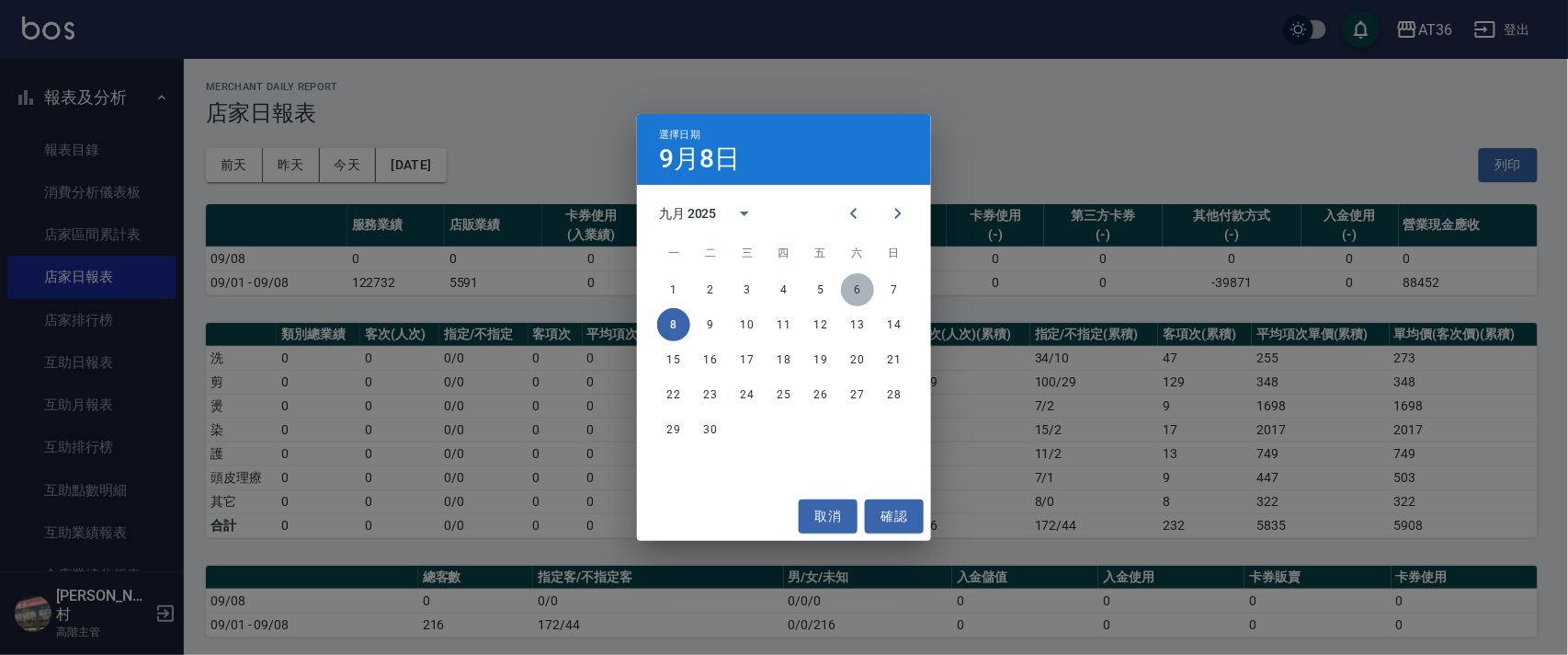
drag, startPoint x: 852, startPoint y: 285, endPoint x: 1062, endPoint y: 291, distance: 210.1
click at [852, 286] on button "6" at bounding box center [857, 289] width 33 height 33
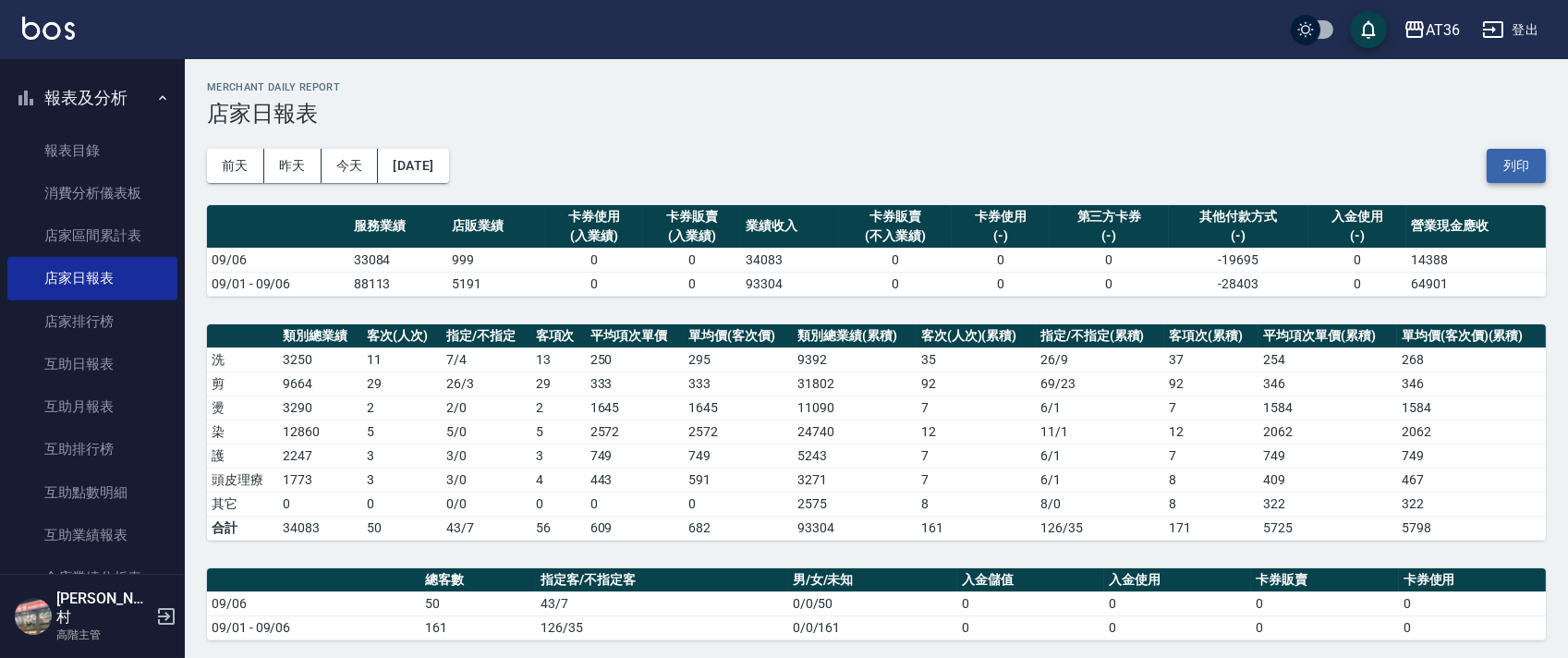
click at [1509, 170] on button "列印" at bounding box center [1515, 166] width 59 height 34
click at [448, 172] on button "[DATE]" at bounding box center [412, 166] width 70 height 34
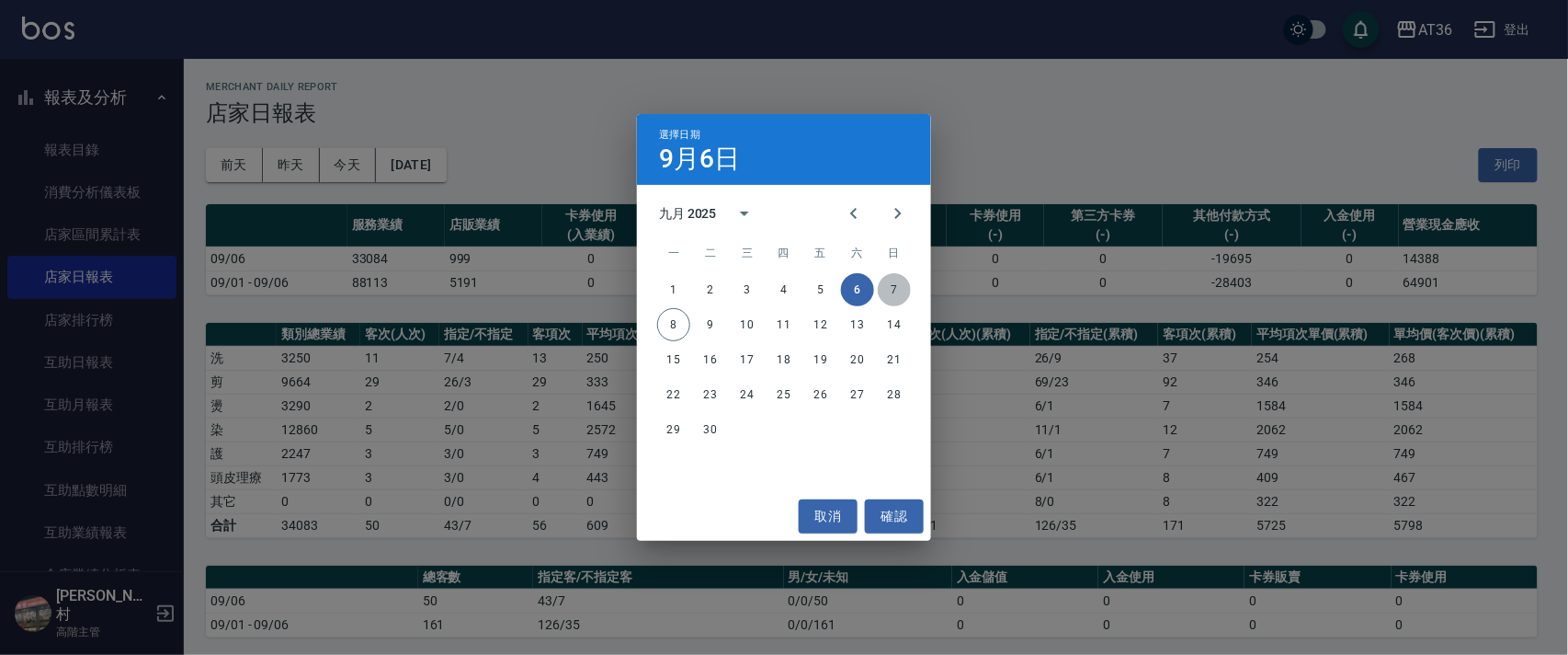
click at [900, 288] on button "7" at bounding box center [893, 289] width 33 height 33
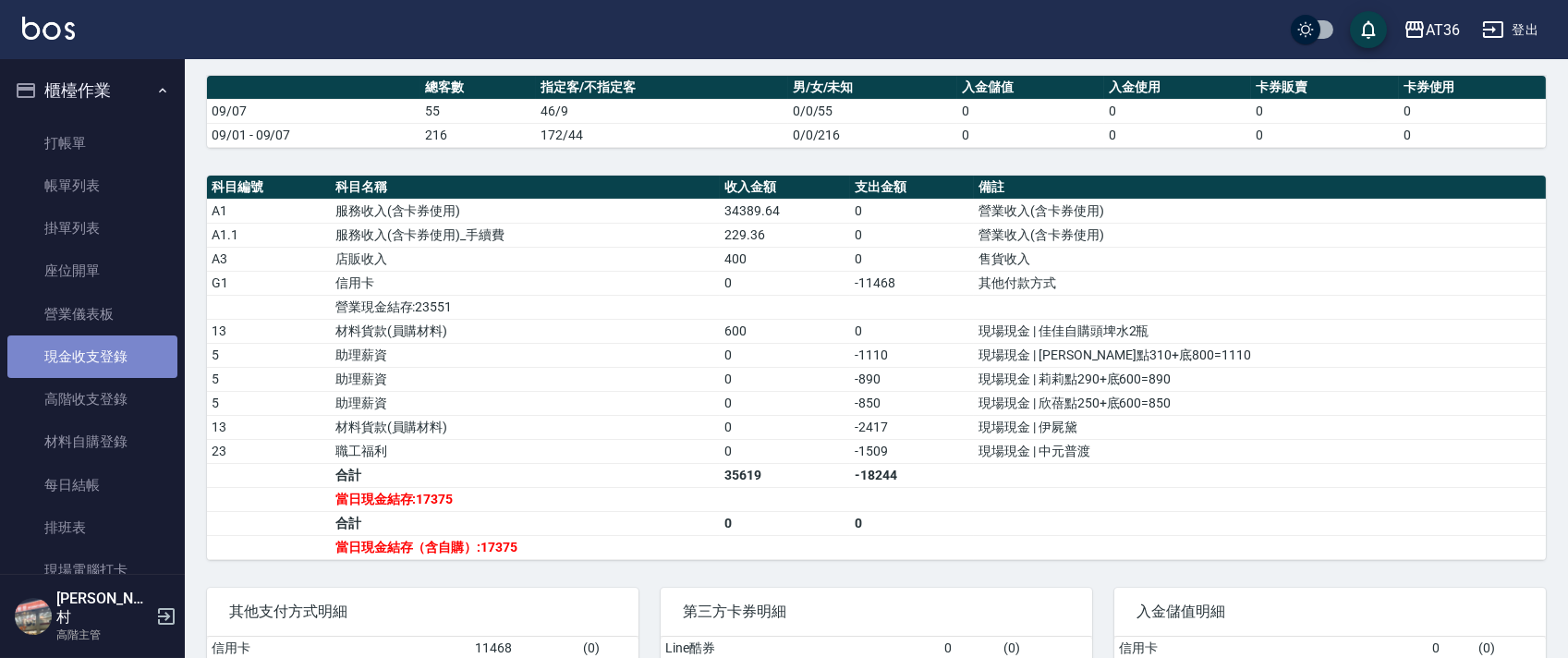
click at [114, 349] on link "現金收支登錄" at bounding box center [92, 356] width 170 height 43
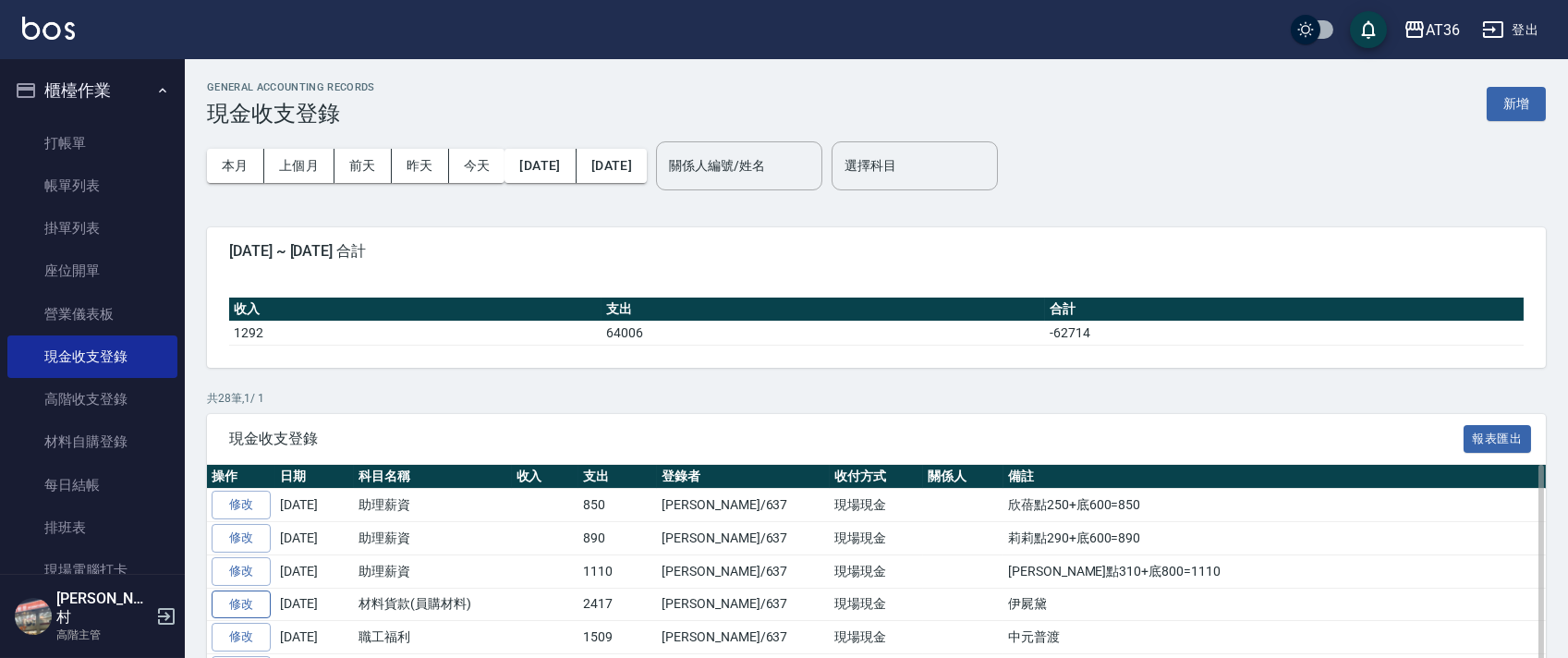
click at [253, 604] on link "修改" at bounding box center [241, 604] width 59 height 29
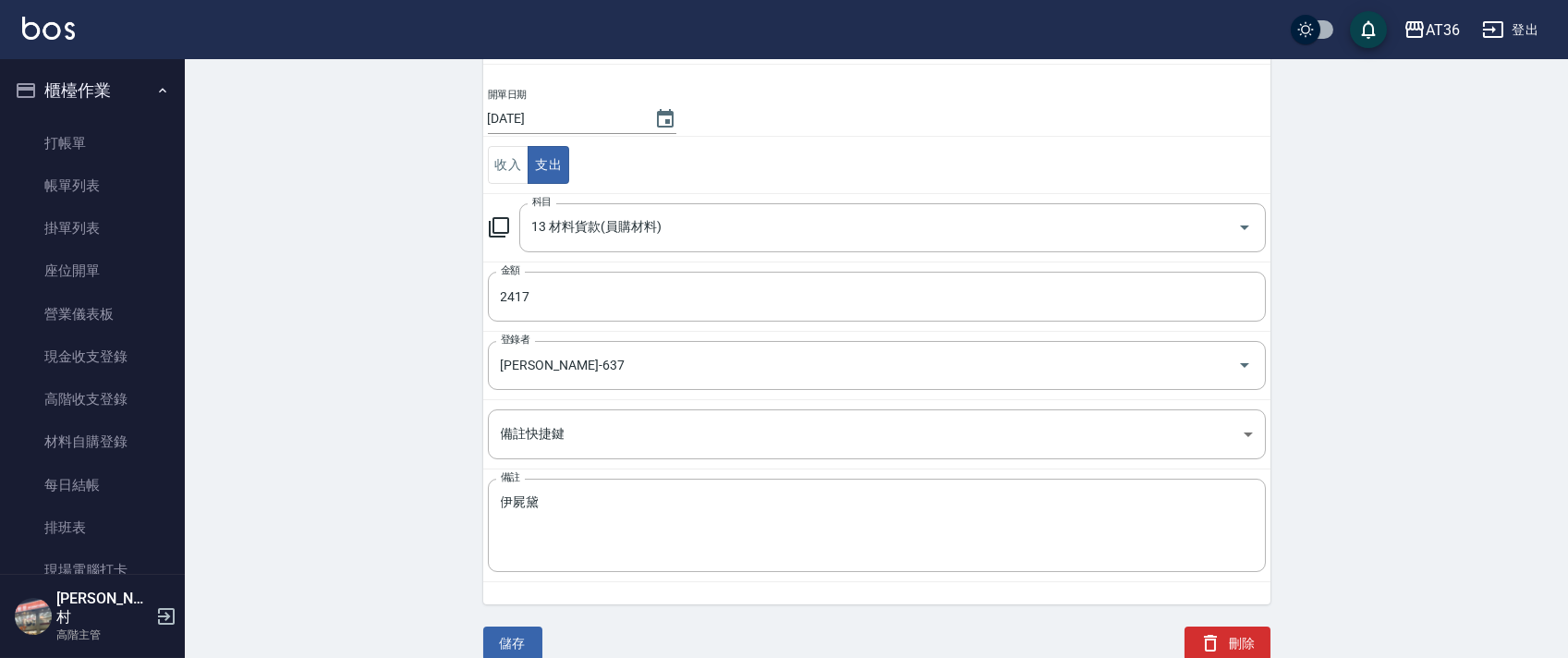
scroll to position [136, 0]
click at [512, 497] on textarea "伊屍黛" at bounding box center [876, 522] width 752 height 63
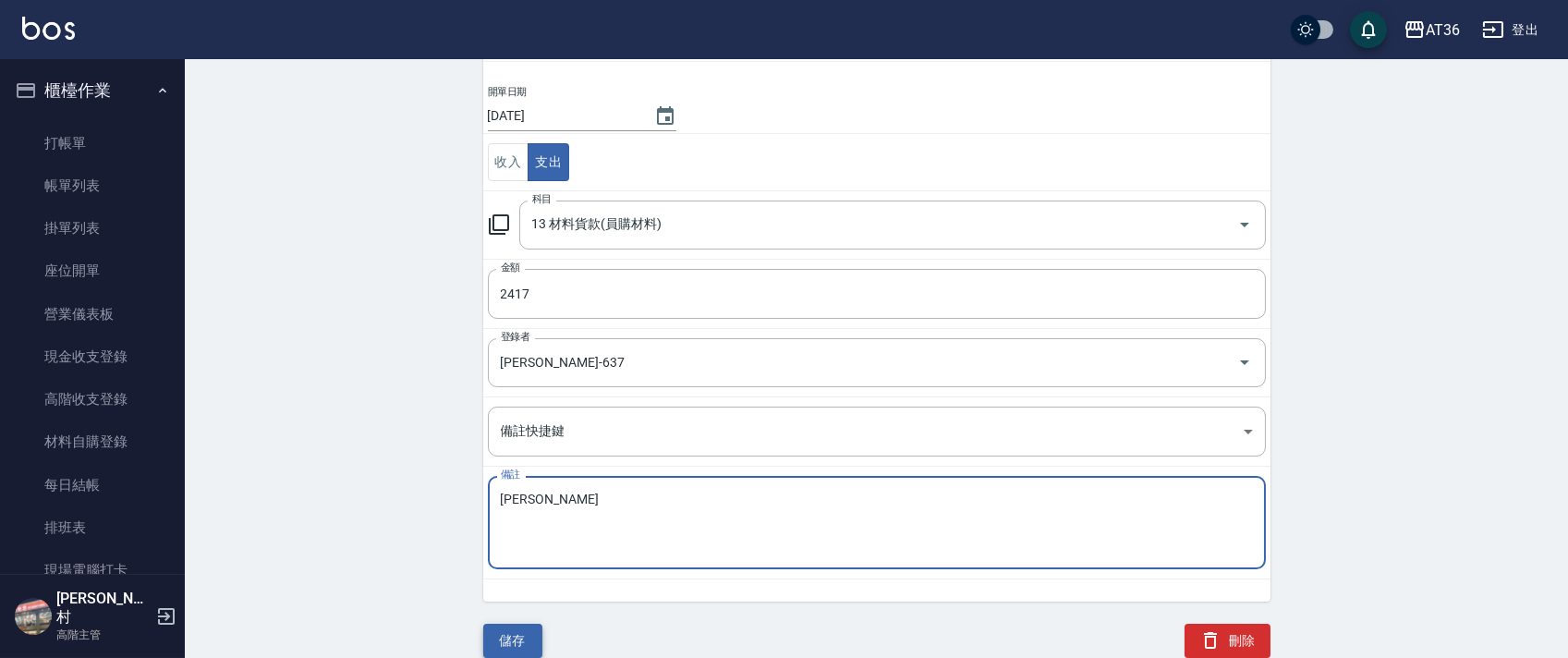
type textarea "[PERSON_NAME]"
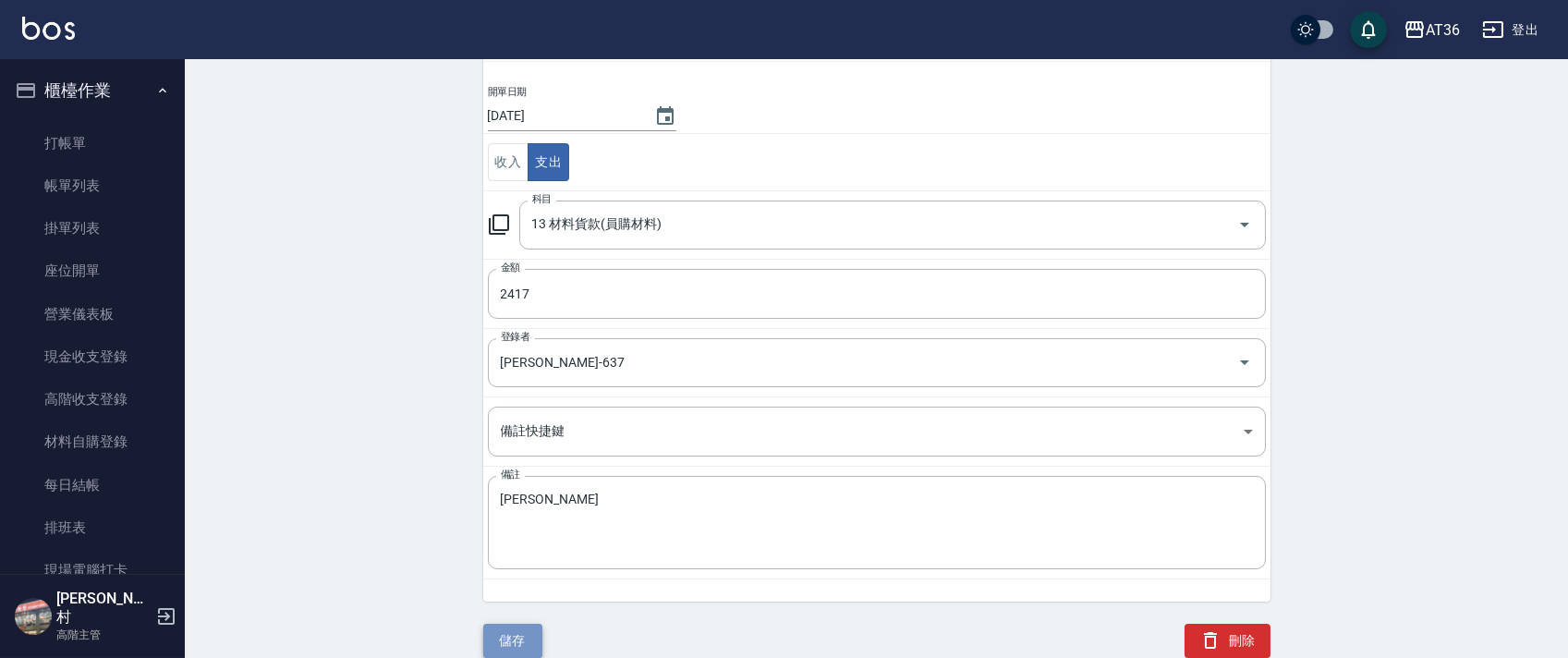
click at [523, 644] on button "儲存" at bounding box center [512, 640] width 59 height 34
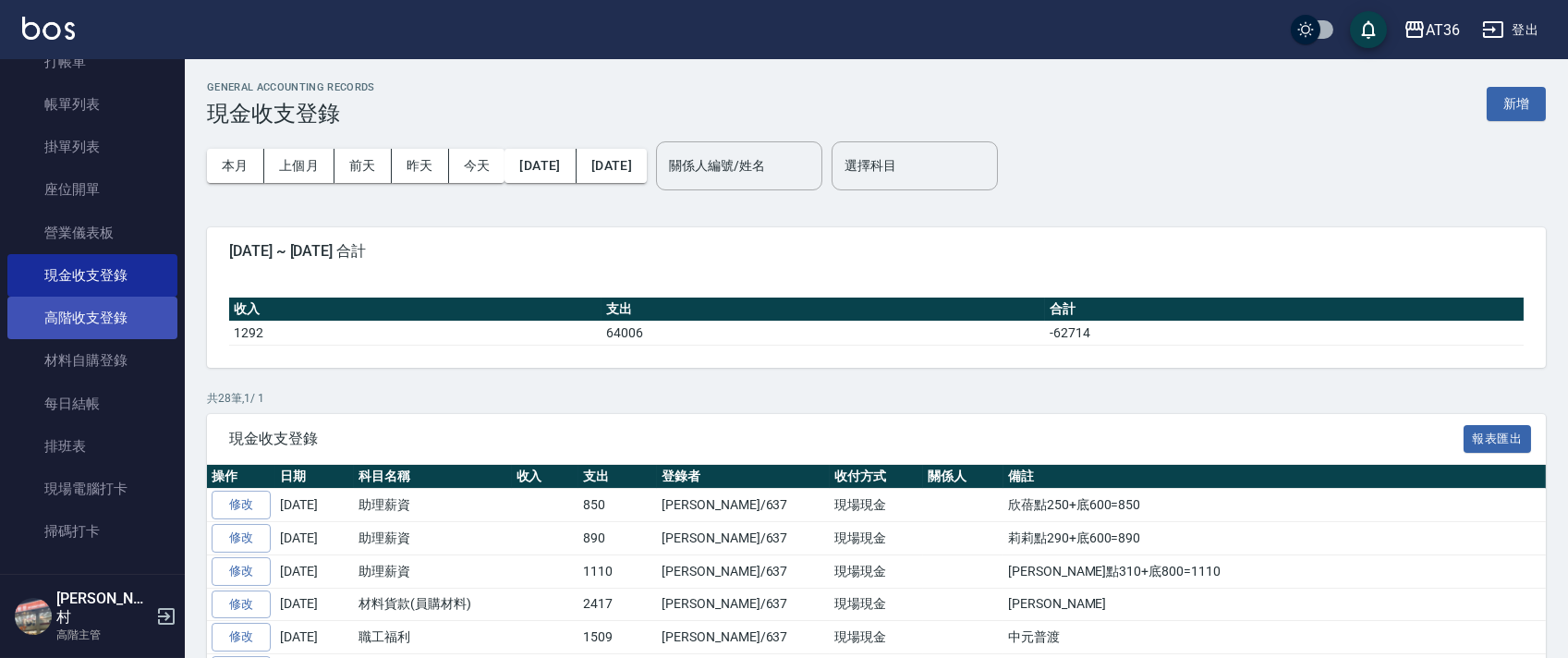
scroll to position [123, 0]
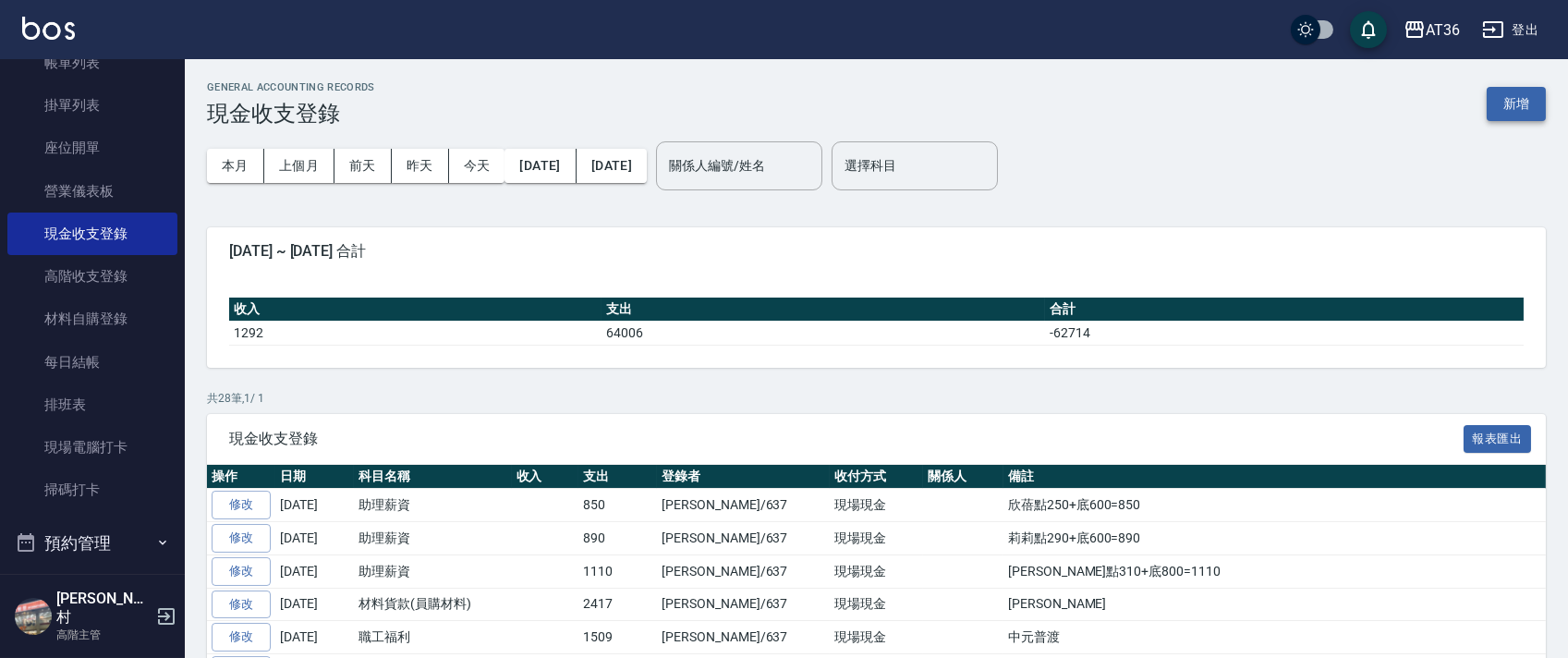
click at [1530, 100] on button "新增" at bounding box center [1515, 104] width 59 height 34
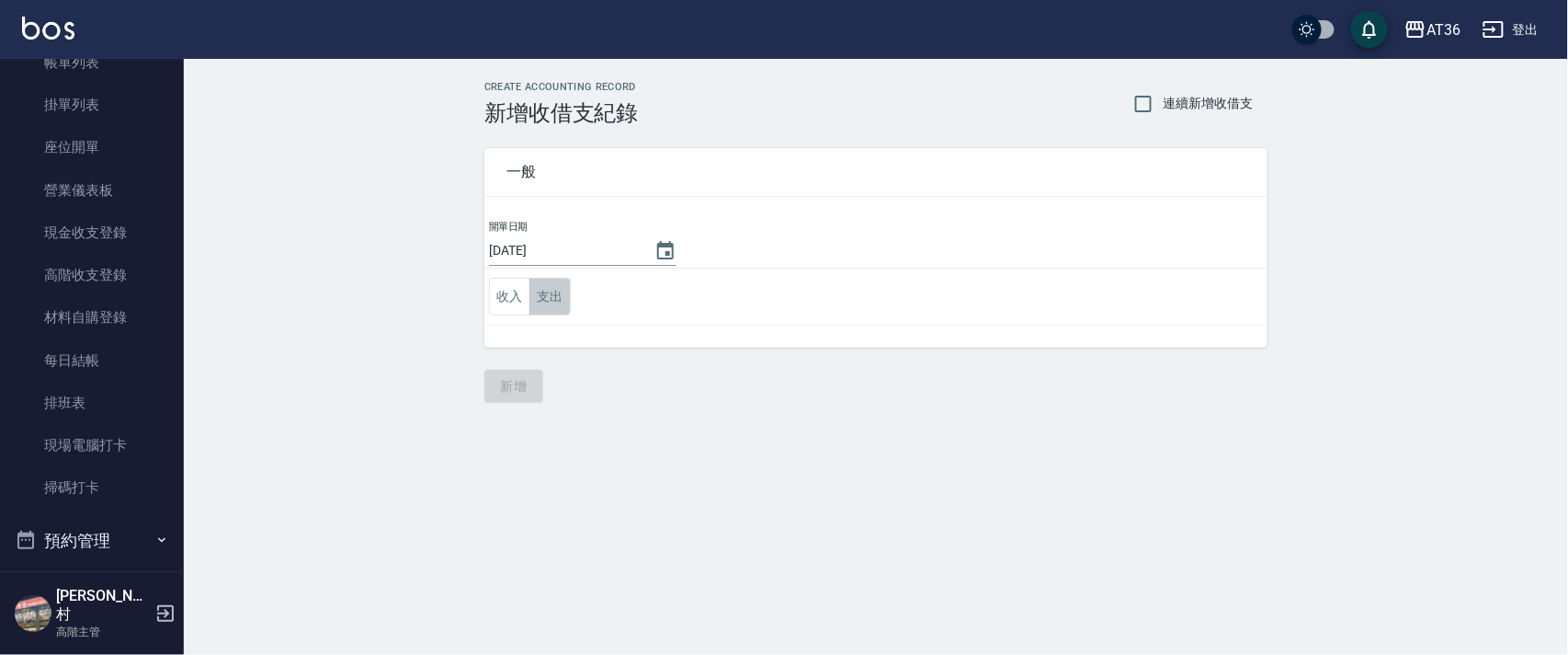
click at [546, 296] on button "支出" at bounding box center [550, 296] width 42 height 38
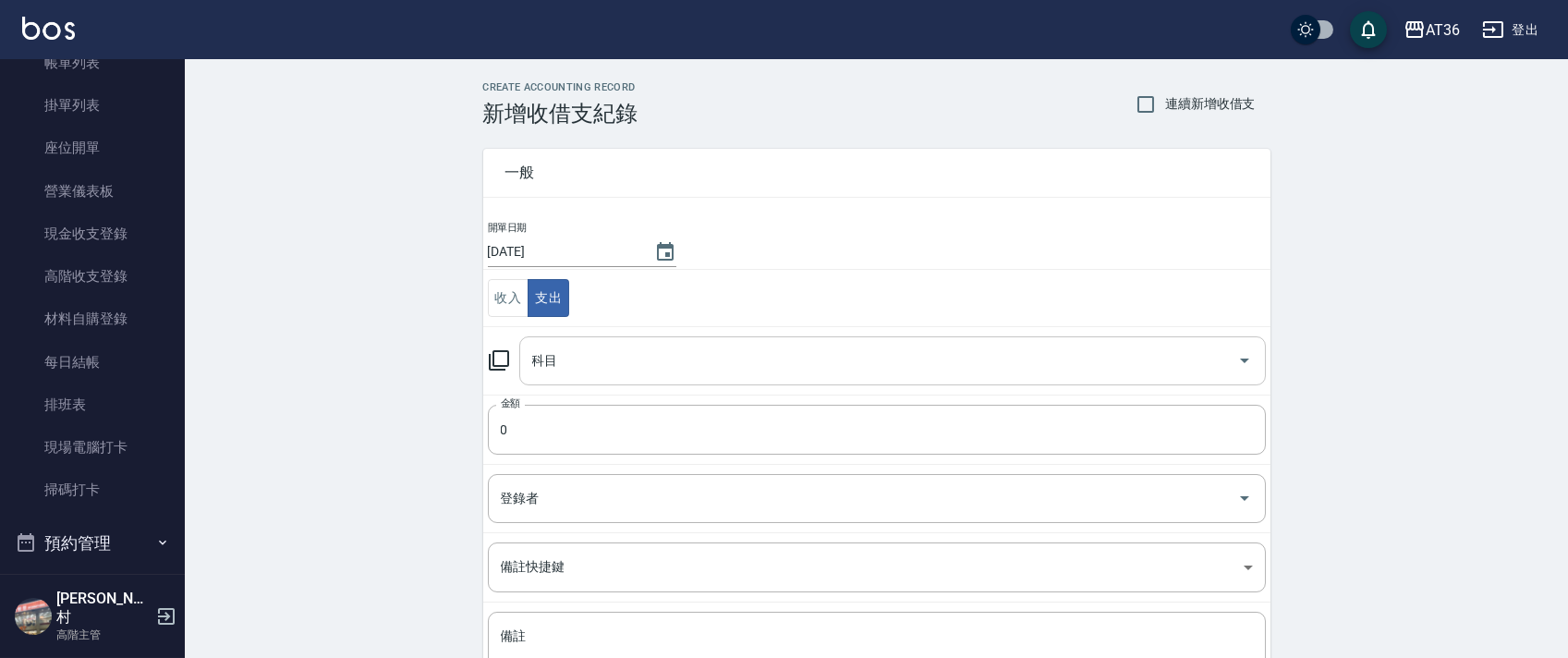
click at [559, 363] on input "科目" at bounding box center [878, 360] width 702 height 32
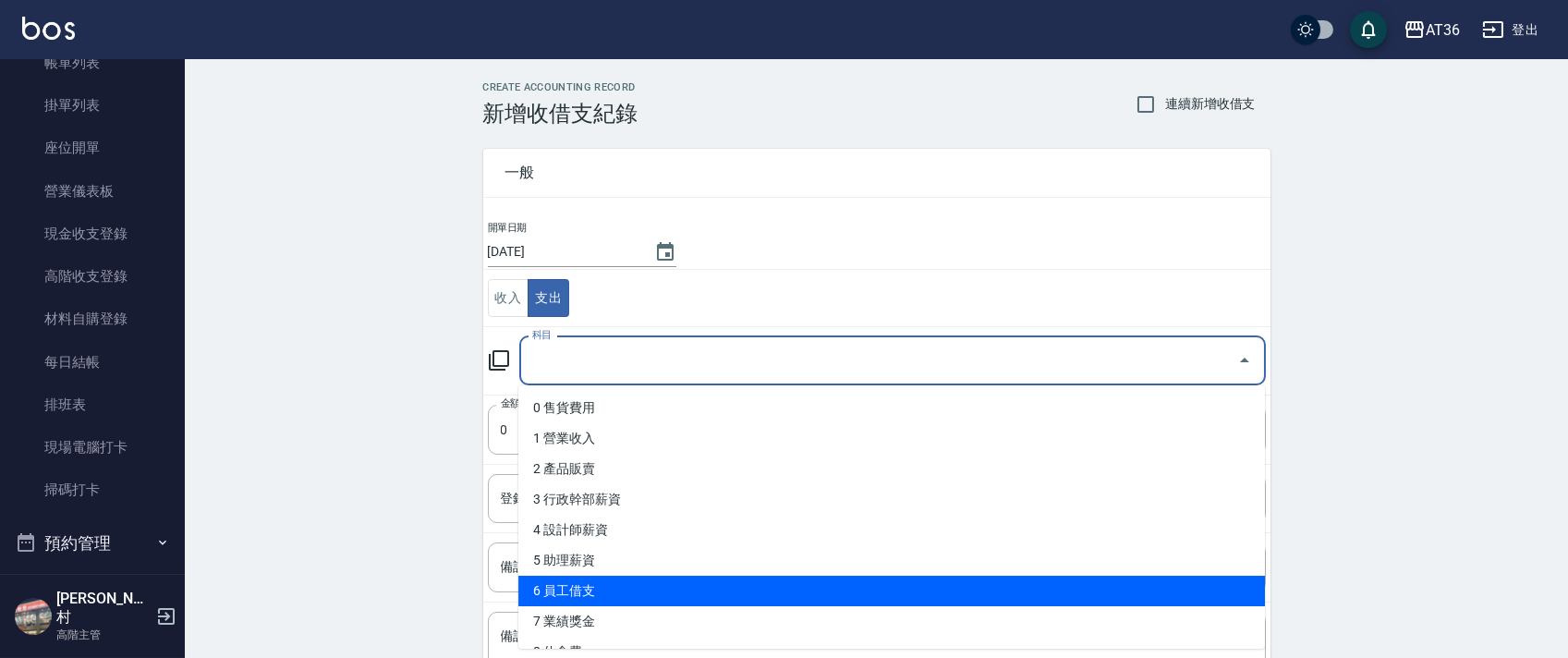
click at [585, 595] on li "6 員工借支" at bounding box center [891, 590] width 746 height 31
type input "6 員工借支"
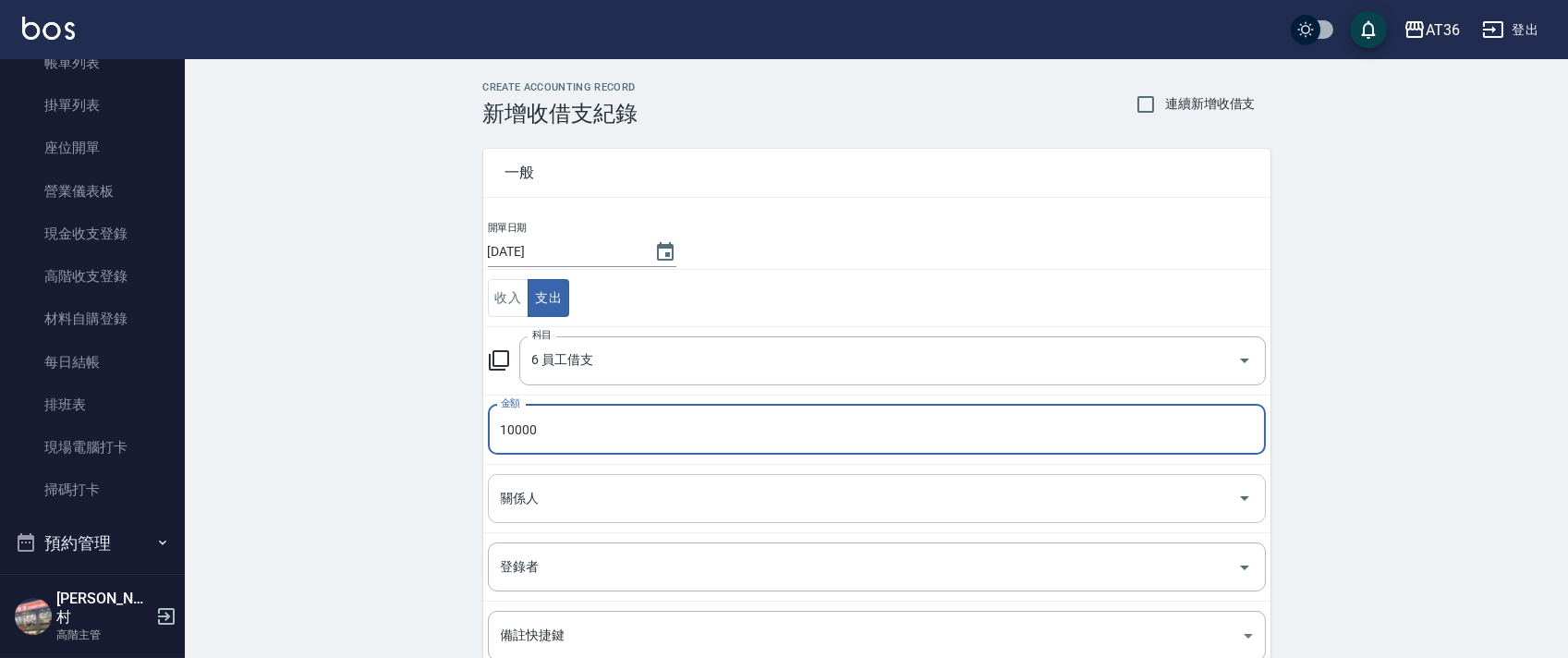
type input "10000"
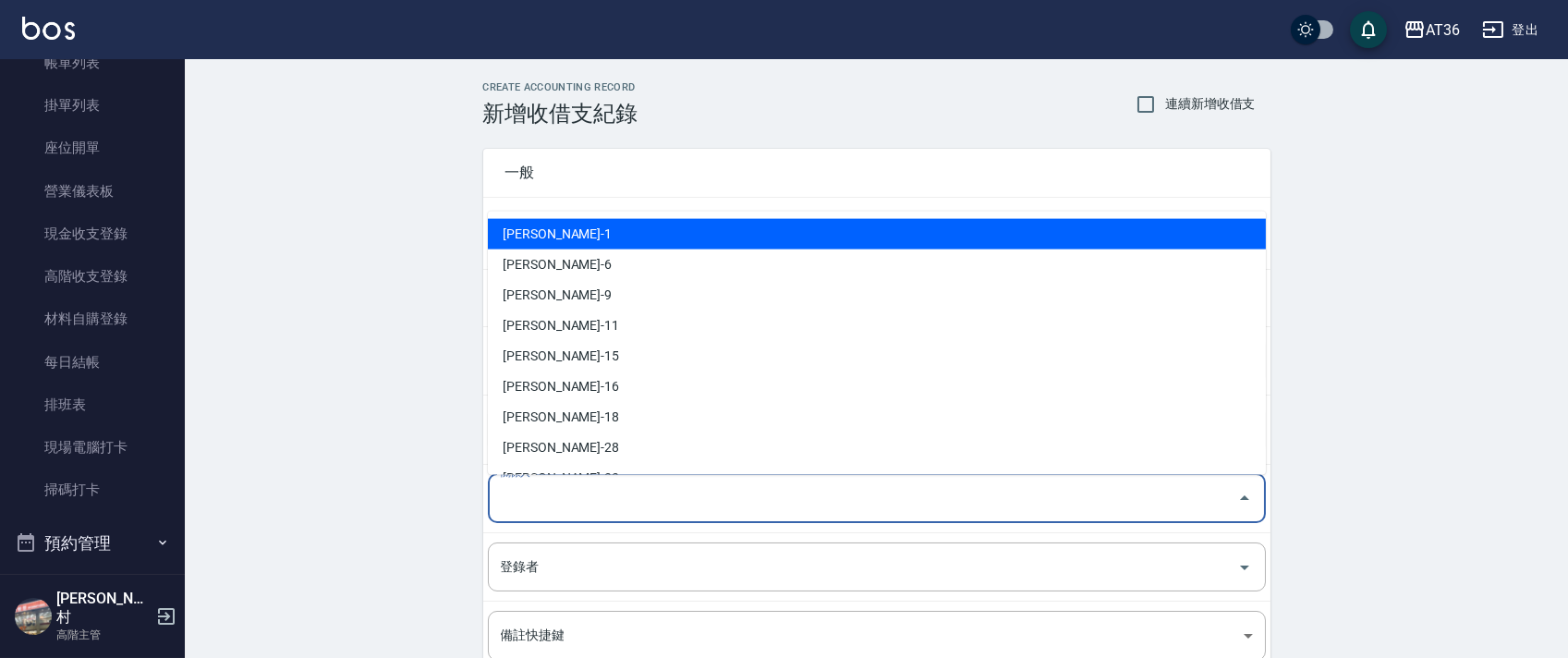
click at [517, 501] on input "關係人" at bounding box center [863, 498] width 733 height 32
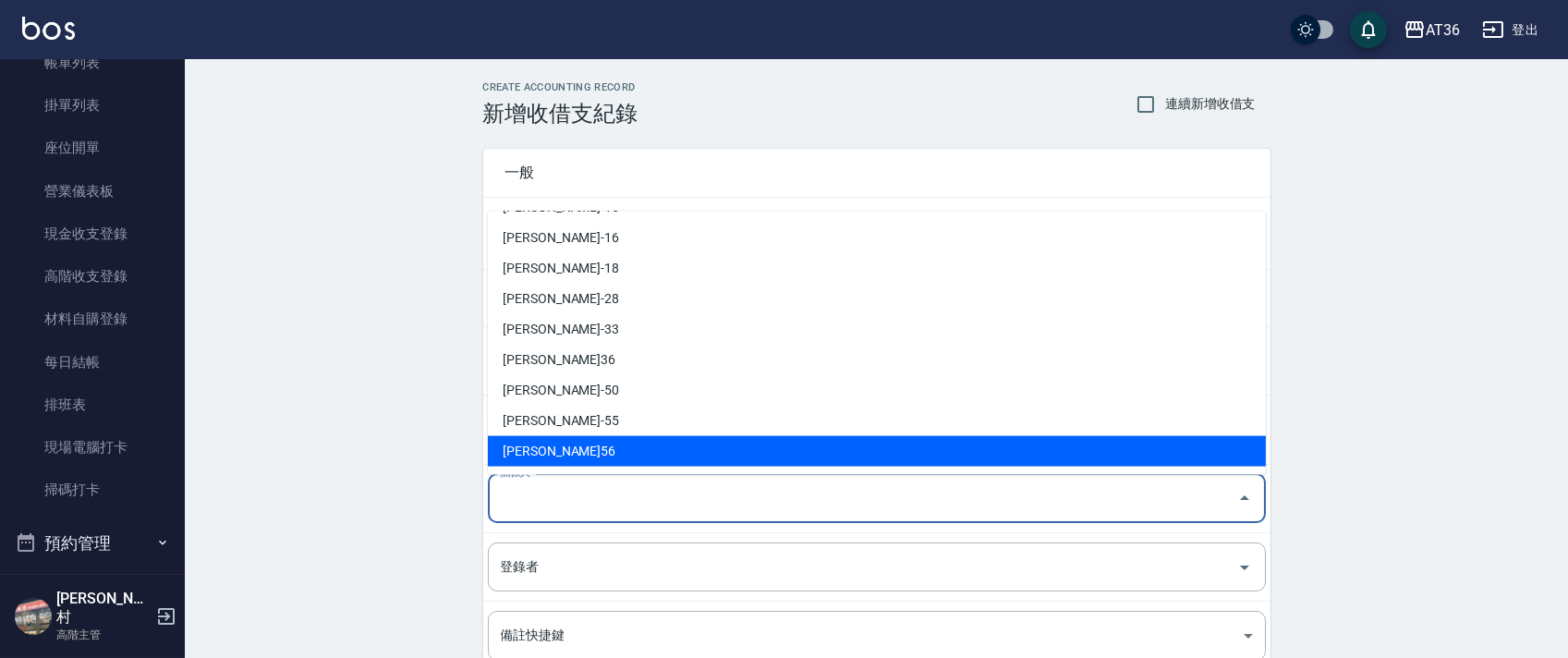
scroll to position [330, 0]
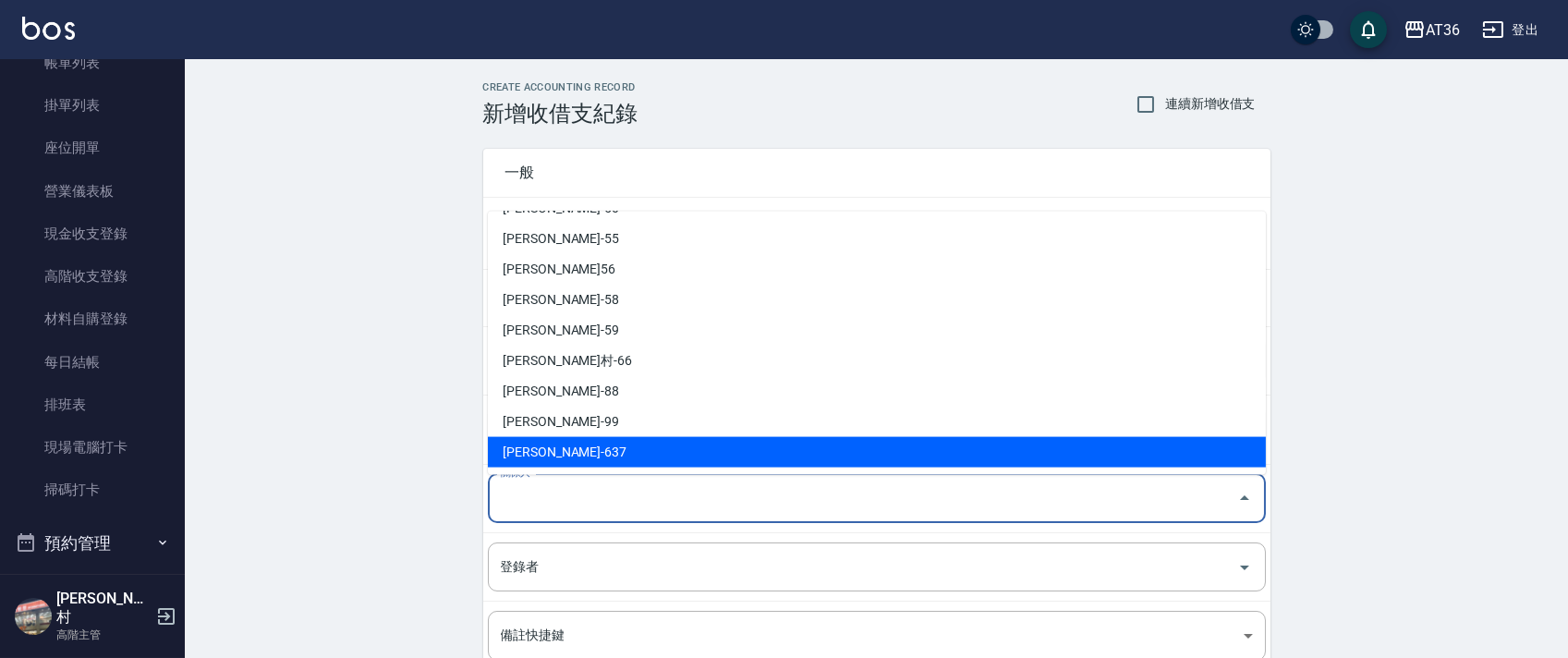
click at [557, 449] on li "[PERSON_NAME]-637" at bounding box center [876, 452] width 778 height 31
type input "[PERSON_NAME]-637"
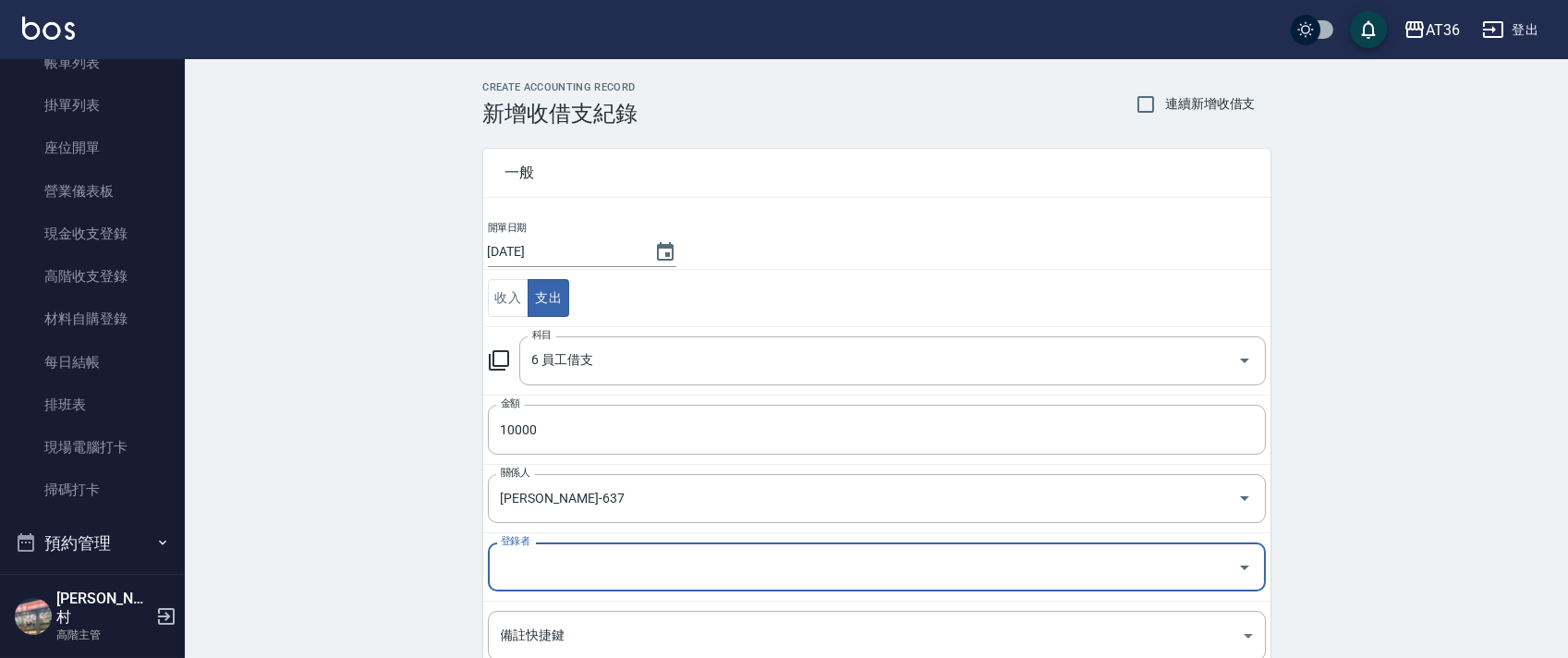
scroll to position [227, 0]
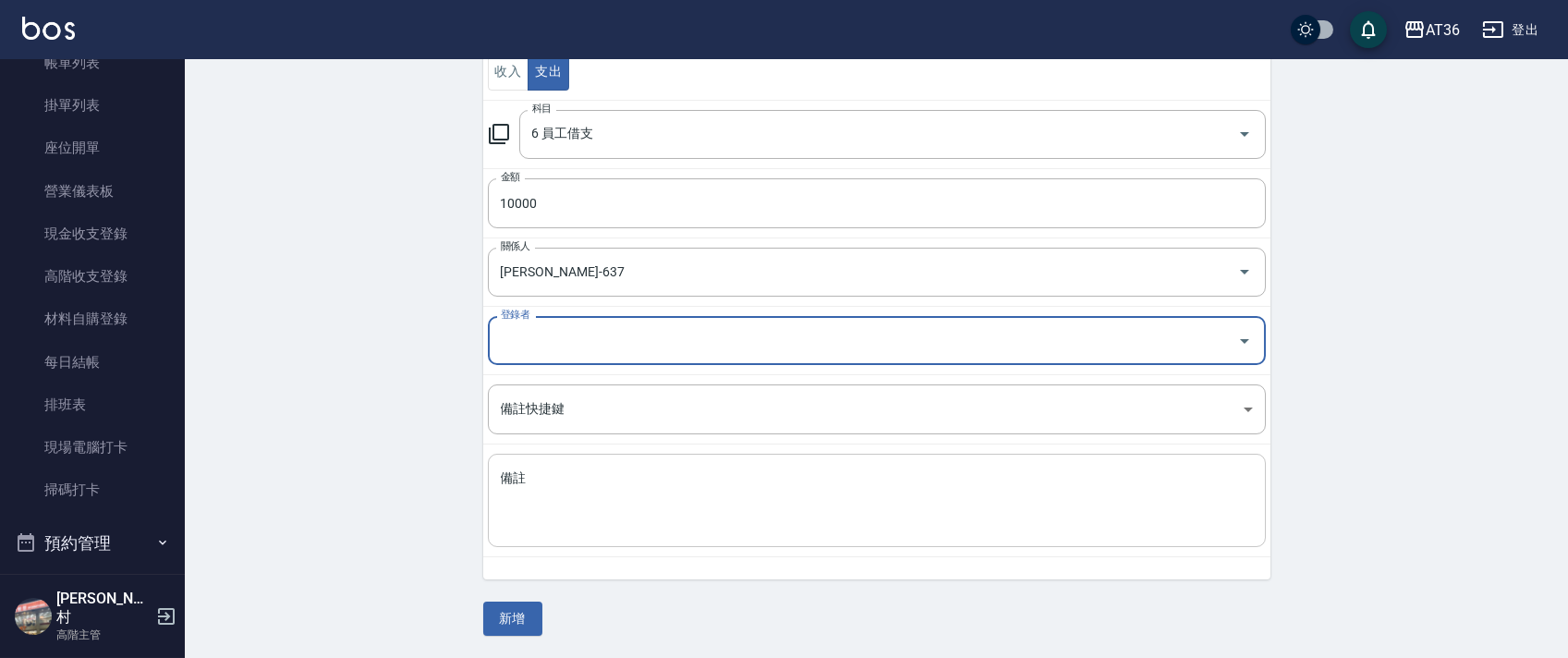
click at [526, 474] on textarea "備註" at bounding box center [876, 500] width 752 height 63
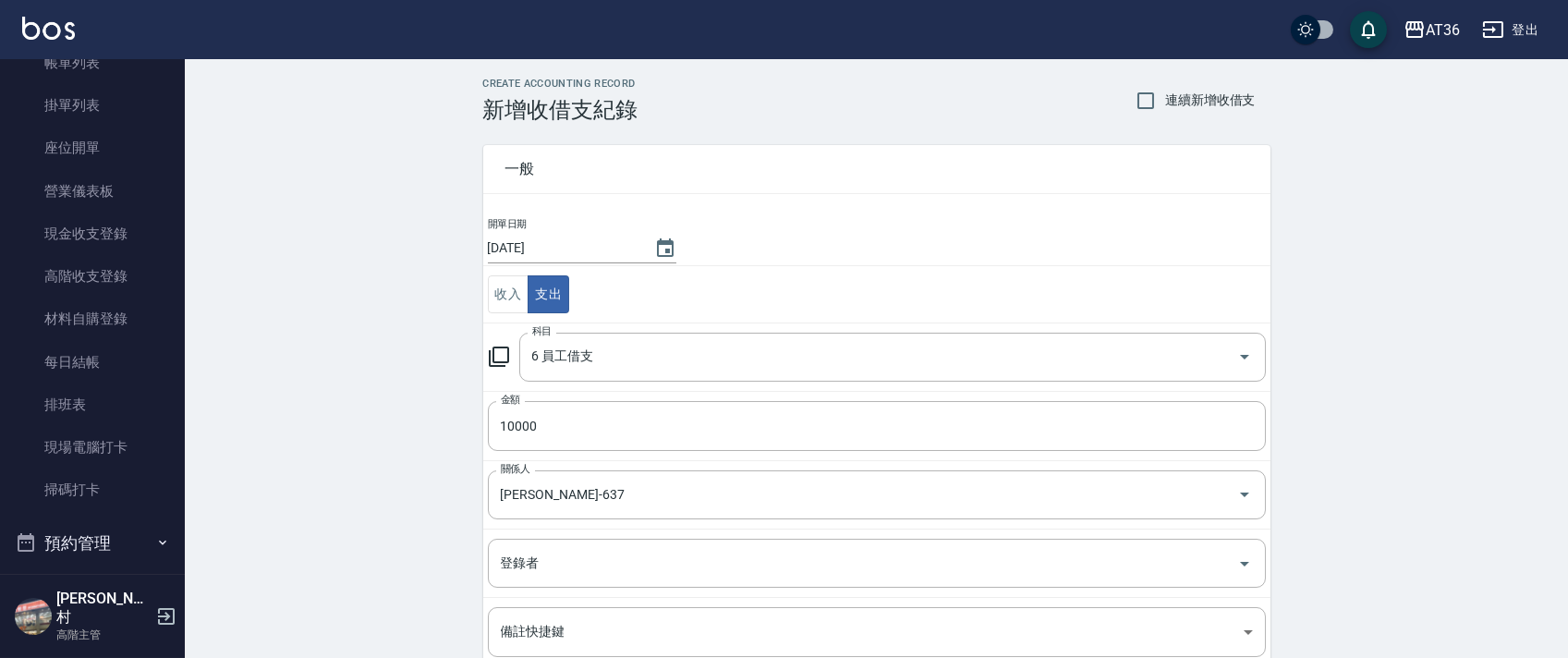
scroll to position [0, 0]
type textarea "憶琳預支"
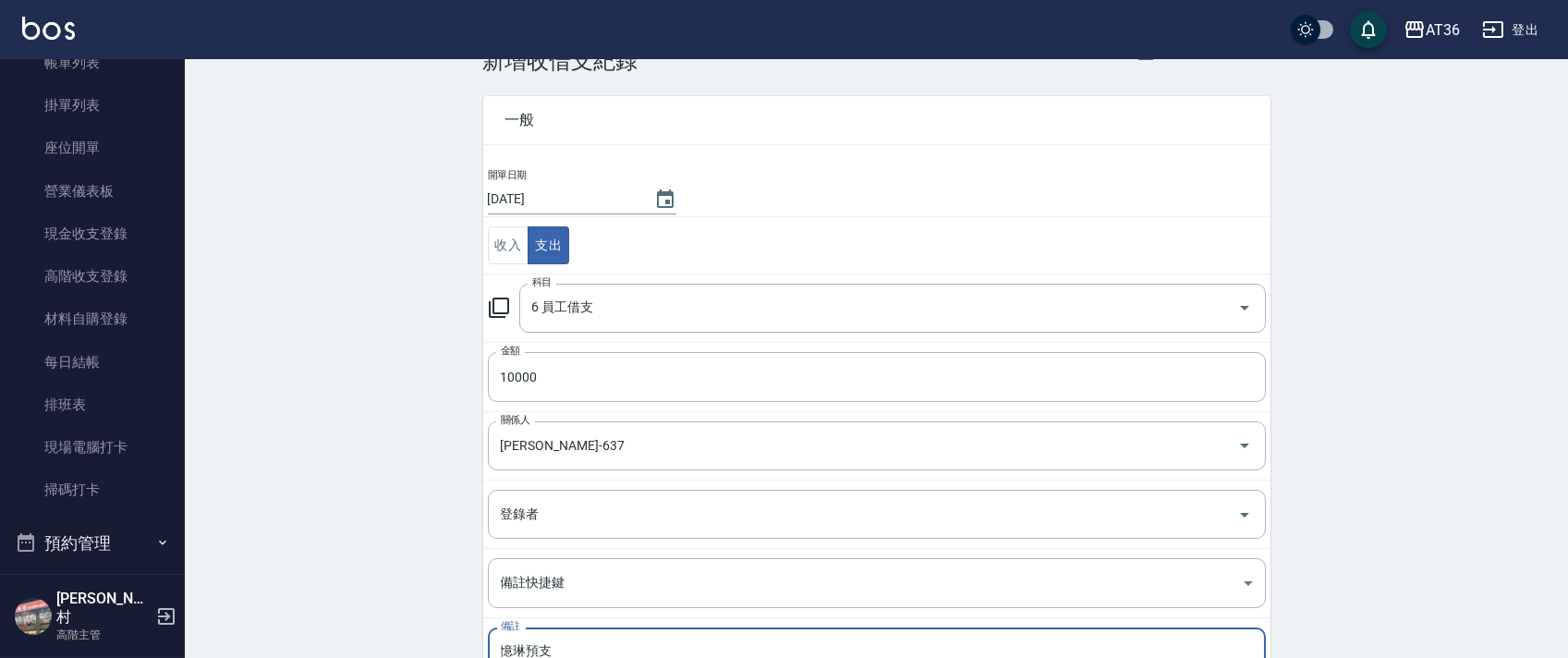
click at [538, 250] on button "支出" at bounding box center [548, 246] width 42 height 38
click at [547, 203] on input "[DATE]" at bounding box center [561, 199] width 148 height 31
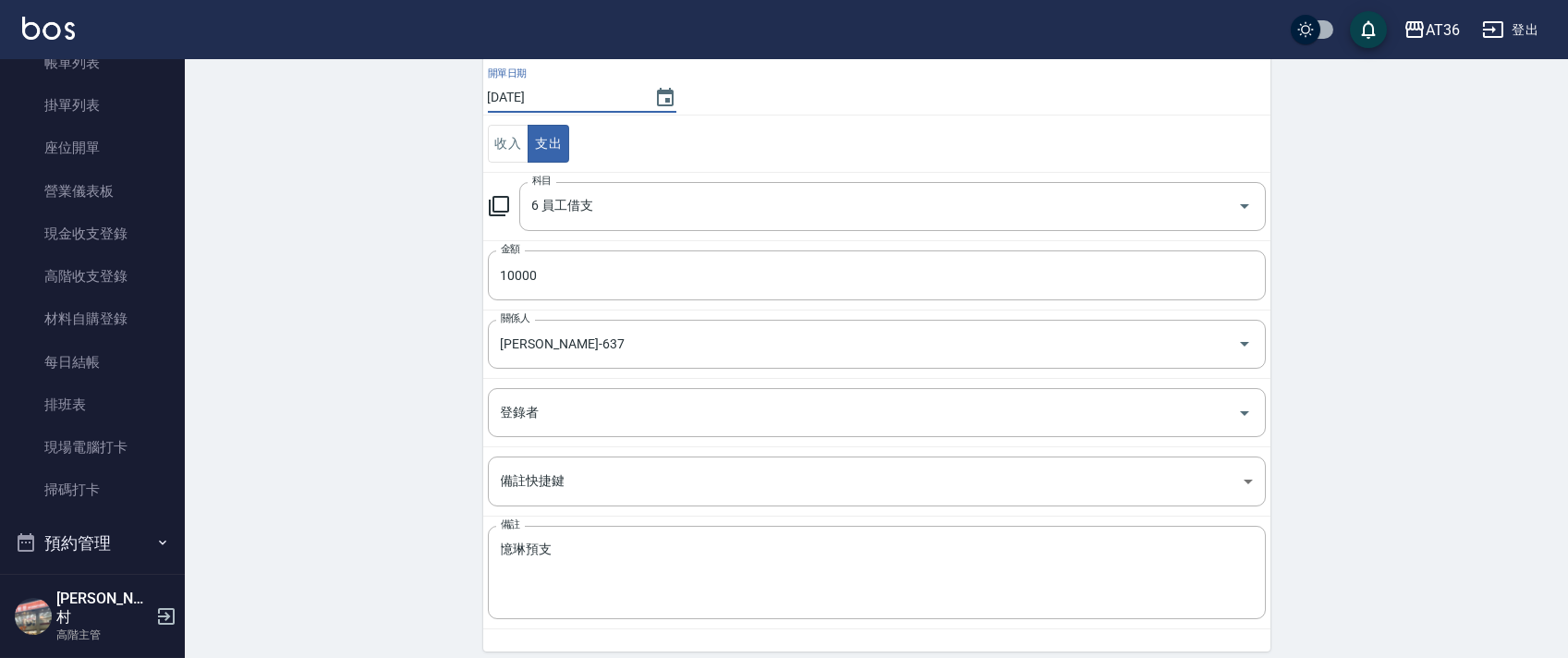
scroll to position [227, 0]
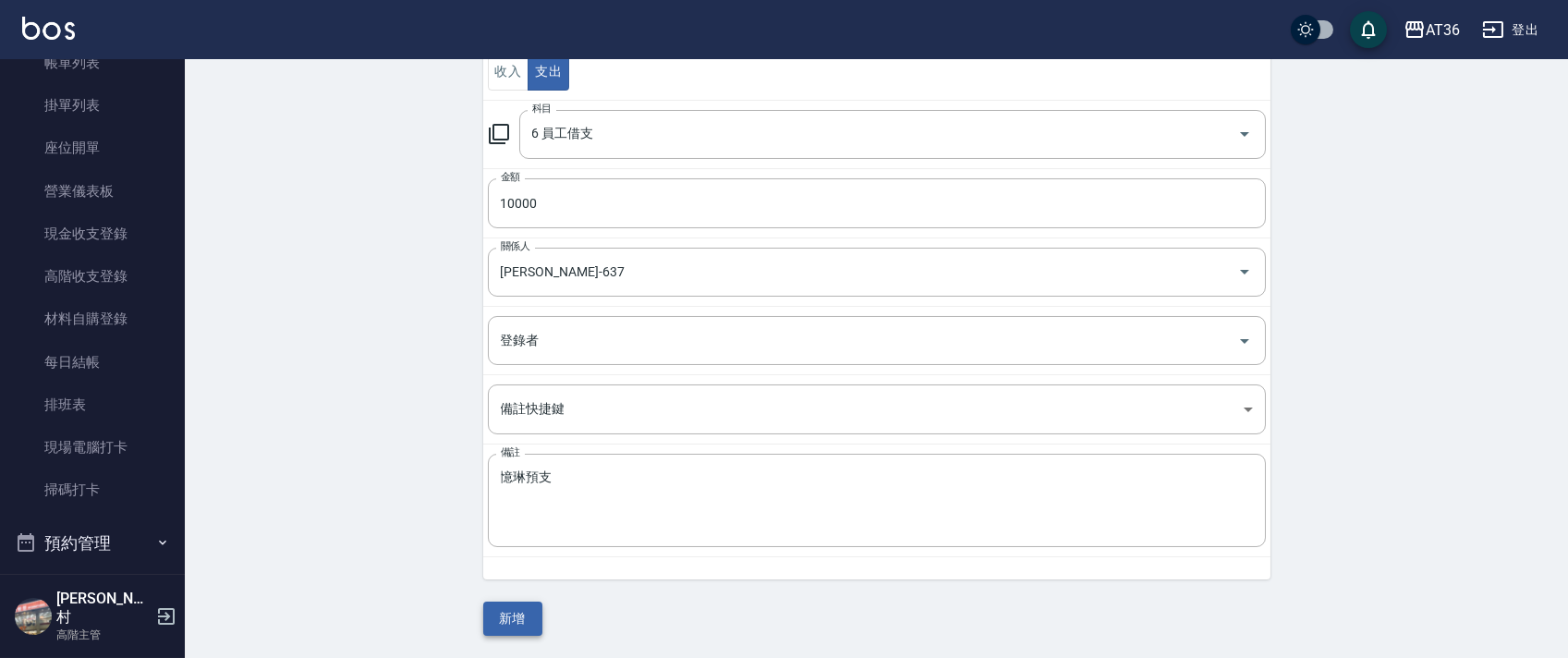
type input "[DATE]"
drag, startPoint x: 505, startPoint y: 625, endPoint x: 504, endPoint y: 474, distance: 151.0
click at [505, 624] on button "新增" at bounding box center [512, 618] width 59 height 34
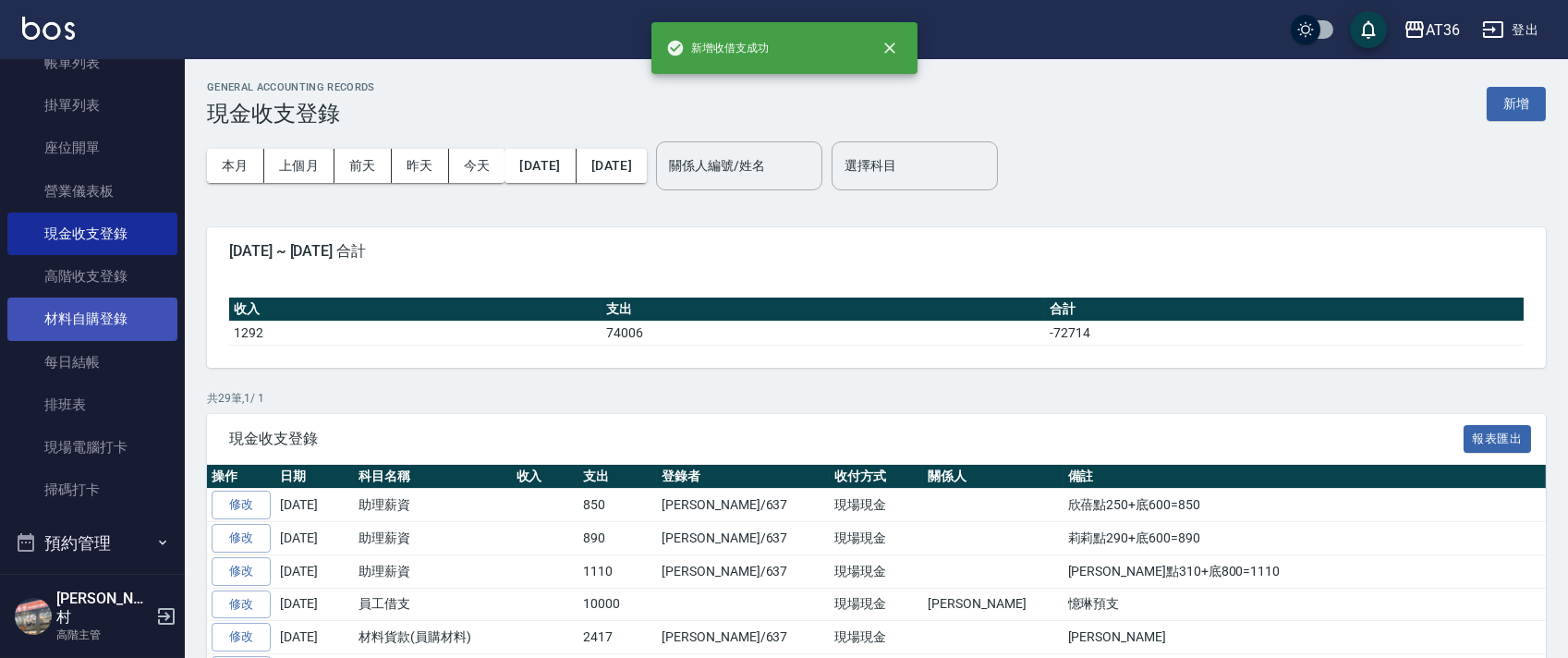
scroll to position [739, 0]
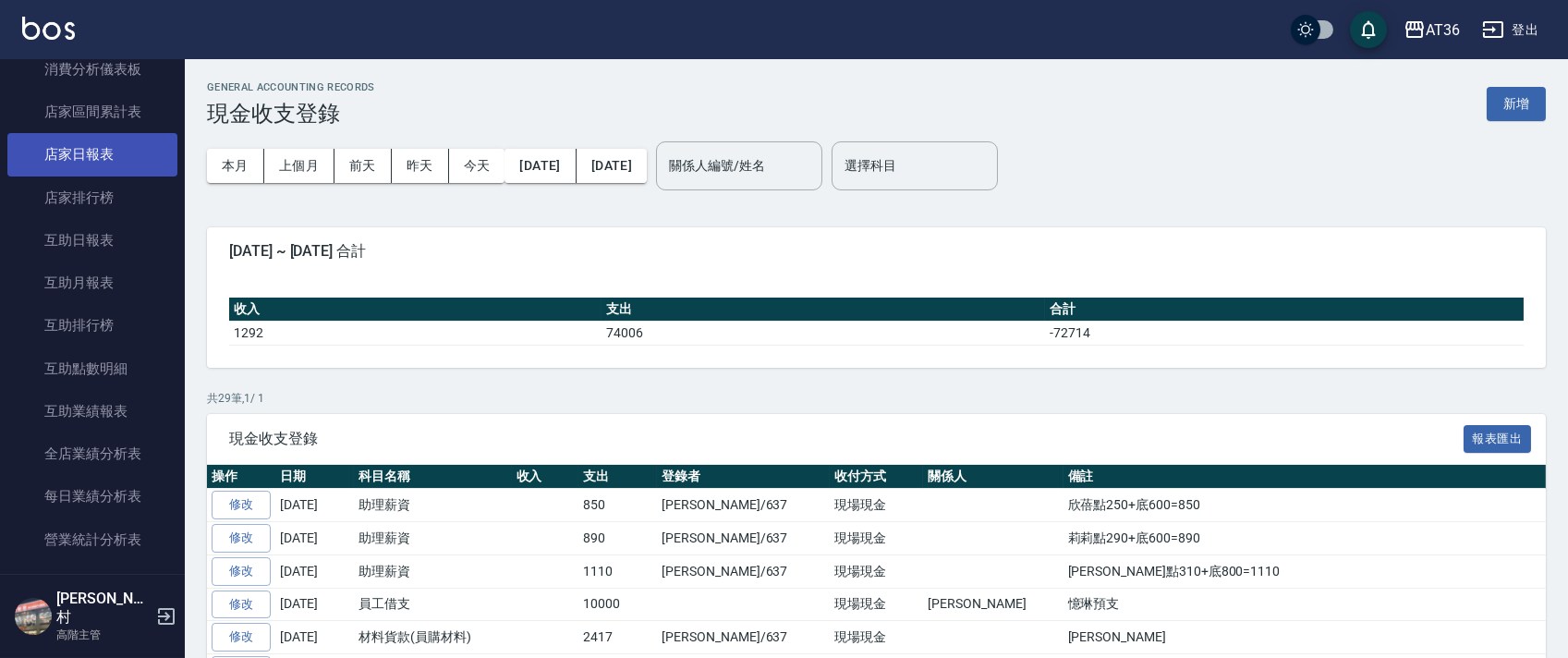
click at [76, 166] on link "店家日報表" at bounding box center [92, 154] width 170 height 43
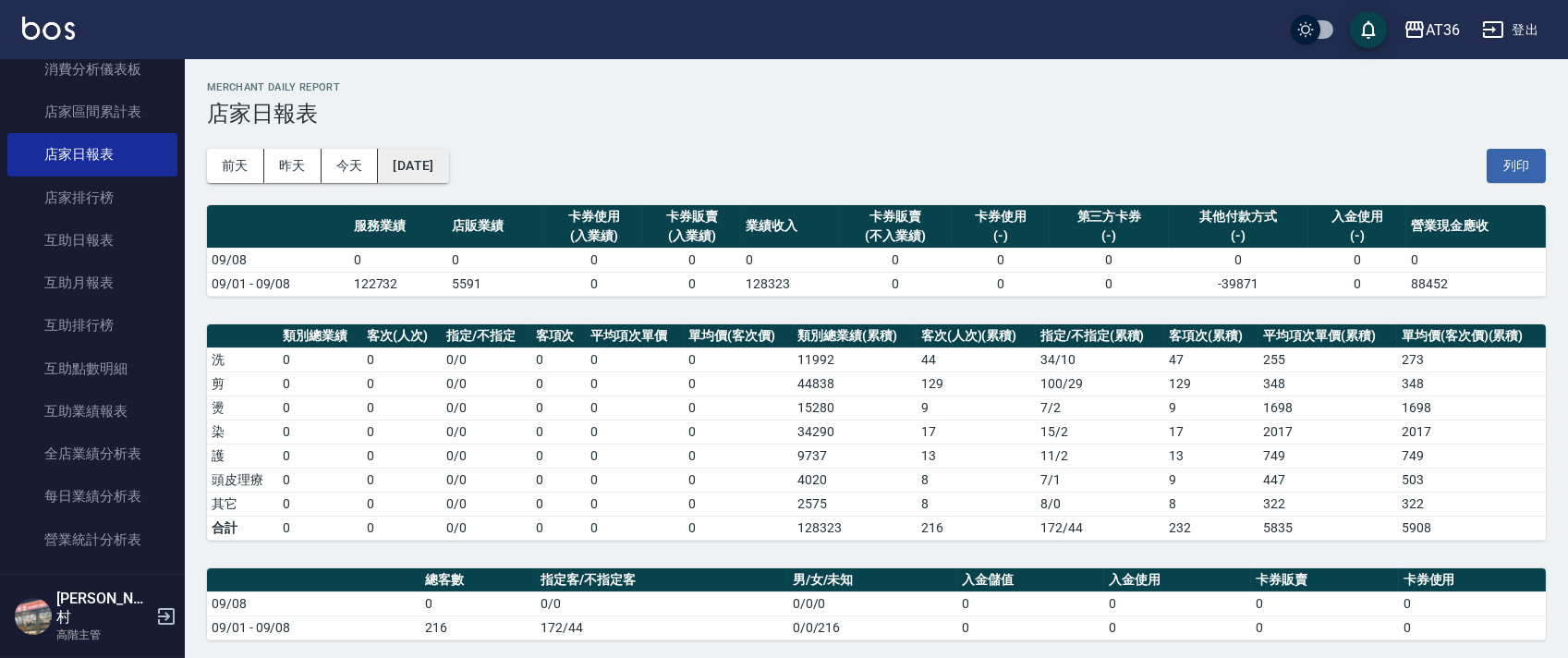
click at [448, 170] on button "[DATE]" at bounding box center [412, 166] width 70 height 34
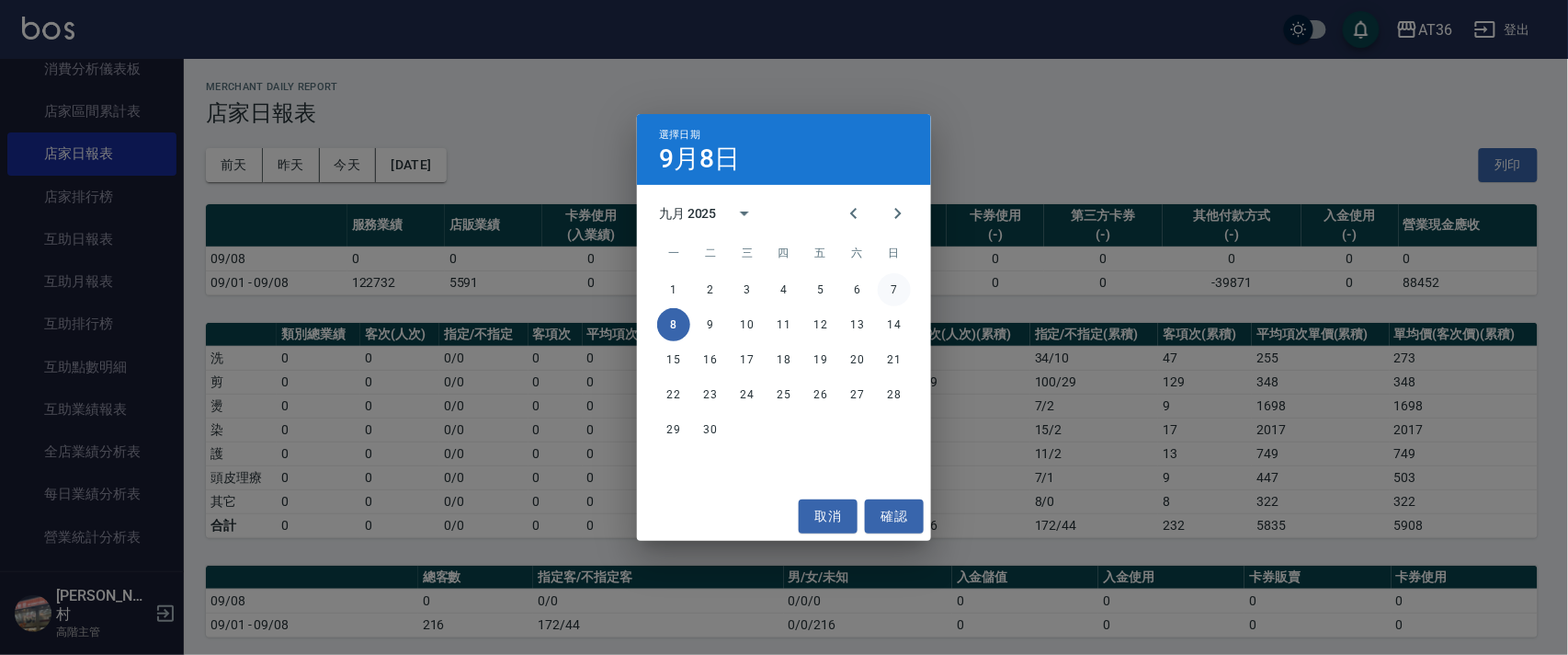
click at [895, 295] on button "7" at bounding box center [893, 289] width 33 height 33
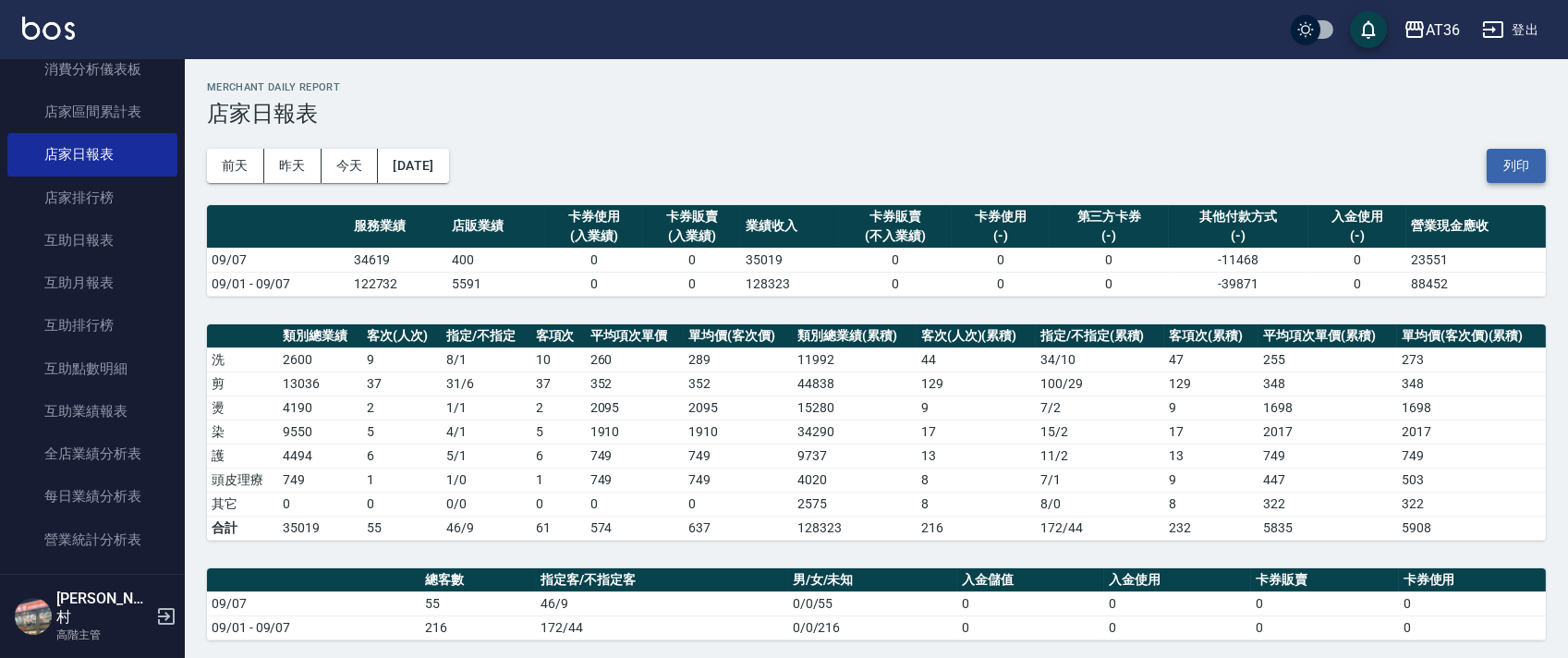
click at [1499, 178] on button "列印" at bounding box center [1515, 166] width 59 height 34
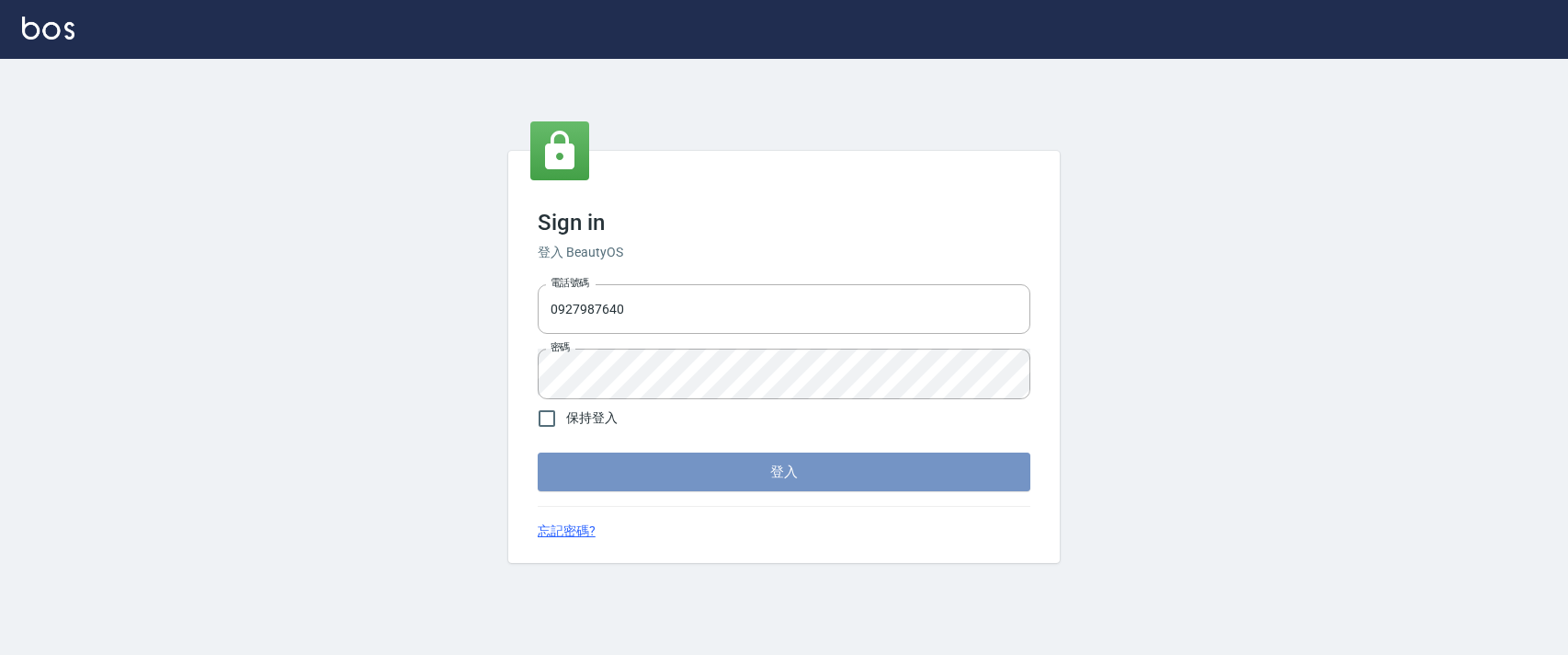
click at [647, 472] on button "登入" at bounding box center [784, 471] width 493 height 39
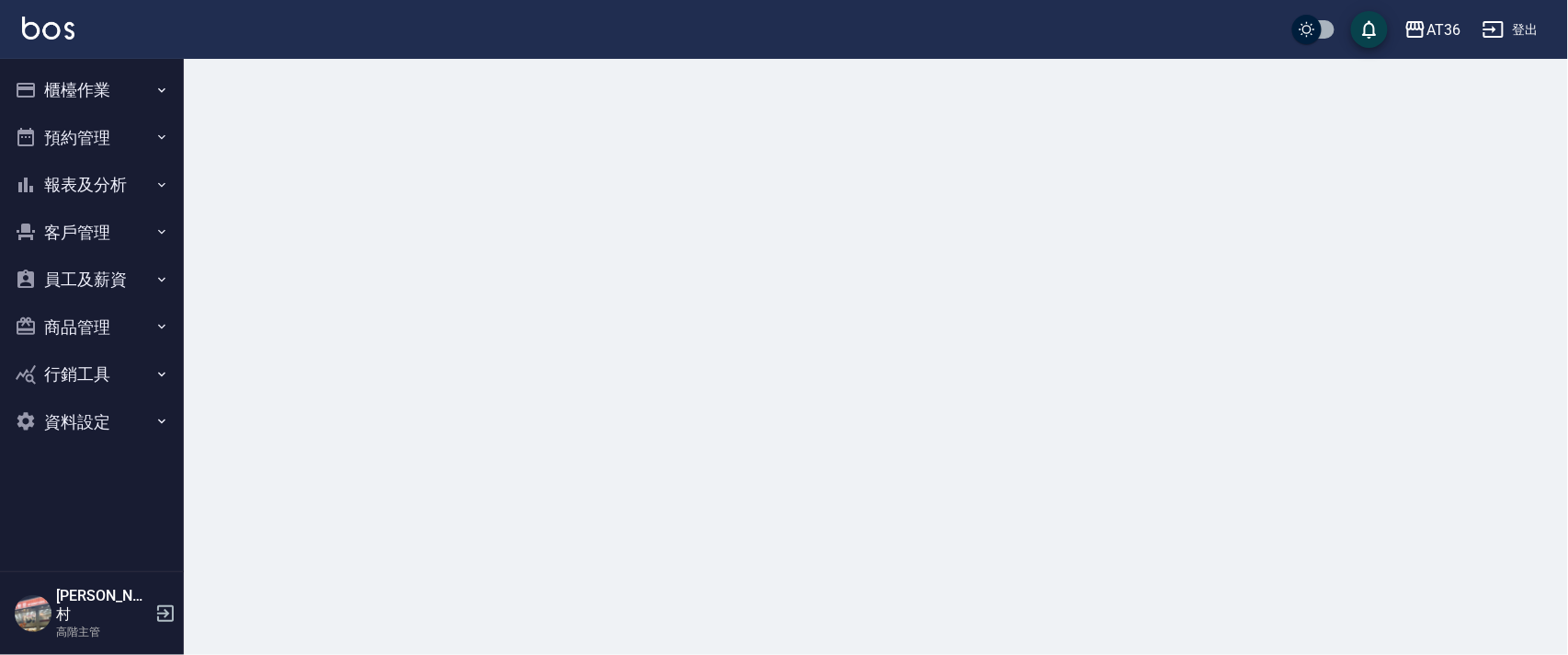
click at [75, 88] on button "櫃檯作業" at bounding box center [91, 90] width 169 height 48
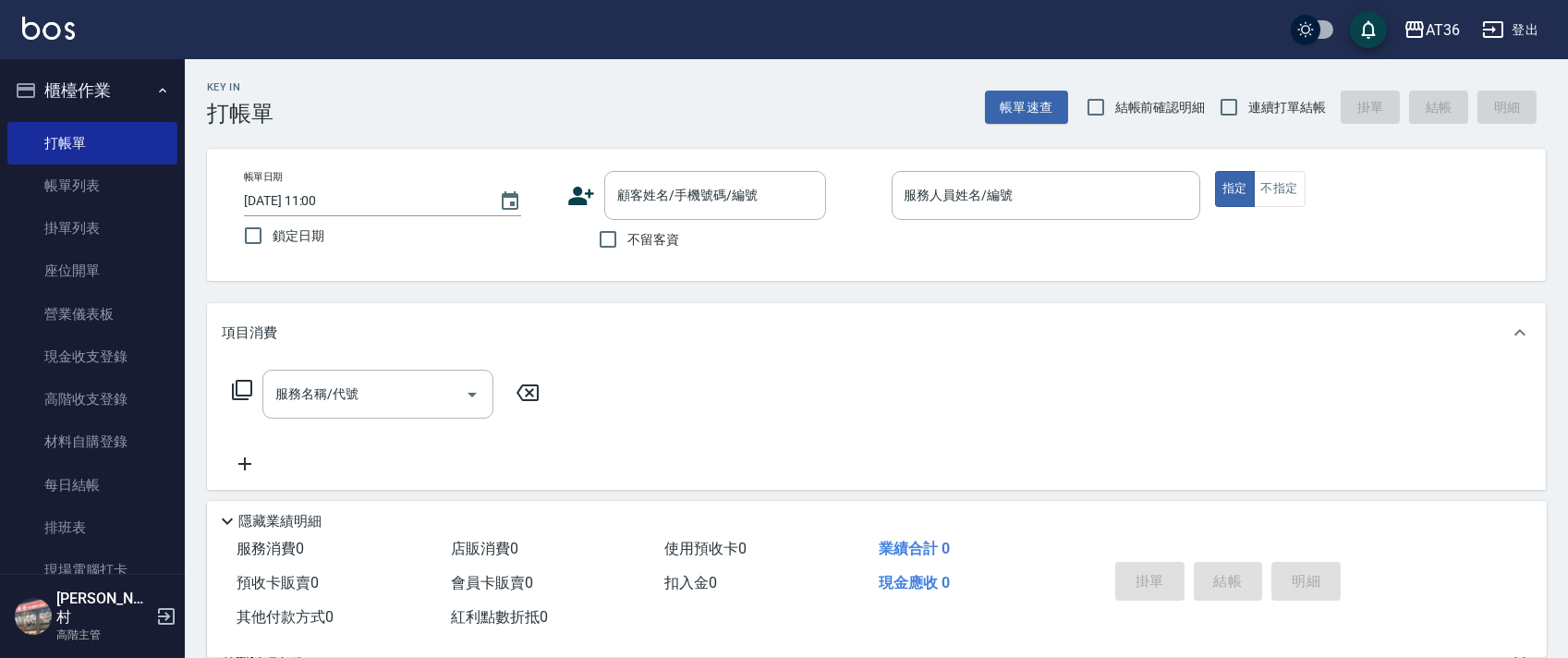
drag, startPoint x: 75, startPoint y: 533, endPoint x: 0, endPoint y: 397, distance: 155.3
click at [75, 534] on link "排班表" at bounding box center [92, 527] width 170 height 43
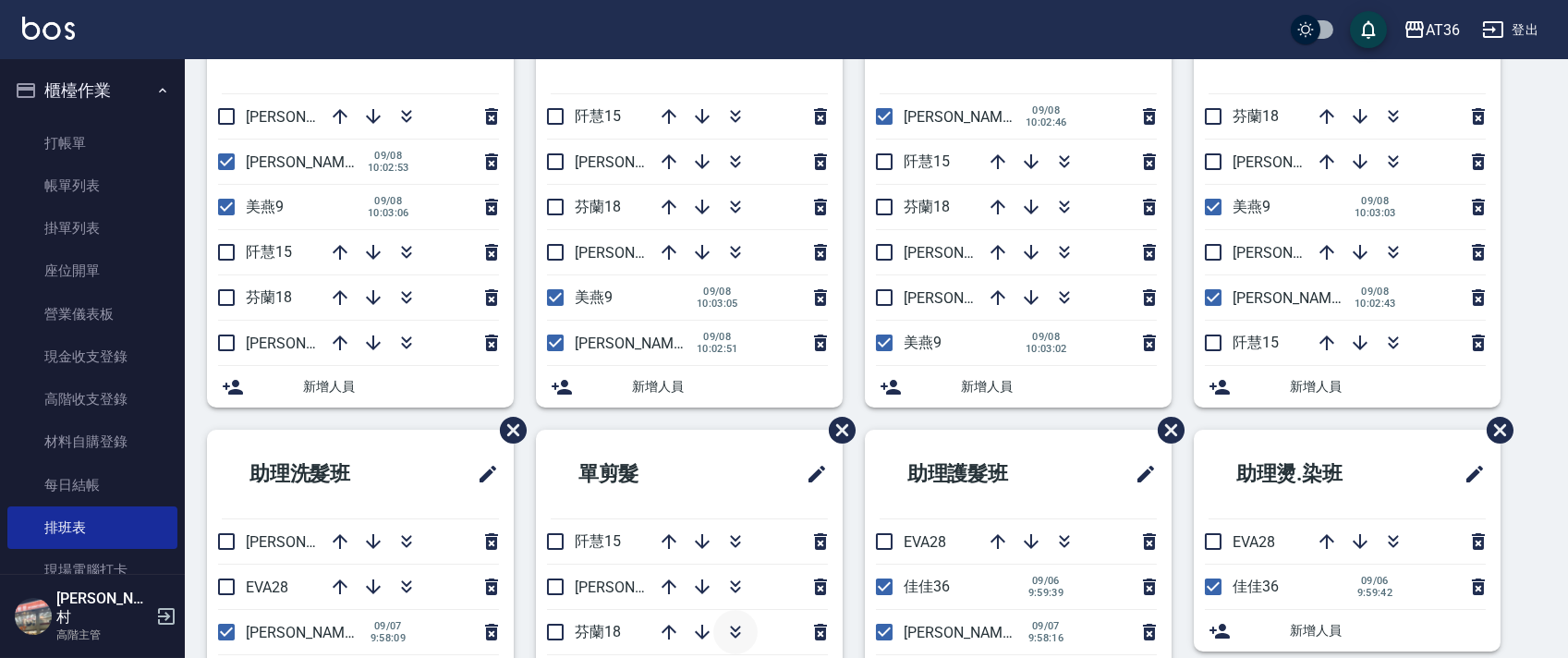
scroll to position [346, 0]
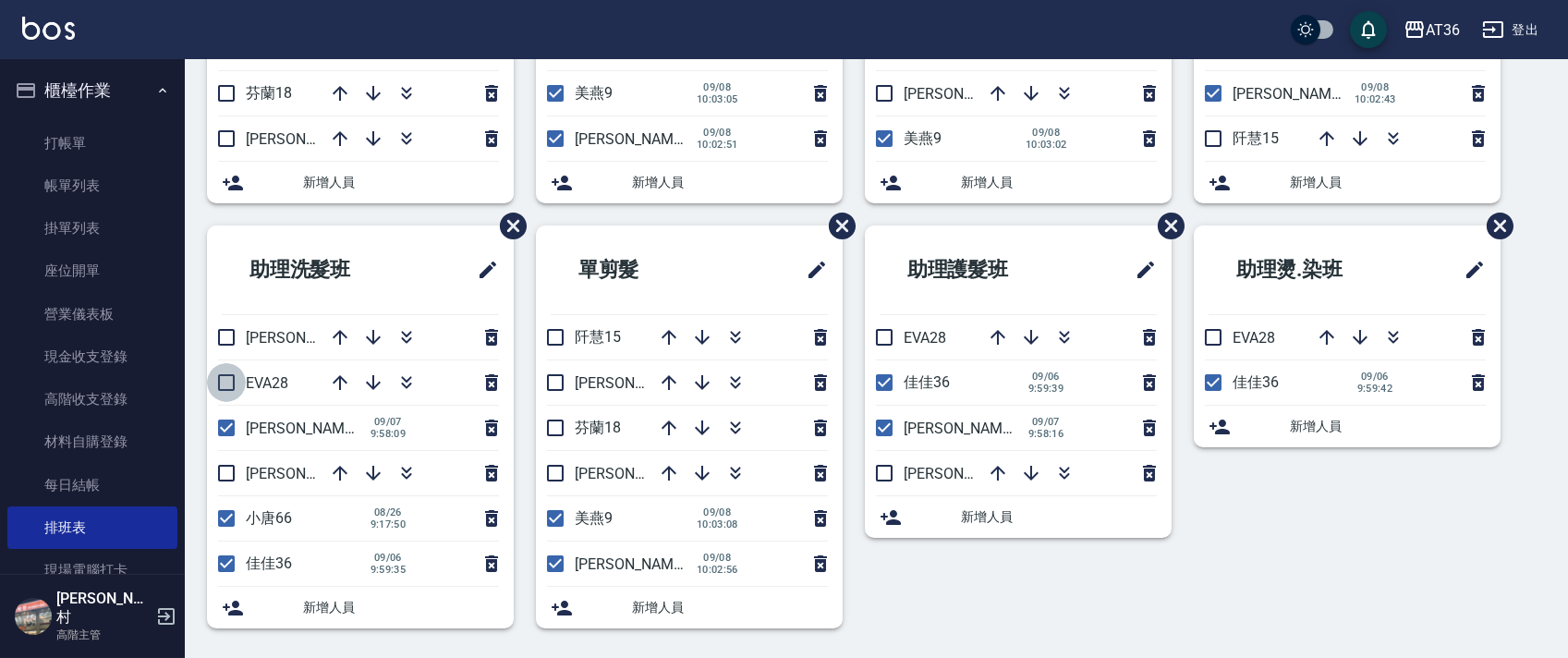
click at [231, 383] on input "checkbox" at bounding box center [226, 382] width 39 height 39
checkbox input "true"
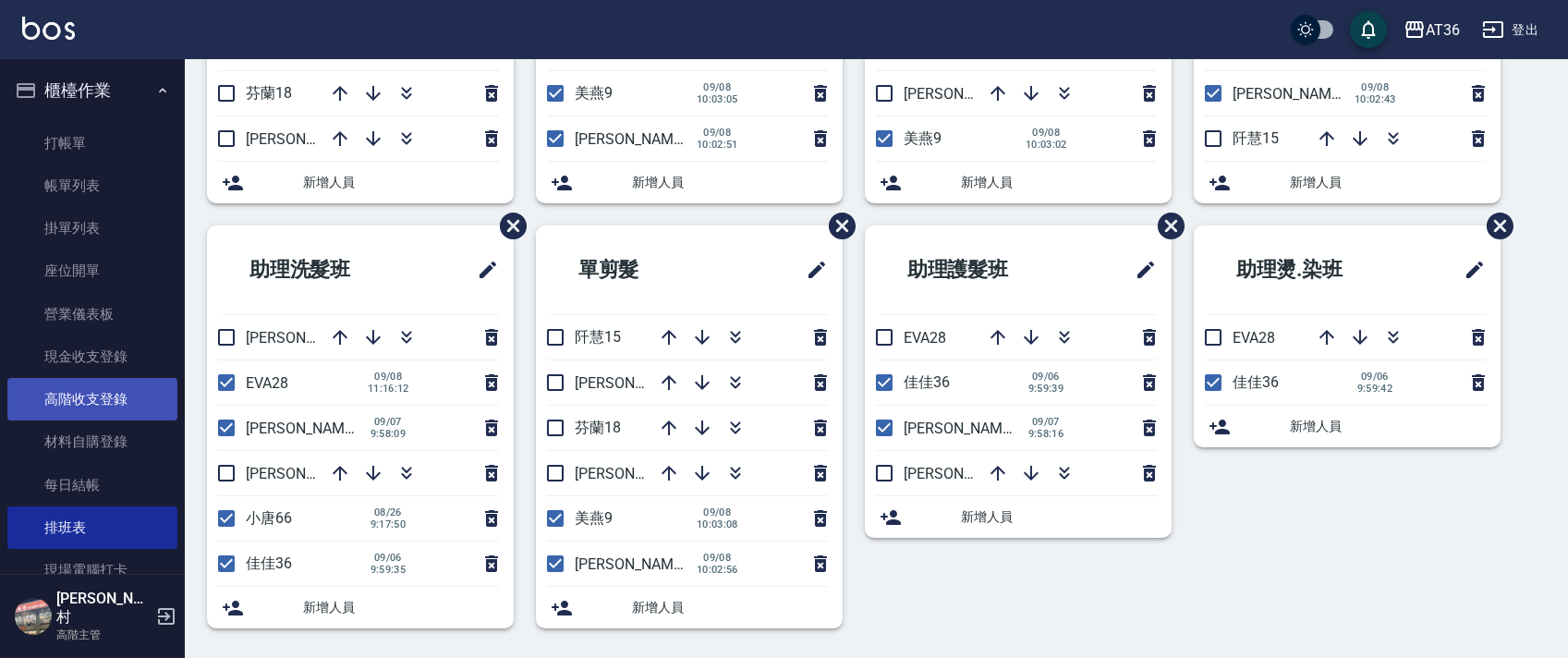
click at [229, 332] on input "checkbox" at bounding box center [226, 336] width 39 height 39
checkbox input "true"
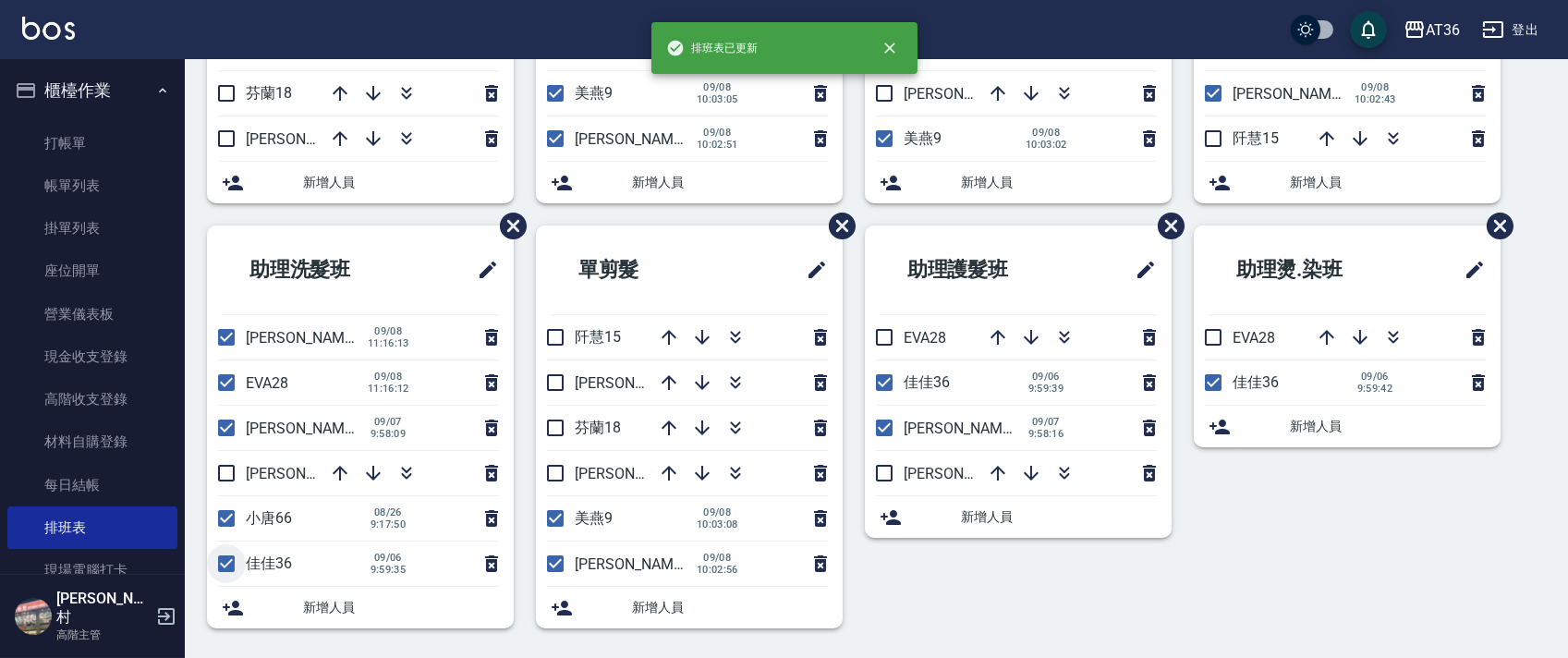
click at [227, 563] on input "checkbox" at bounding box center [226, 563] width 39 height 39
checkbox input "false"
click at [333, 471] on icon "button" at bounding box center [340, 472] width 22 height 22
click at [892, 334] on input "checkbox" at bounding box center [884, 336] width 39 height 39
checkbox input "true"
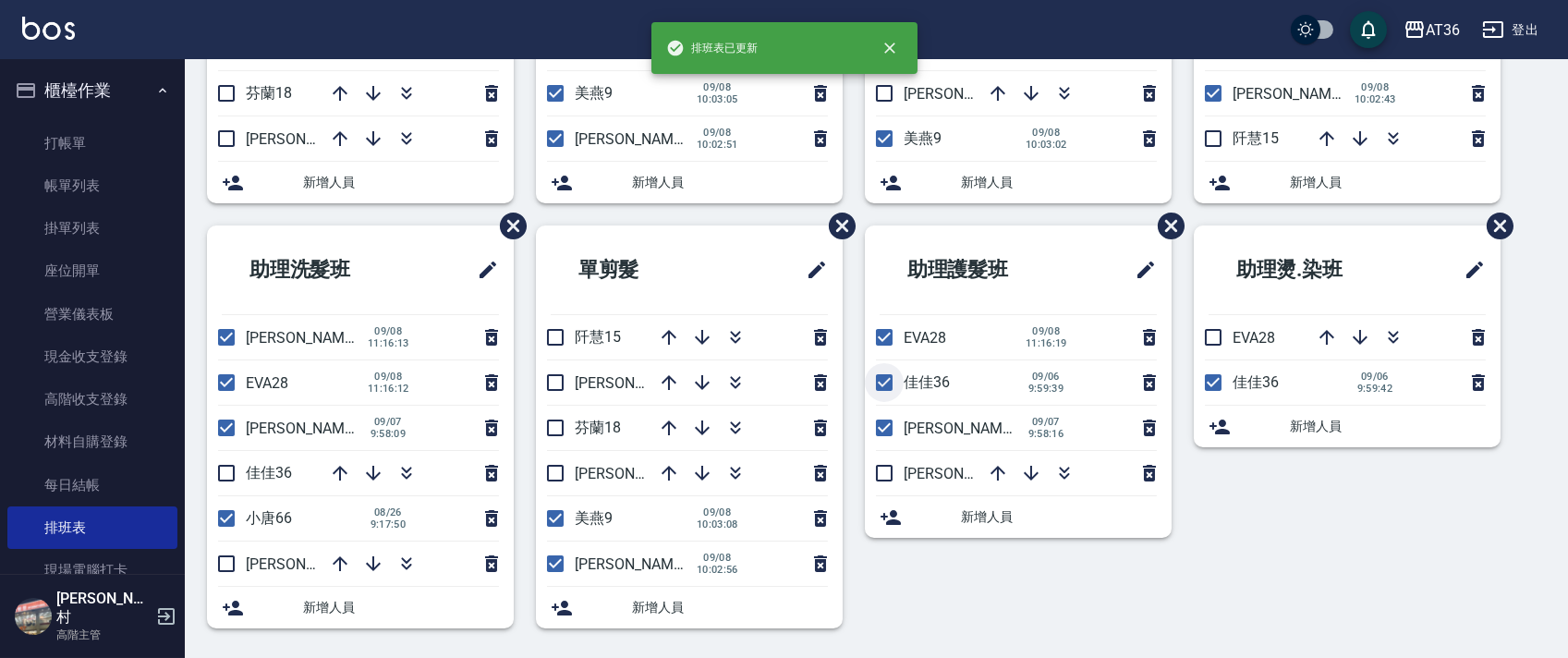
click at [880, 382] on input "checkbox" at bounding box center [884, 382] width 39 height 39
checkbox input "false"
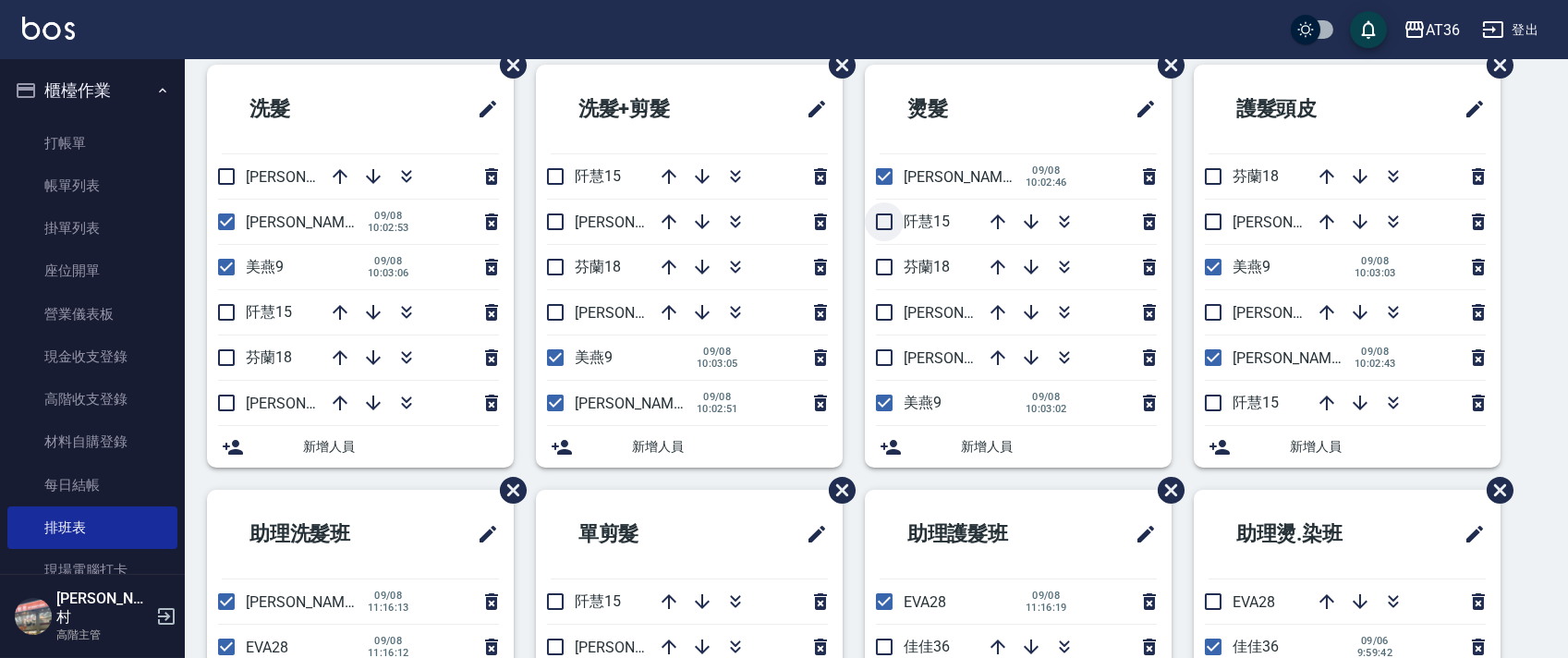
scroll to position [0, 0]
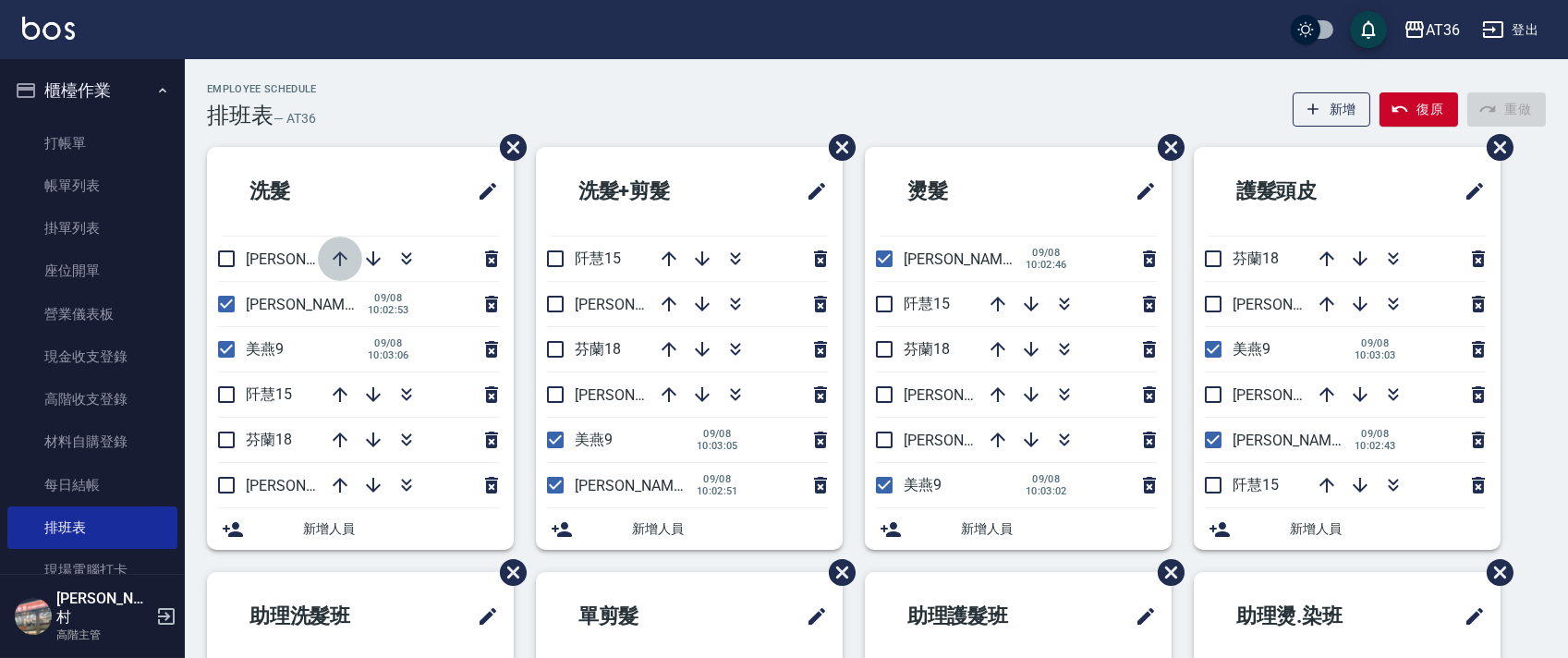
click at [343, 263] on icon "button" at bounding box center [340, 259] width 22 height 22
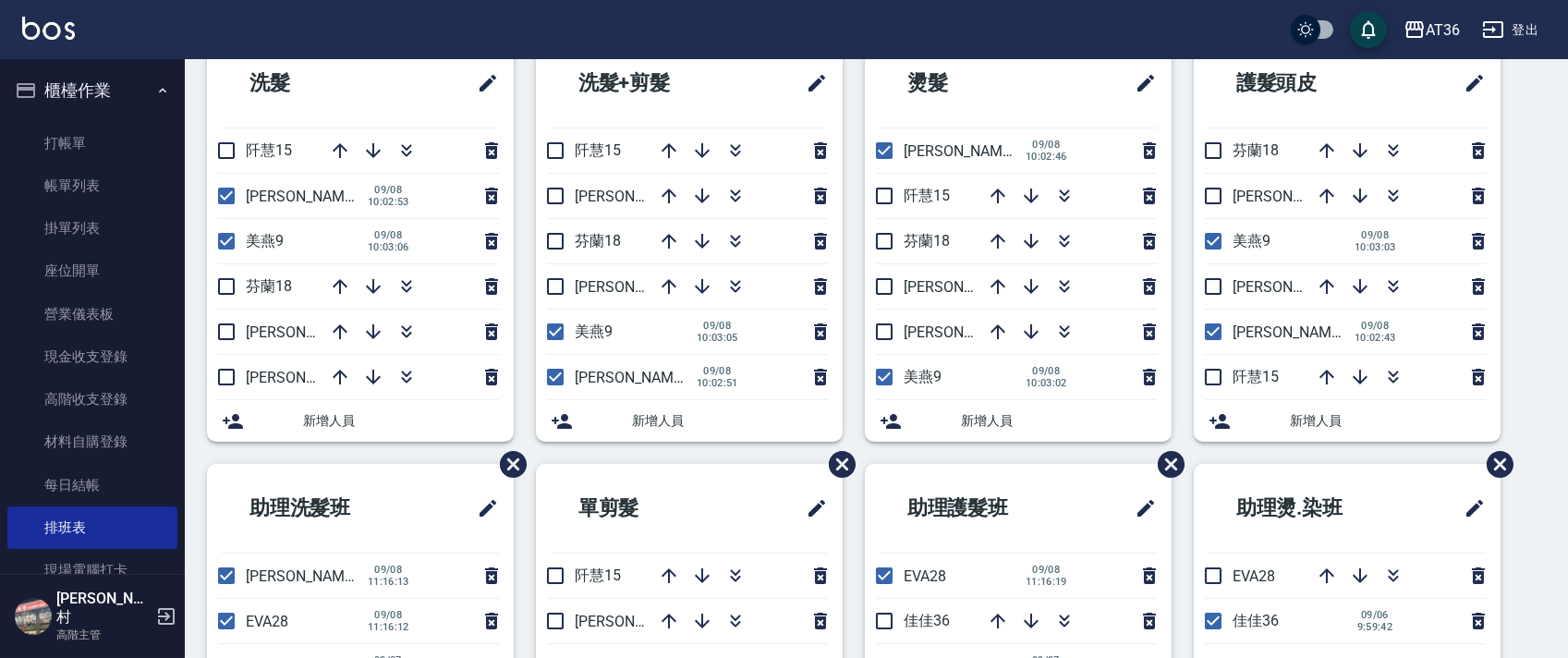
scroll to position [346, 0]
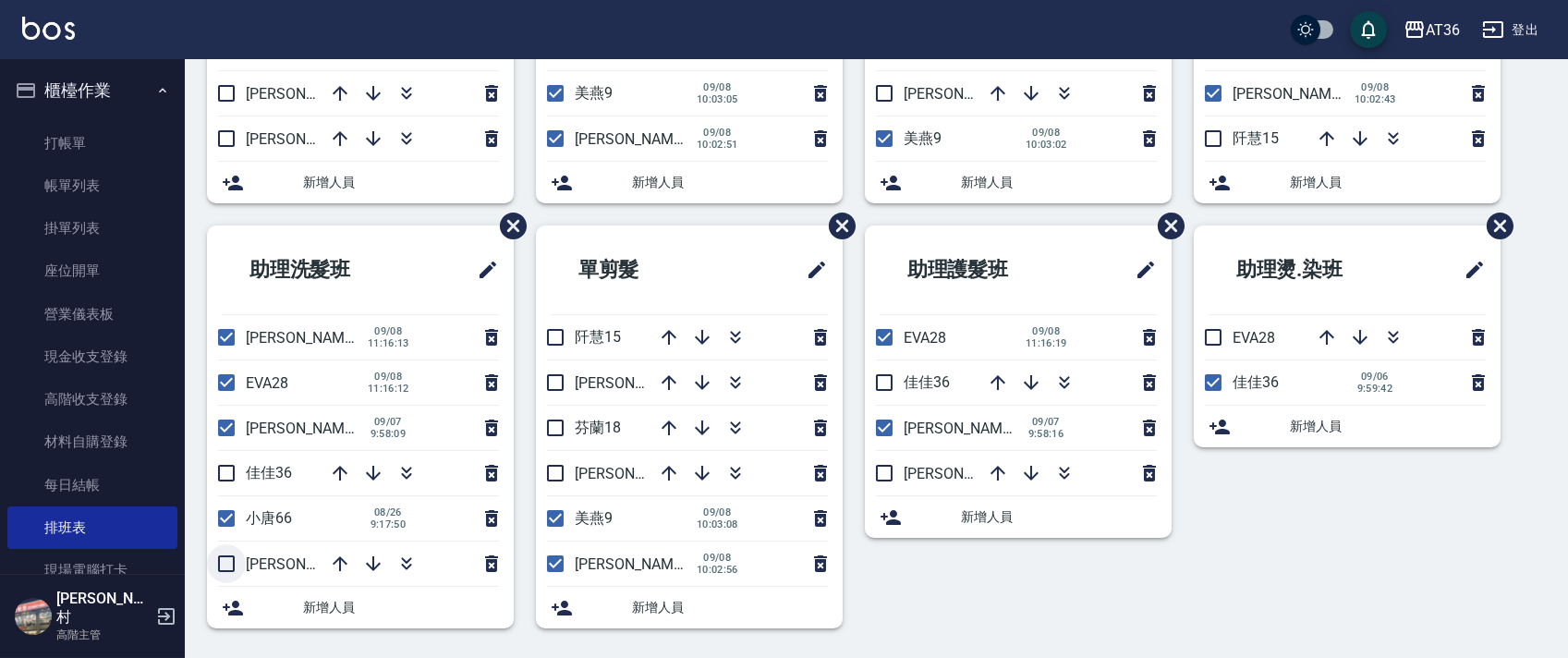
drag, startPoint x: 222, startPoint y: 565, endPoint x: 199, endPoint y: 528, distance: 43.6
click at [220, 565] on input "checkbox" at bounding box center [226, 563] width 39 height 39
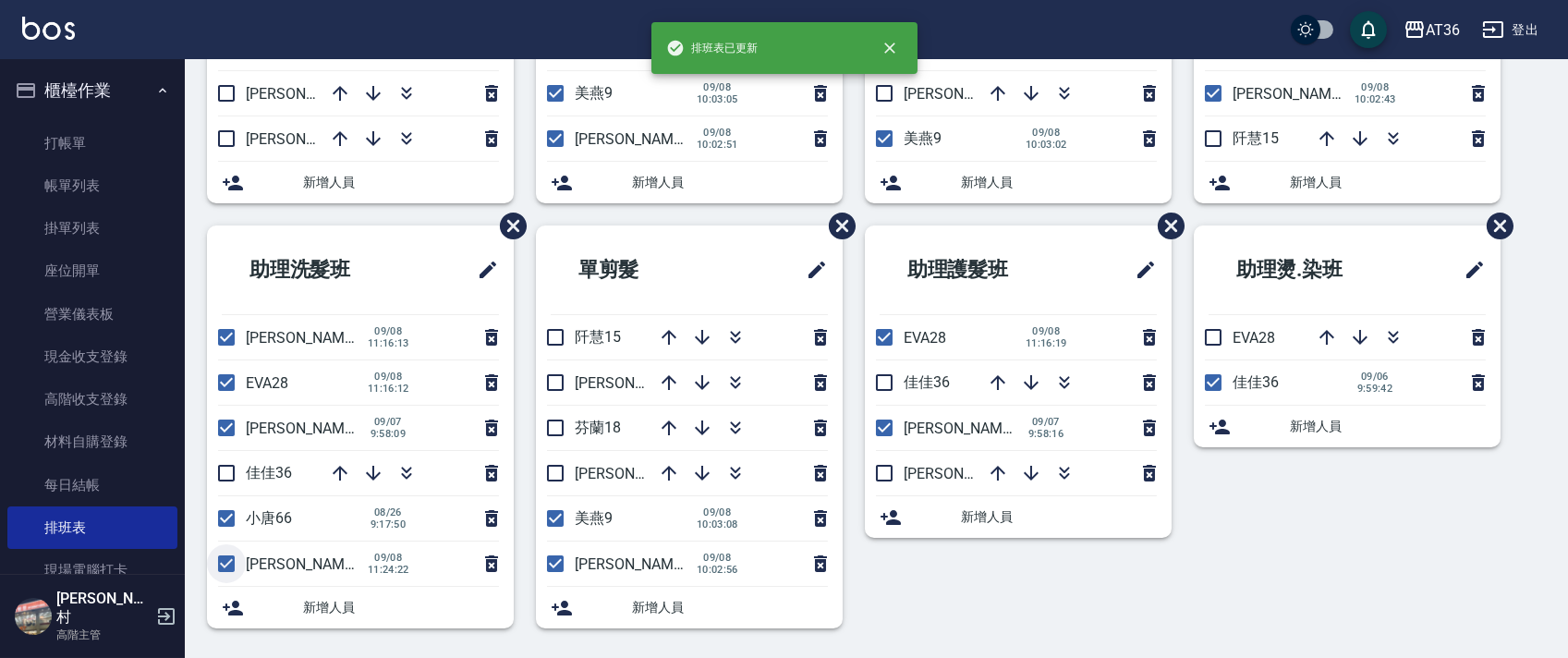
click at [224, 565] on input "checkbox" at bounding box center [226, 563] width 39 height 39
checkbox input "false"
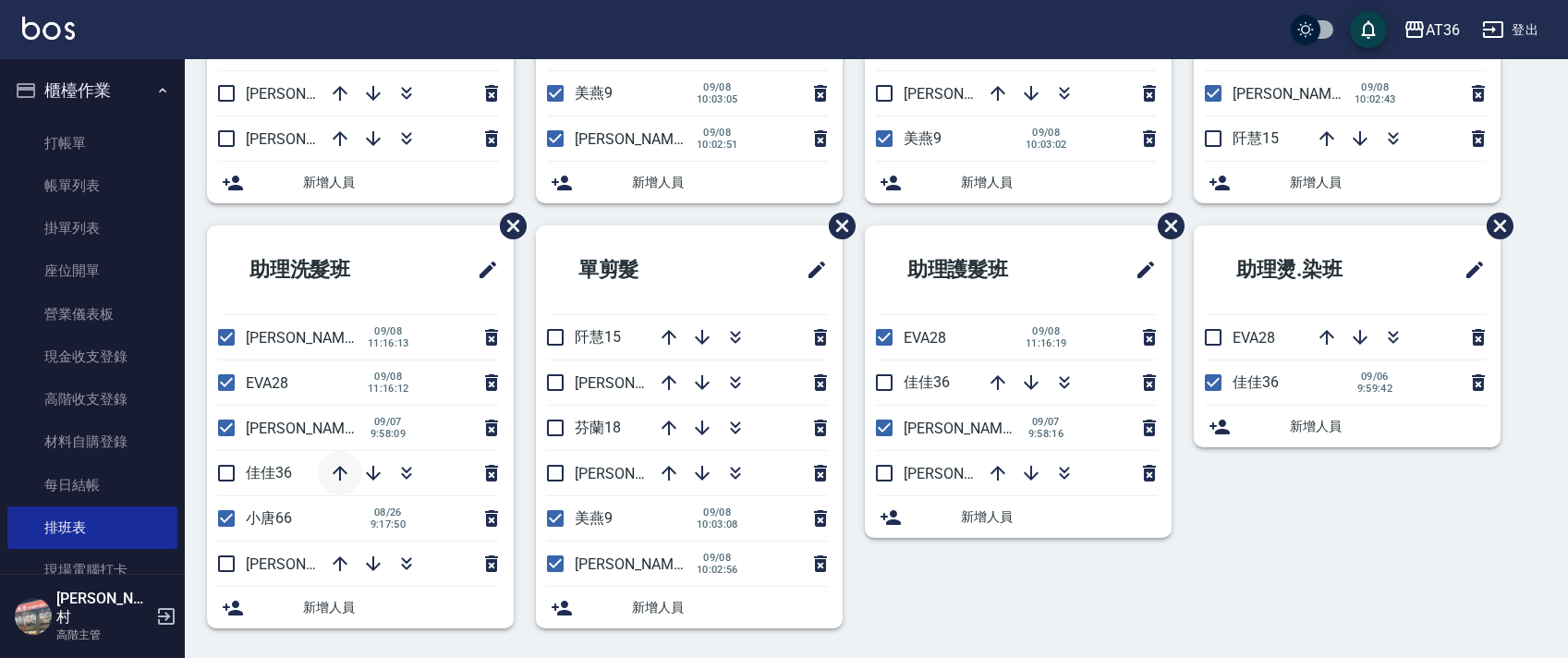
click at [340, 472] on icon "button" at bounding box center [340, 472] width 15 height 15
